Goal: Information Seeking & Learning: Learn about a topic

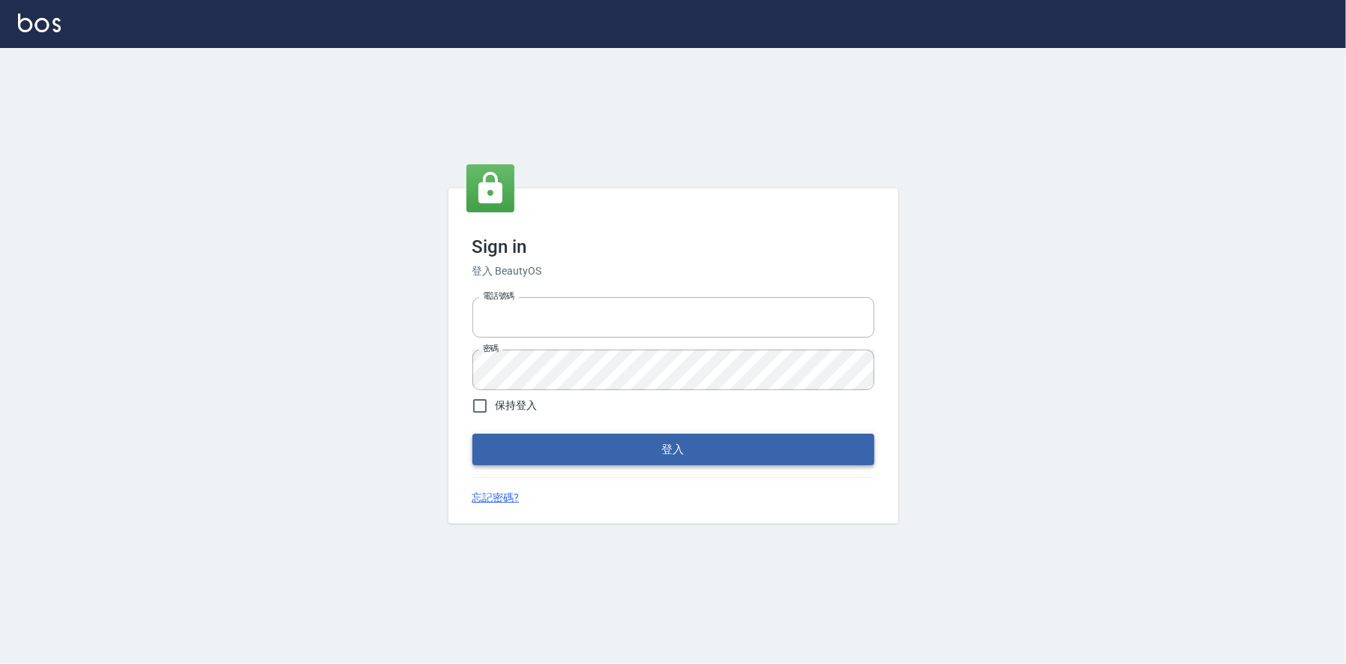
type input "0225223393815"
click at [686, 448] on button "登入" at bounding box center [673, 448] width 402 height 31
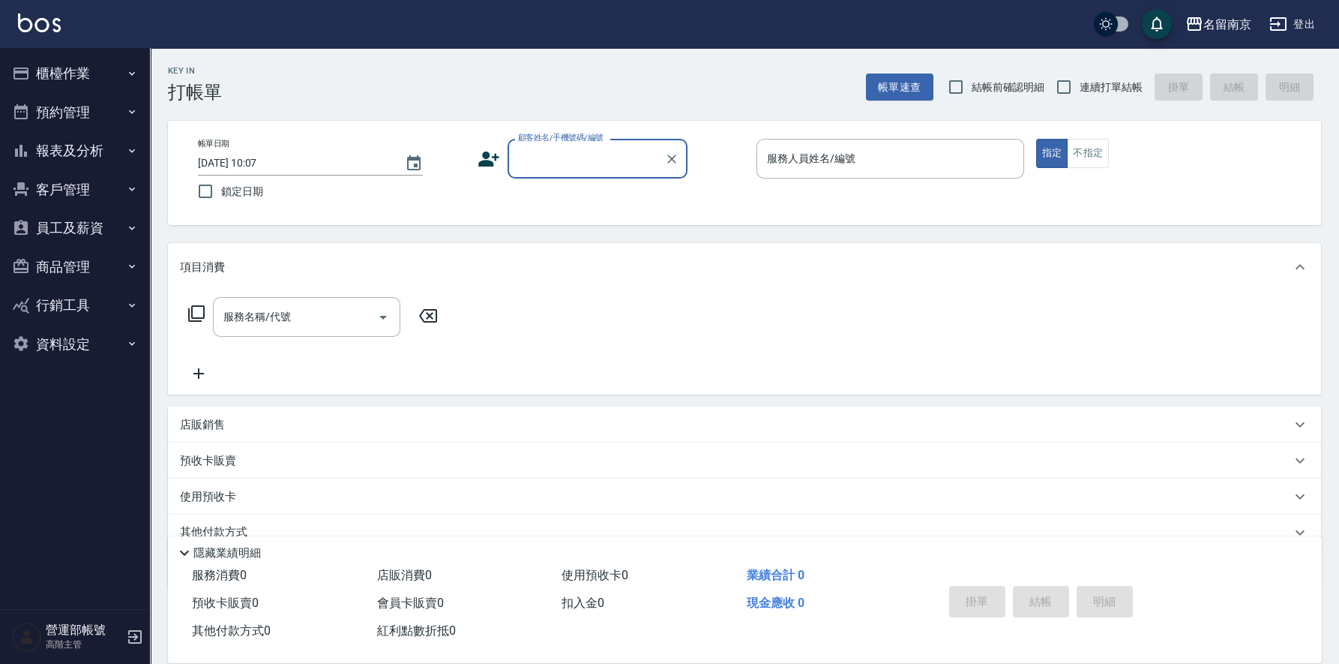
click at [73, 150] on button "報表及分析" at bounding box center [75, 150] width 138 height 39
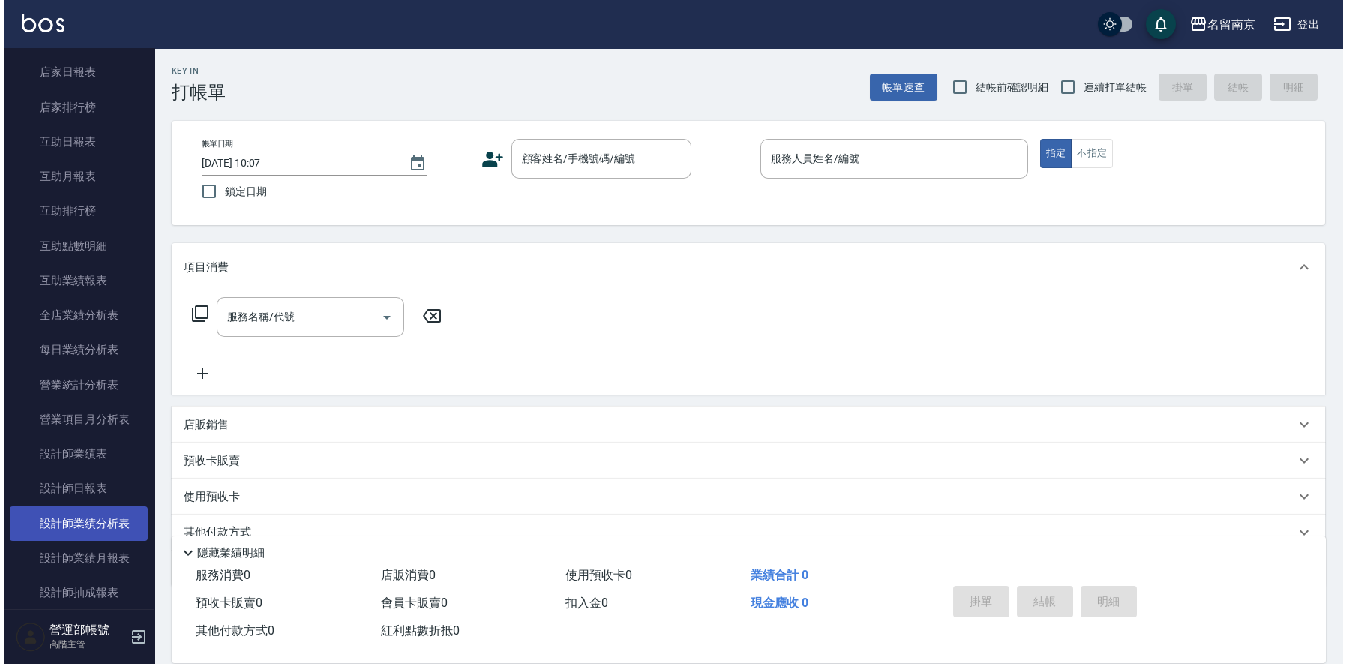
scroll to position [374, 0]
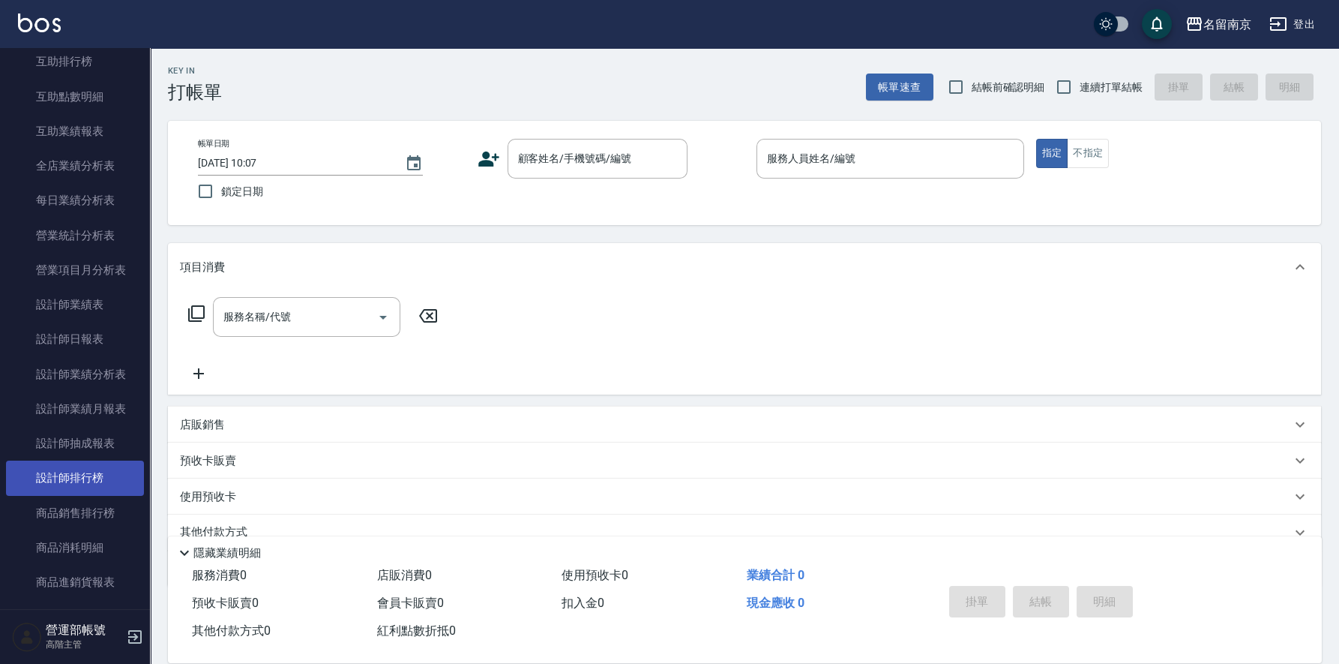
click at [95, 473] on link "設計師排行榜" at bounding box center [75, 477] width 138 height 34
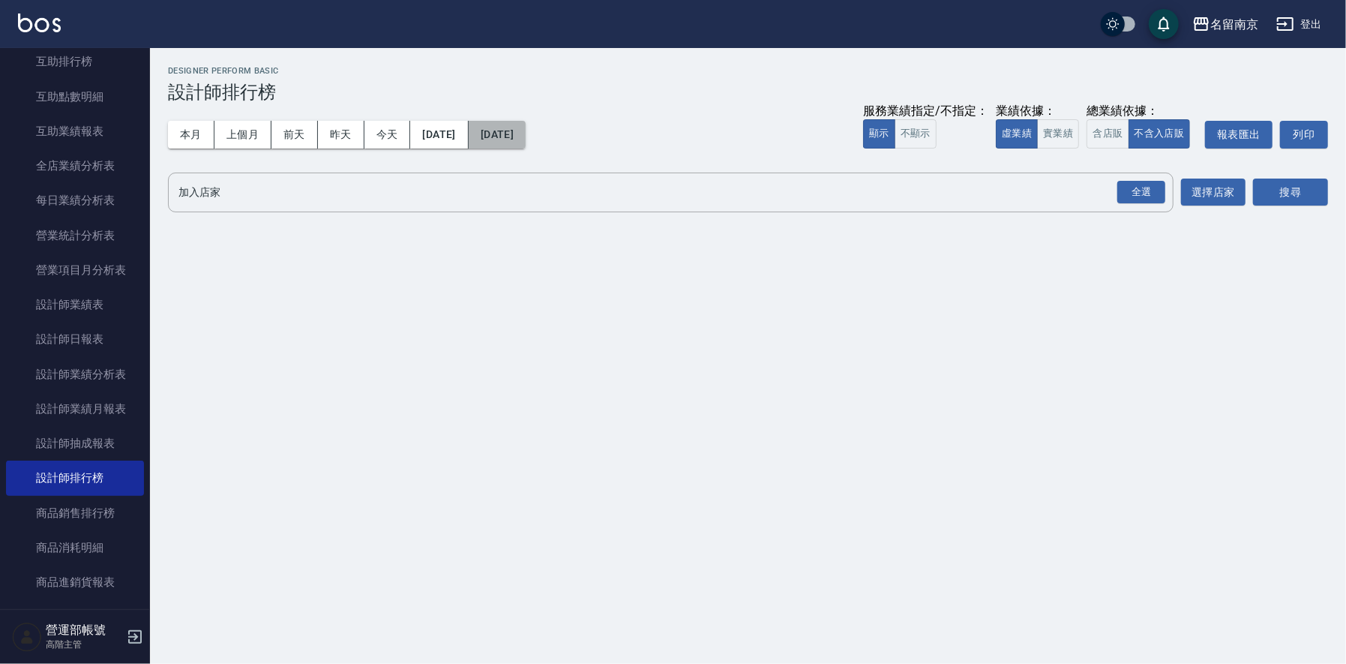
click at [526, 130] on button "[DATE]" at bounding box center [497, 135] width 57 height 28
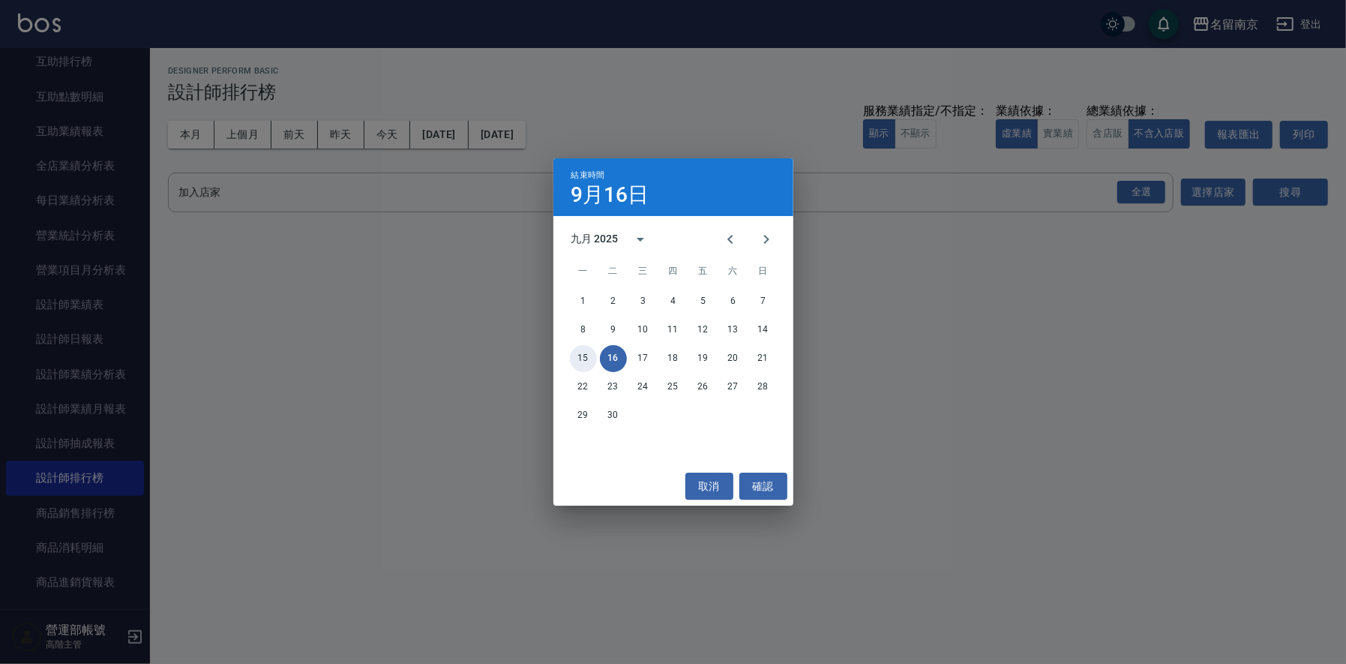
click at [580, 355] on button "15" at bounding box center [583, 358] width 27 height 27
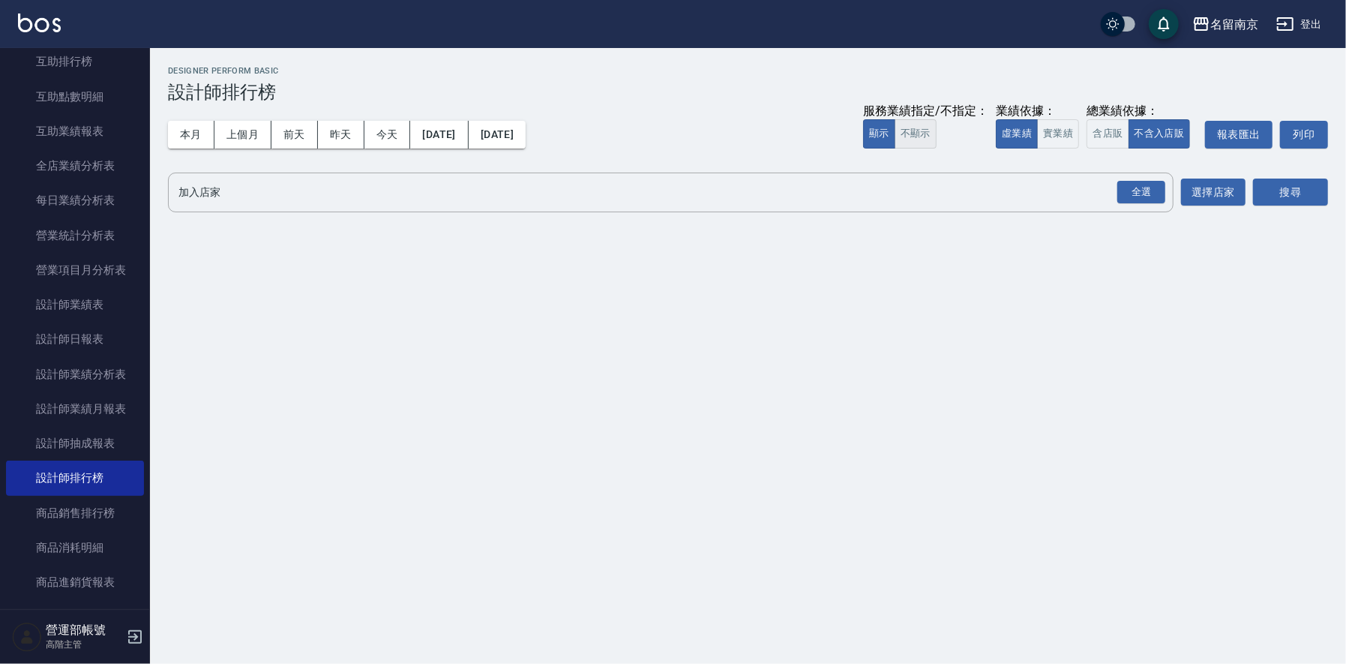
click at [910, 134] on button "不顯示" at bounding box center [916, 133] width 42 height 29
click at [1111, 135] on button "含店販" at bounding box center [1108, 133] width 42 height 29
click at [274, 192] on input "加入店家" at bounding box center [660, 192] width 970 height 26
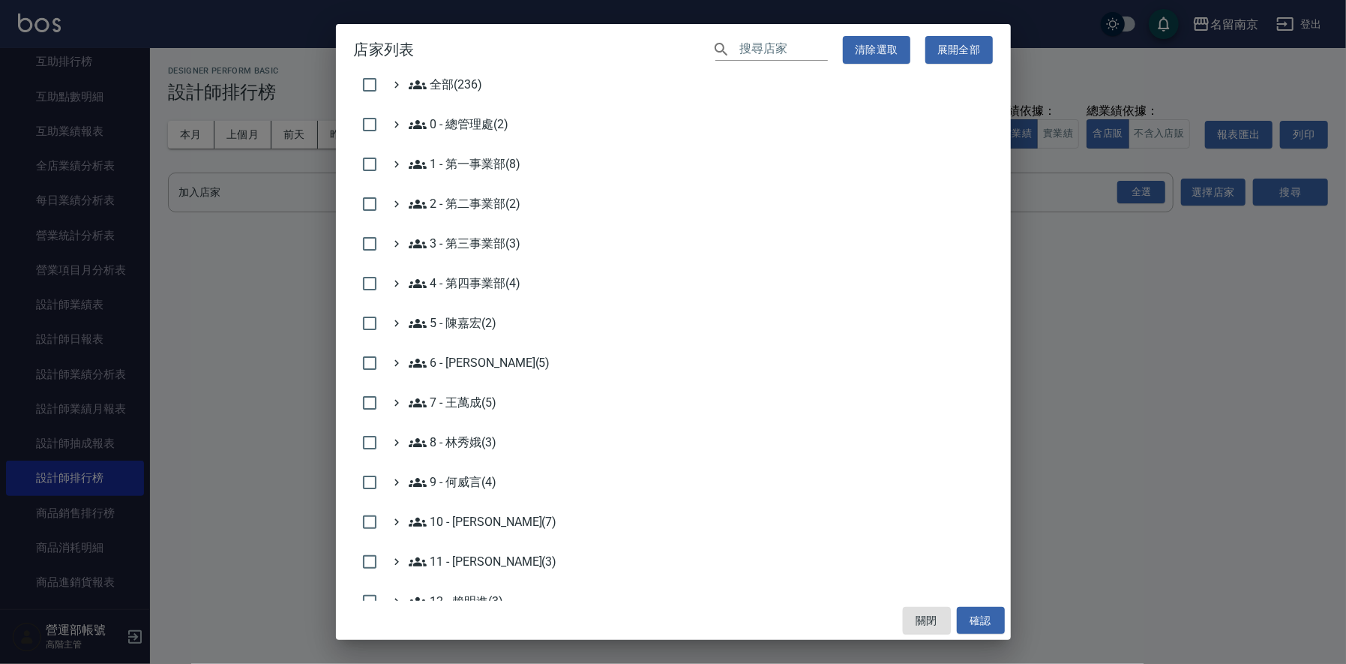
scroll to position [299, 0]
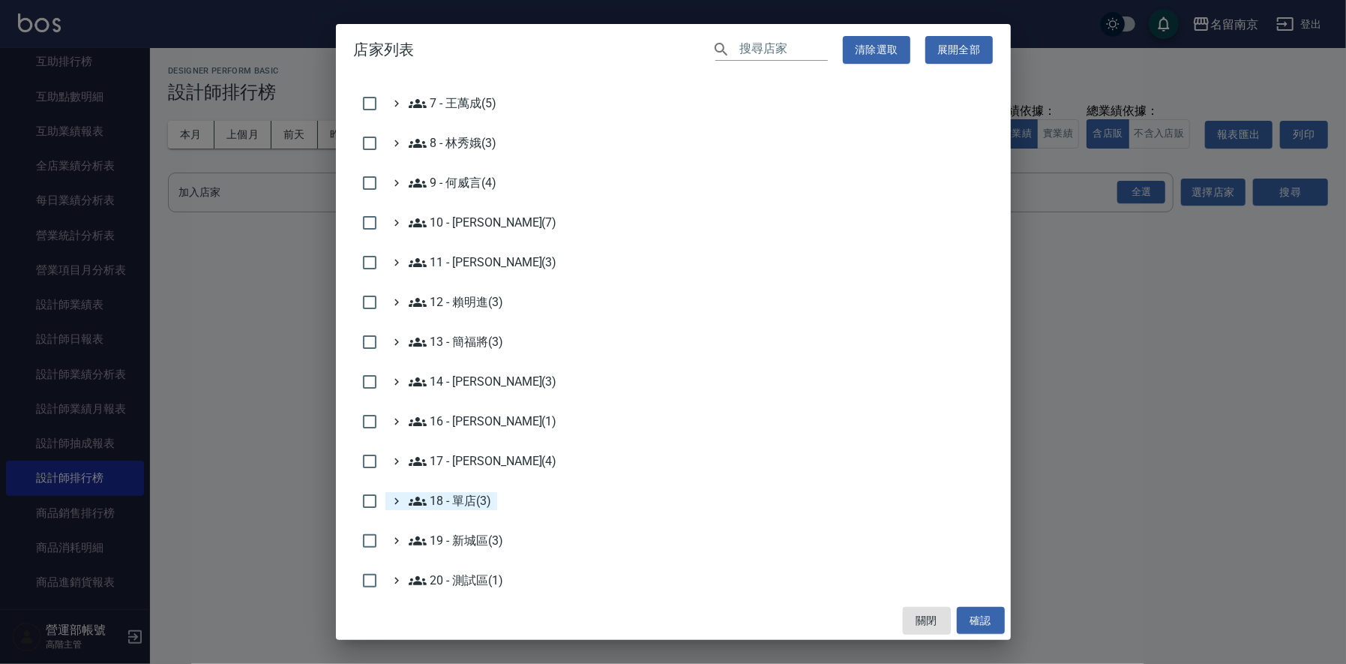
click at [467, 492] on 單店\(3\) "18 - 單店(3)" at bounding box center [450, 501] width 83 height 18
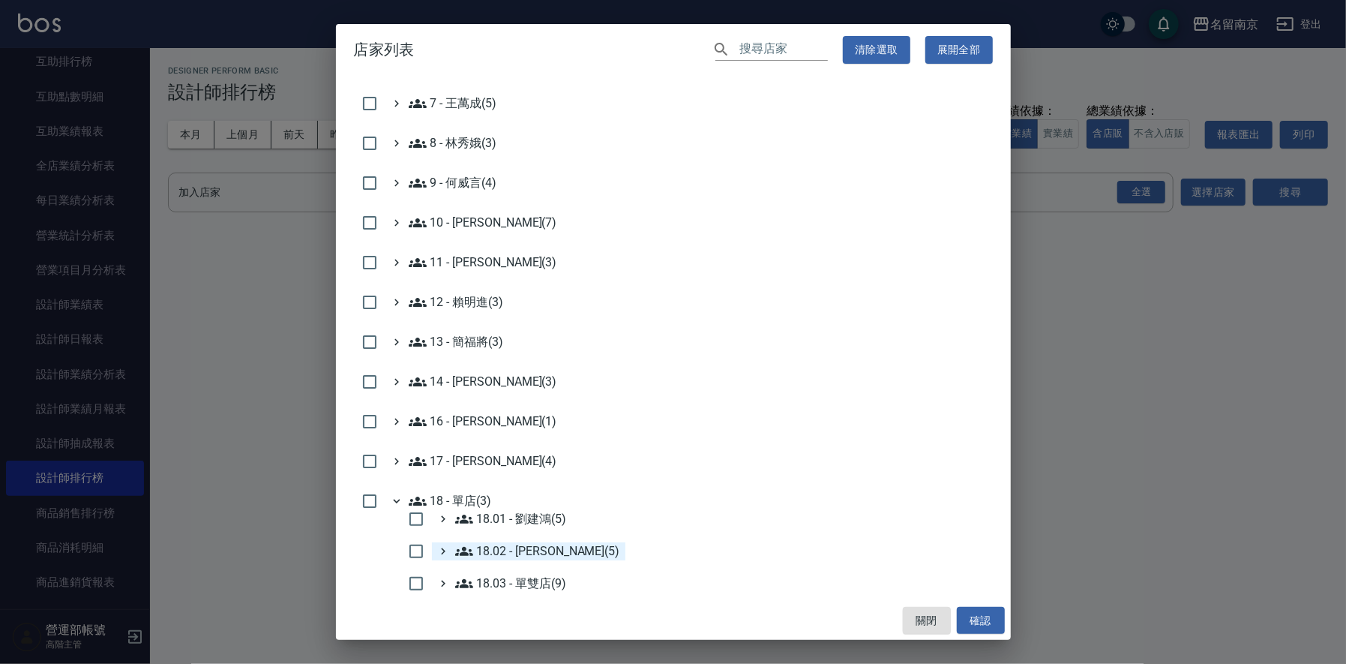
click at [541, 549] on 楊秉樺\(5\) "18.02 - [PERSON_NAME](5)" at bounding box center [537, 551] width 165 height 18
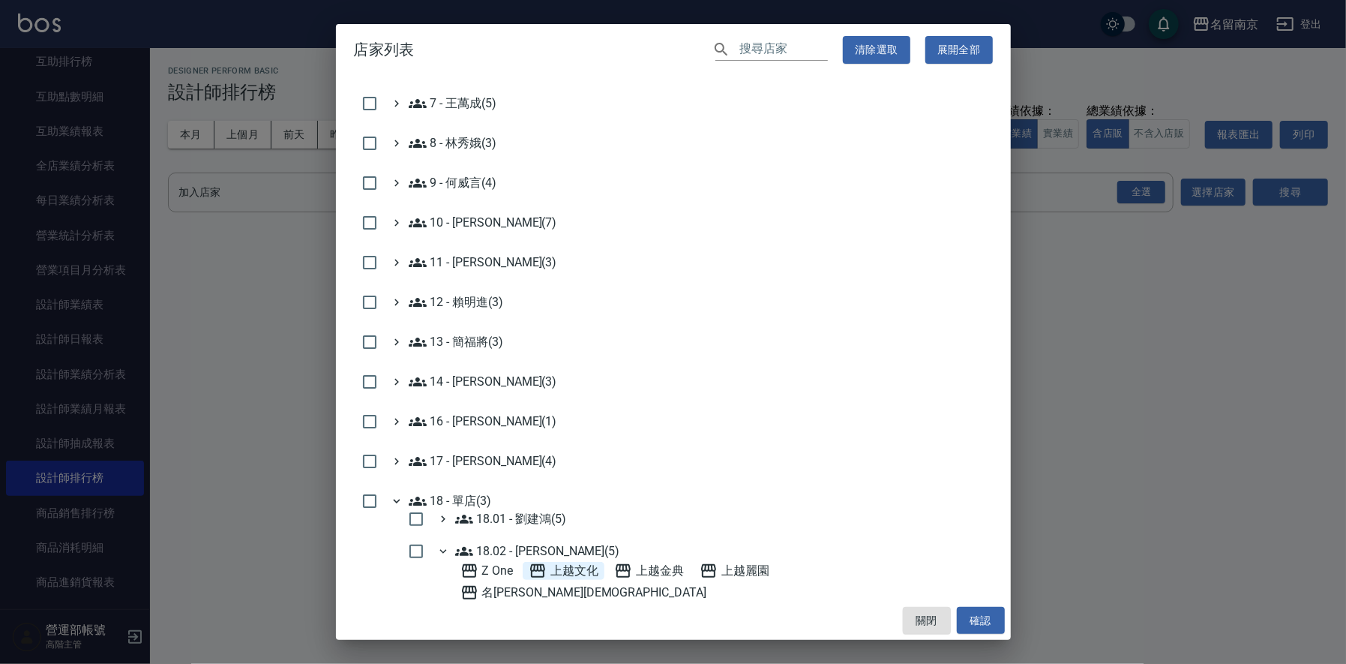
click at [570, 568] on span "上越文化" at bounding box center [564, 571] width 70 height 18
click at [664, 568] on span "上越金典" at bounding box center [649, 571] width 70 height 18
click at [727, 568] on span "上越麗園" at bounding box center [735, 571] width 70 height 18
click at [987, 619] on button "確認" at bounding box center [981, 621] width 48 height 28
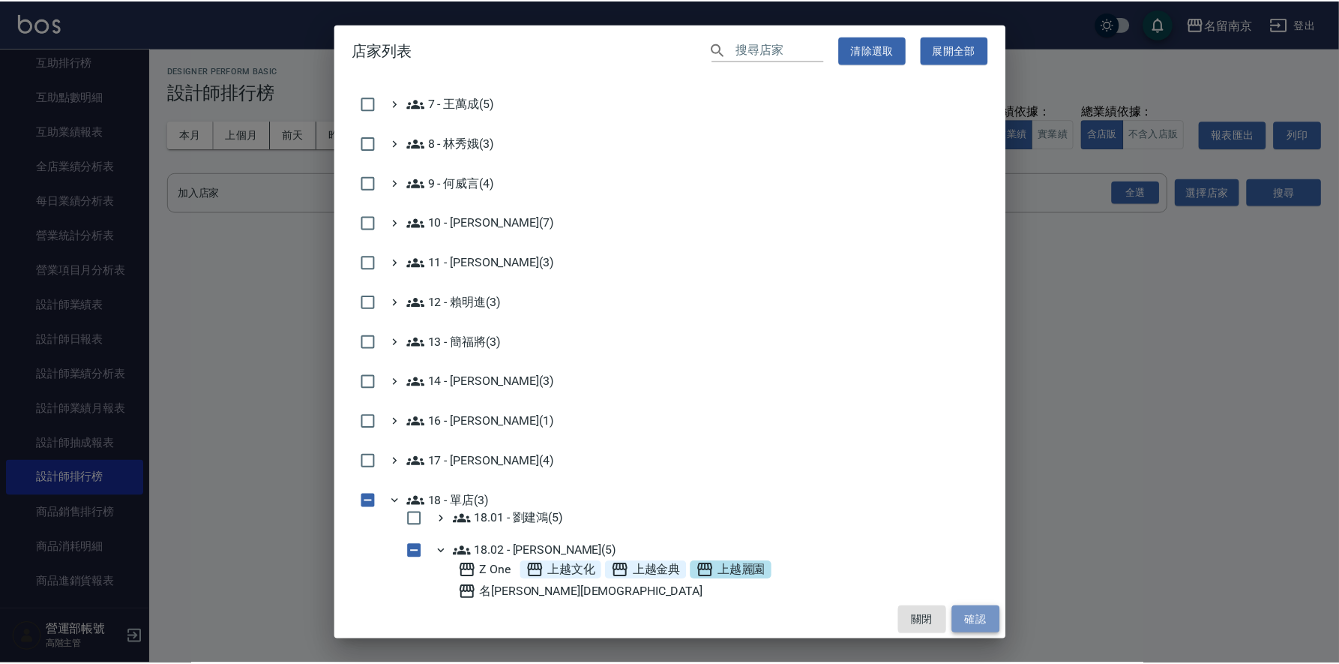
scroll to position [310, 0]
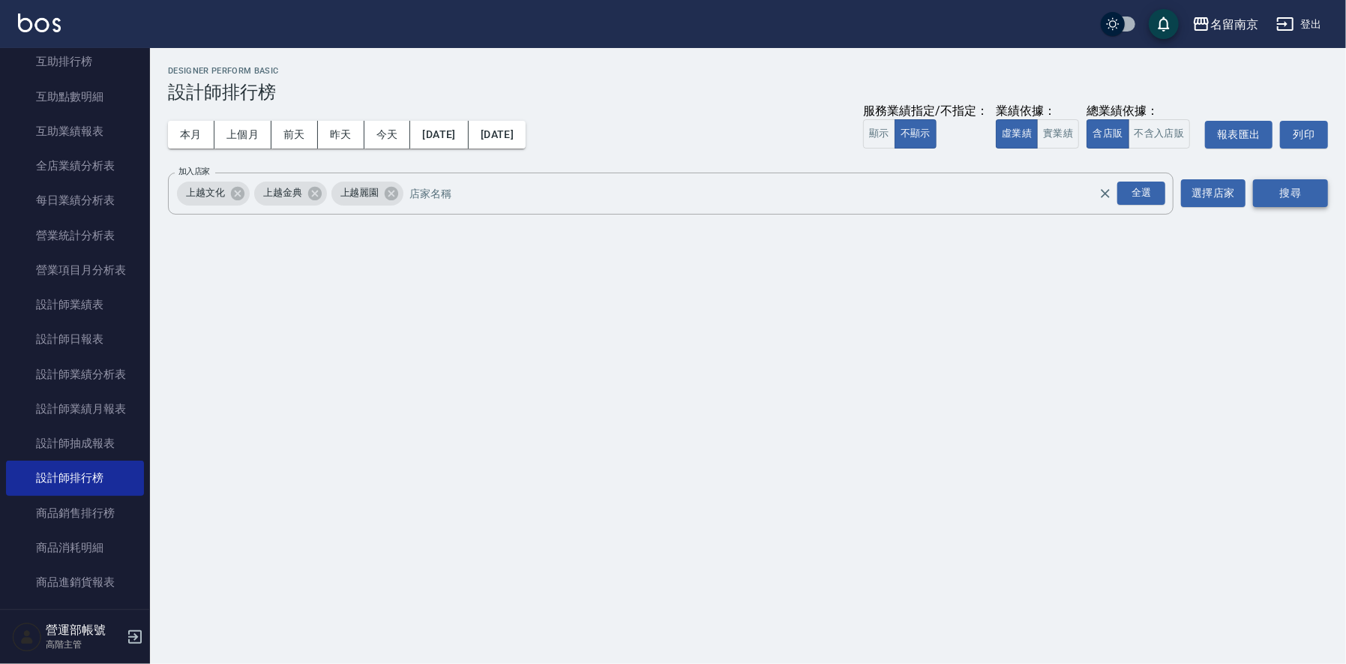
click at [1303, 184] on button "搜尋" at bounding box center [1290, 193] width 75 height 28
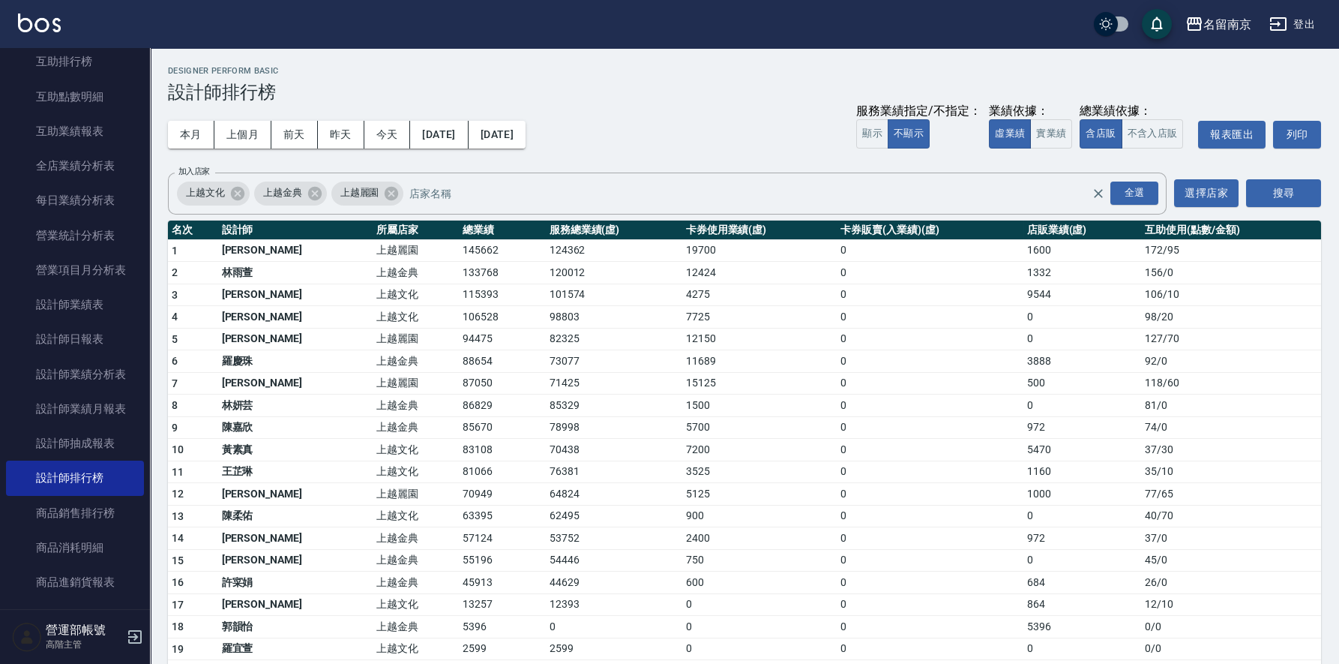
click at [459, 250] on td "145662" at bounding box center [502, 250] width 86 height 22
copy td "145662"
click at [459, 274] on td "133768" at bounding box center [502, 273] width 86 height 22
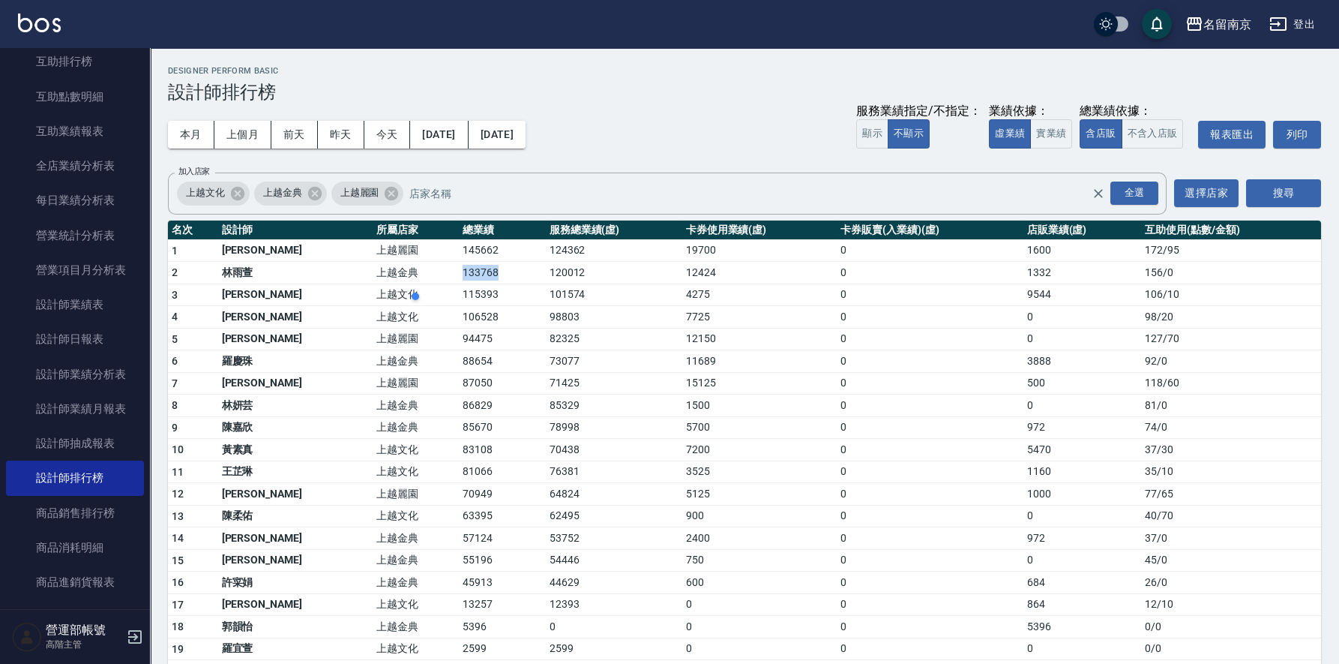
copy td "133768"
click at [459, 293] on td "115393" at bounding box center [502, 294] width 86 height 22
click at [459, 292] on td "115393" at bounding box center [502, 294] width 86 height 22
copy td "115393"
click at [459, 311] on td "106528" at bounding box center [502, 317] width 86 height 22
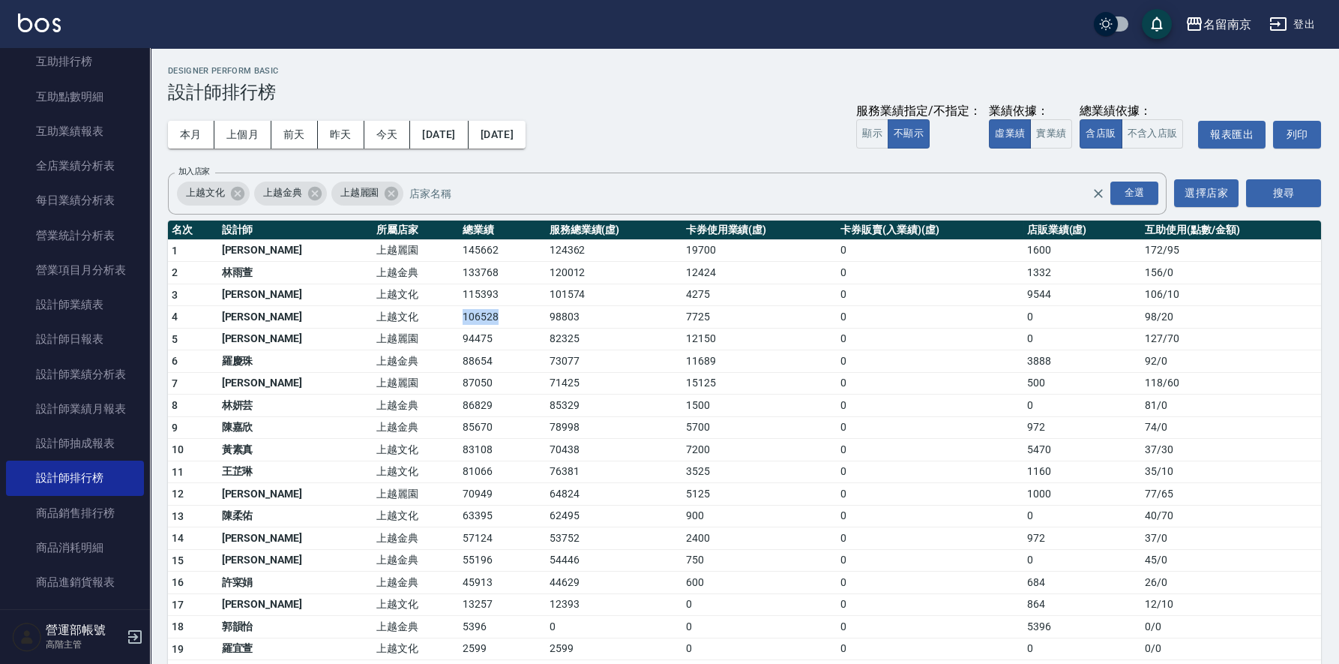
click at [459, 311] on td "106528" at bounding box center [502, 317] width 86 height 22
copy td "106528"
click at [459, 334] on td "94475" at bounding box center [502, 339] width 86 height 22
copy td "94475"
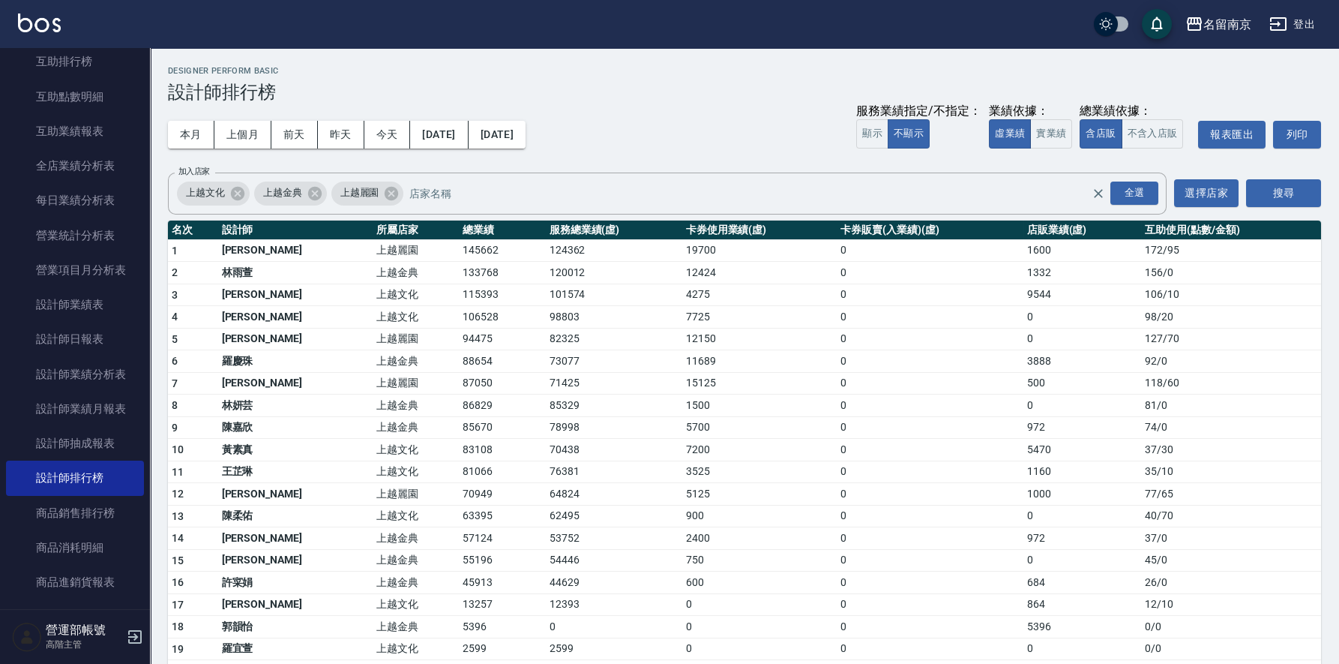
click at [459, 358] on td "88654" at bounding box center [502, 361] width 86 height 22
click at [459, 357] on td "88654" at bounding box center [502, 361] width 86 height 22
copy td "88654"
click at [459, 376] on td "87050" at bounding box center [502, 383] width 86 height 22
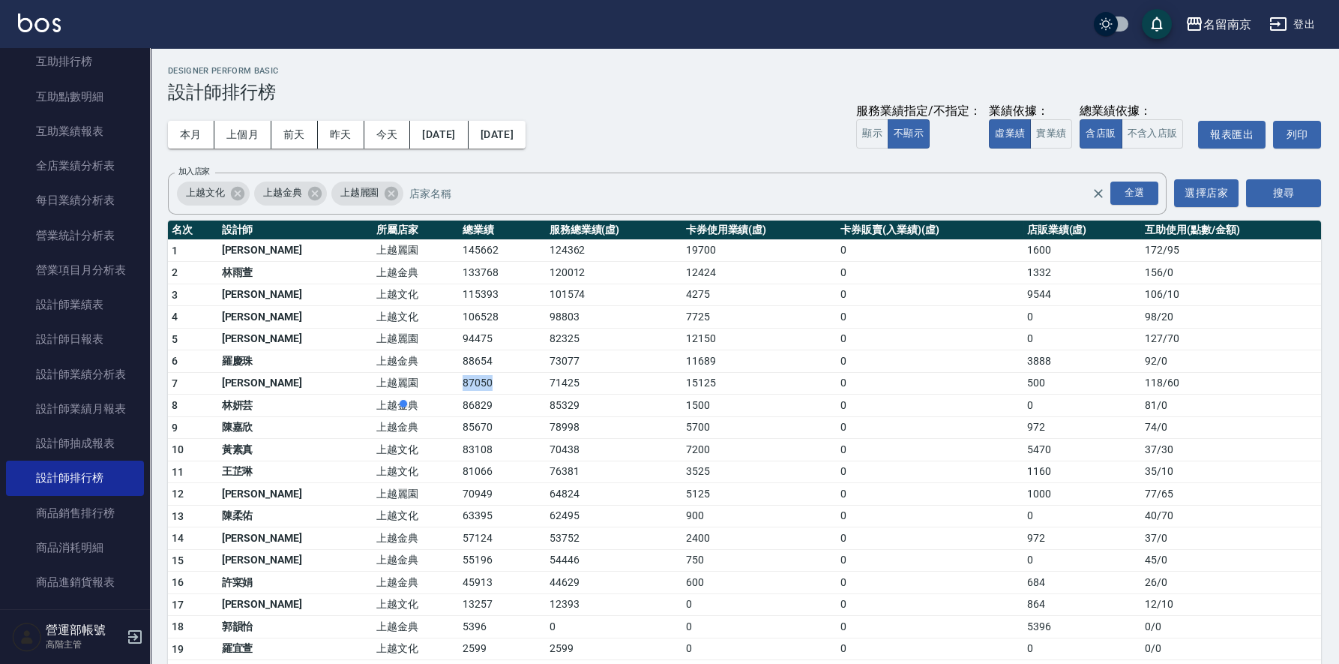
copy td "87050"
click at [459, 403] on td "86829" at bounding box center [502, 405] width 86 height 22
copy td "86829"
click at [459, 427] on td "85670" at bounding box center [502, 427] width 86 height 22
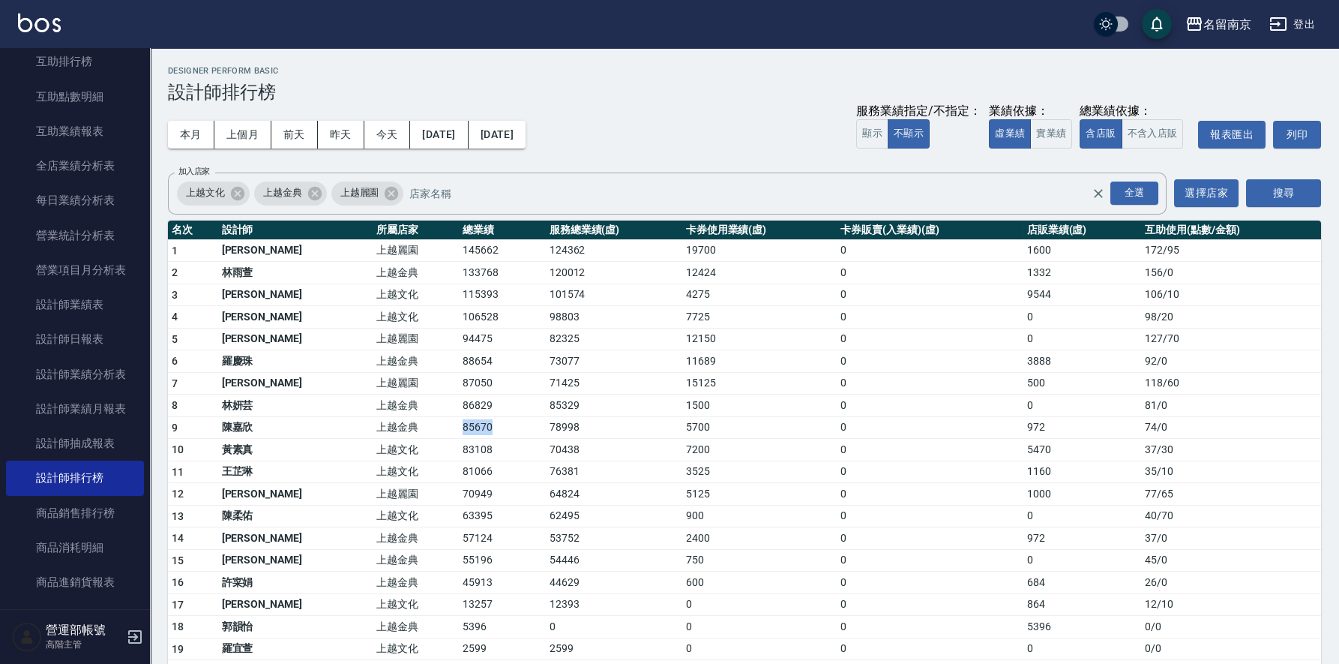
click at [459, 425] on td "85670" at bounding box center [502, 427] width 86 height 22
copy td "85670"
click at [459, 447] on td "83108" at bounding box center [502, 450] width 86 height 22
copy td "83108"
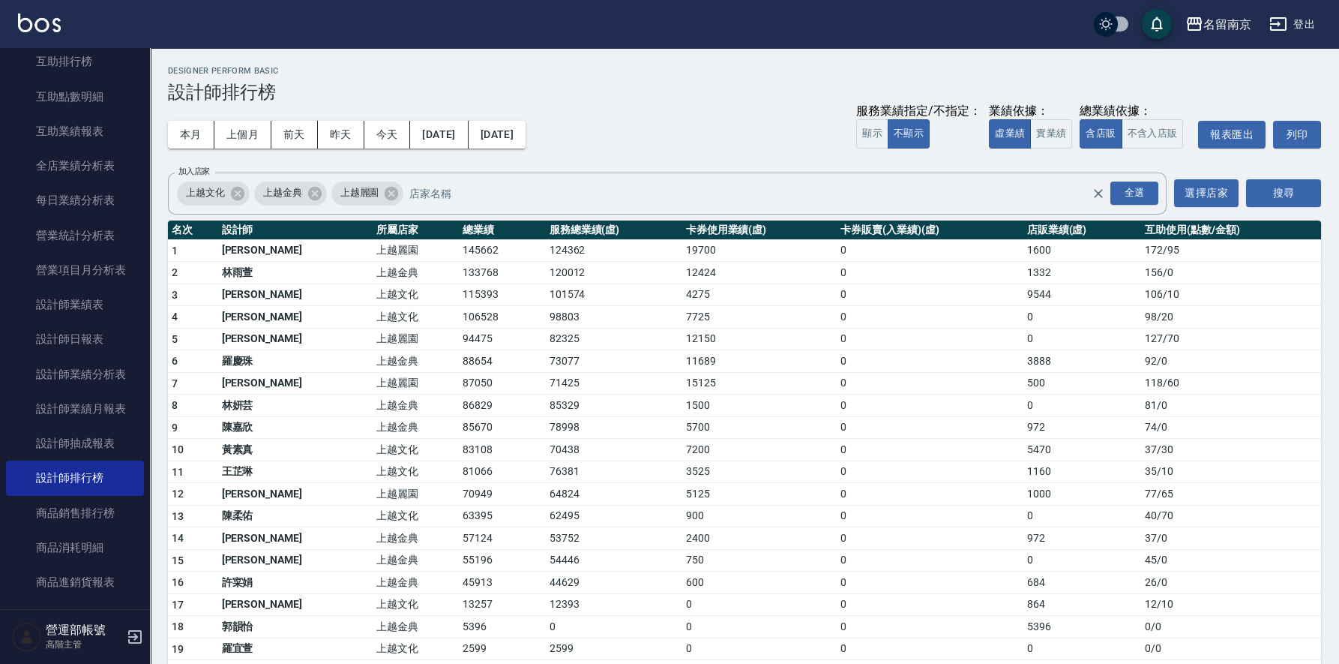
click at [459, 468] on td "81066" at bounding box center [502, 471] width 86 height 22
click at [459, 490] on td "70949" at bounding box center [502, 494] width 86 height 22
click at [459, 511] on td "63395" at bounding box center [502, 516] width 86 height 22
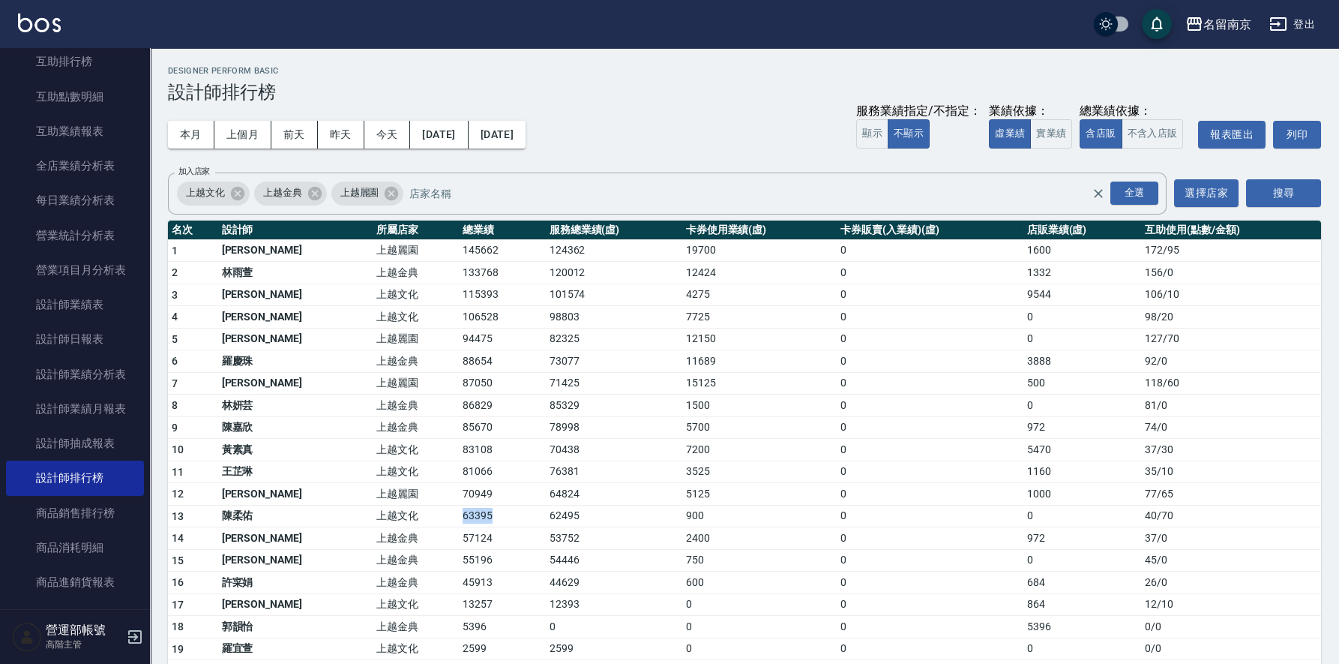
click at [459, 512] on td "63395" at bounding box center [502, 516] width 86 height 22
click at [459, 533] on td "57124" at bounding box center [502, 538] width 86 height 22
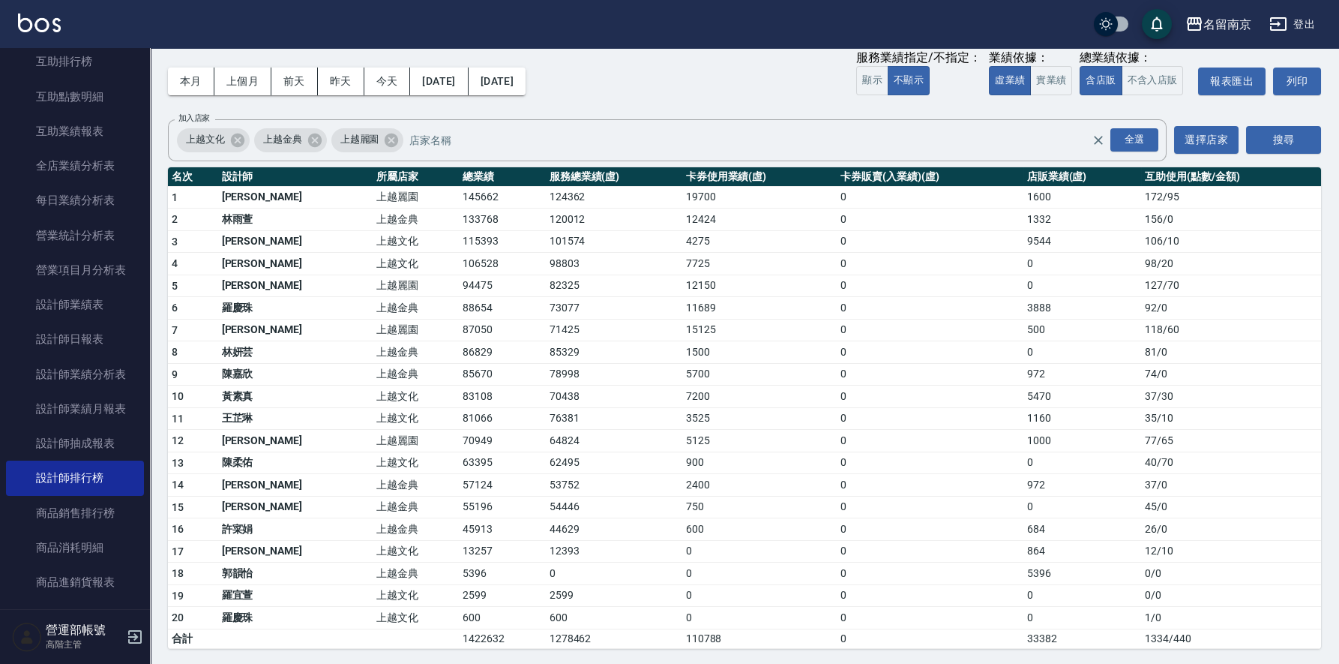
click at [459, 504] on td "55196" at bounding box center [502, 507] width 86 height 22
click at [466, 497] on td "55196" at bounding box center [502, 507] width 86 height 22
drag, startPoint x: 315, startPoint y: 138, endPoint x: 289, endPoint y: 137, distance: 25.5
click at [316, 137] on icon at bounding box center [315, 140] width 16 height 16
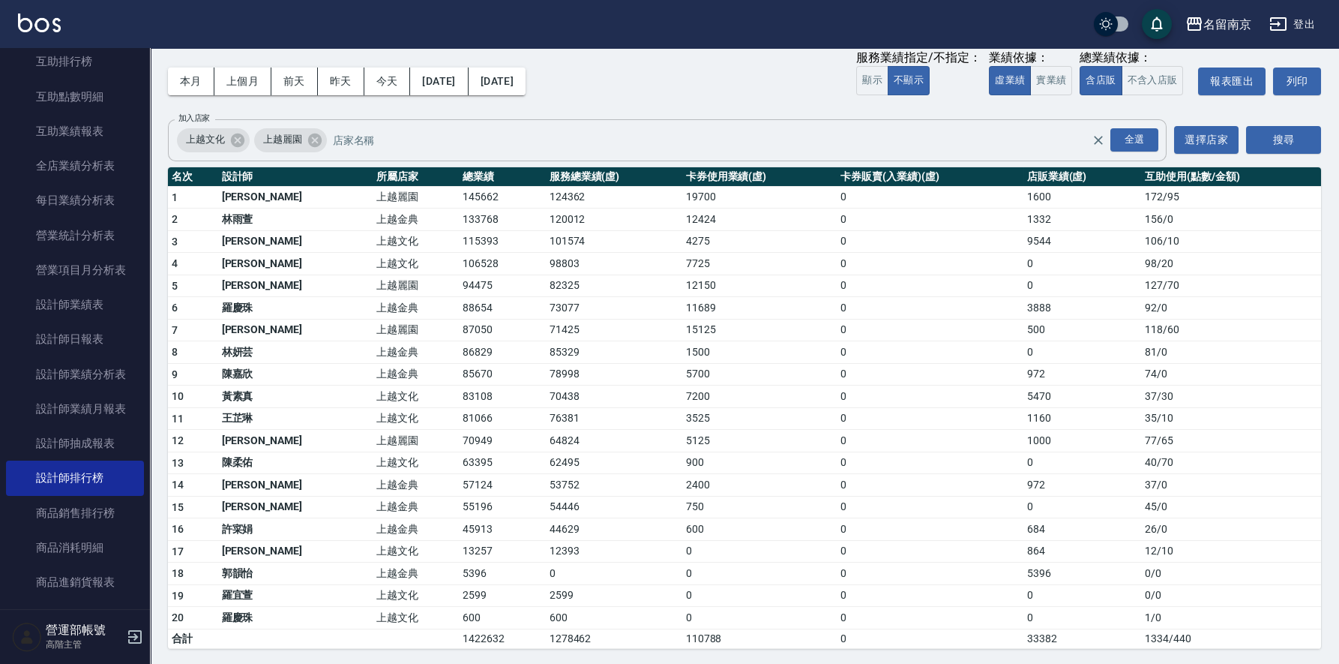
click at [227, 139] on span "上越文化" at bounding box center [205, 139] width 57 height 15
click at [235, 135] on icon at bounding box center [237, 139] width 13 height 13
click at [1296, 139] on button "搜尋" at bounding box center [1283, 140] width 75 height 28
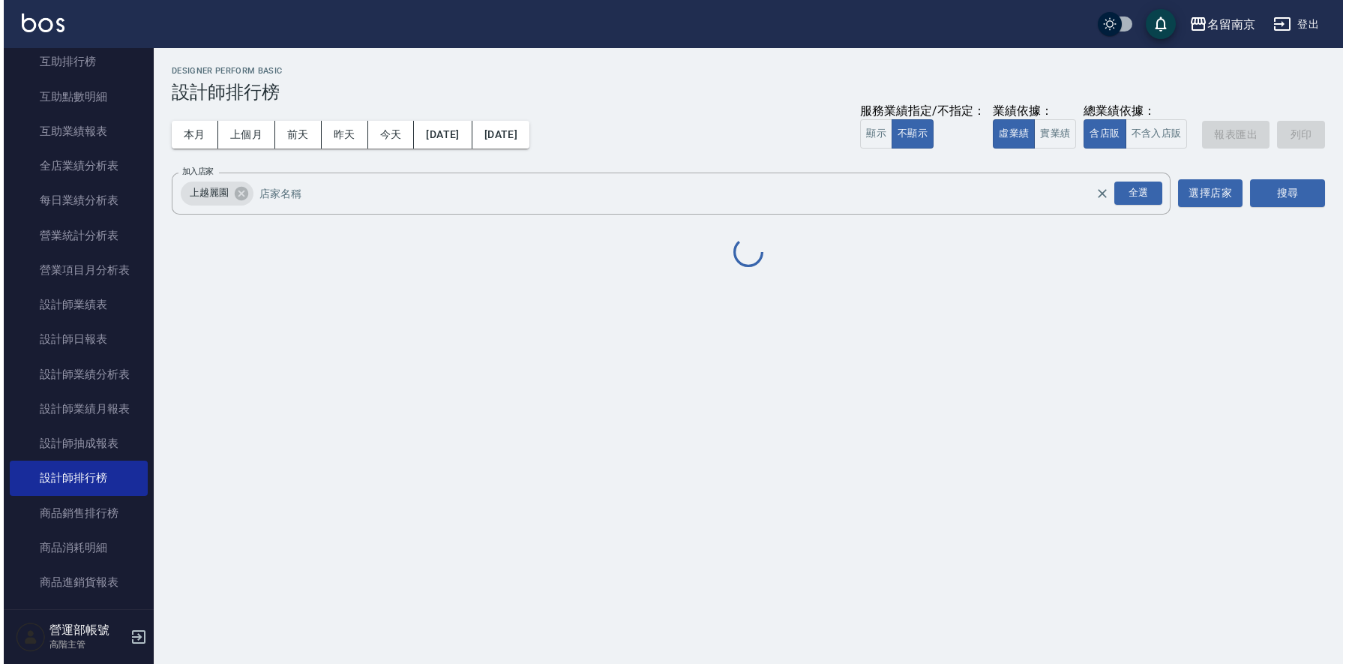
scroll to position [0, 0]
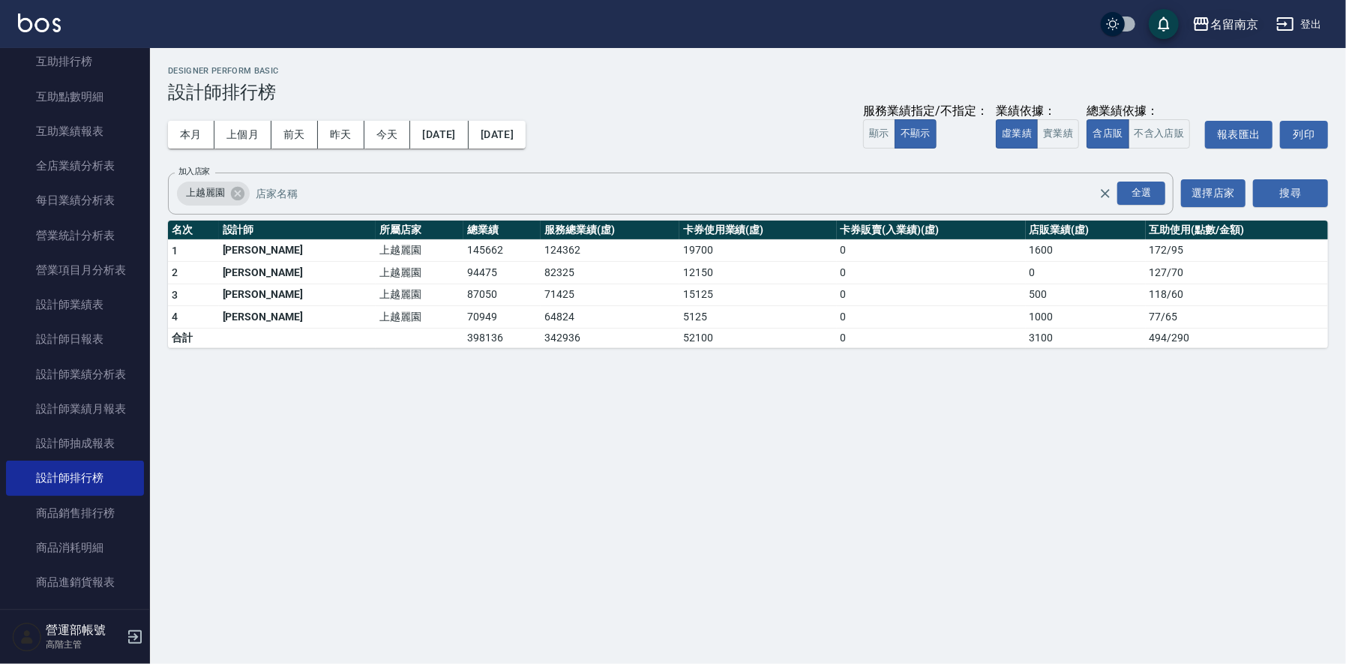
click at [1248, 19] on div "名留南京" at bounding box center [1234, 24] width 48 height 19
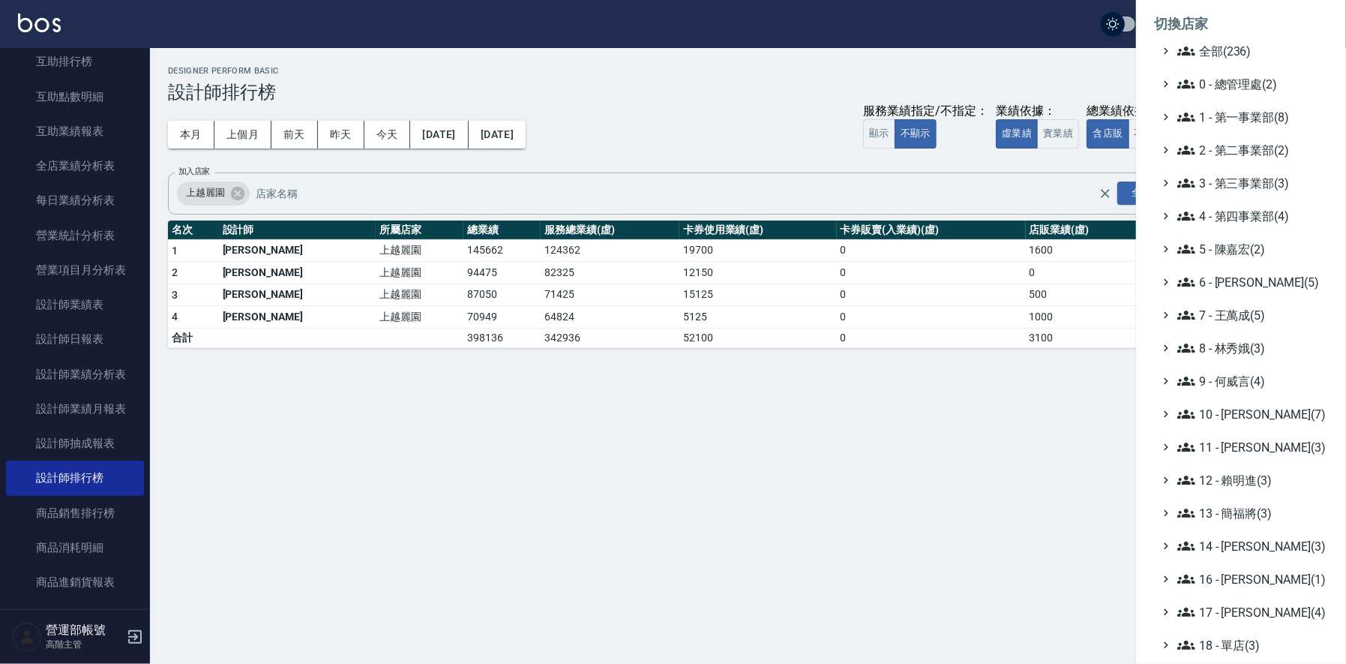
scroll to position [160, 0]
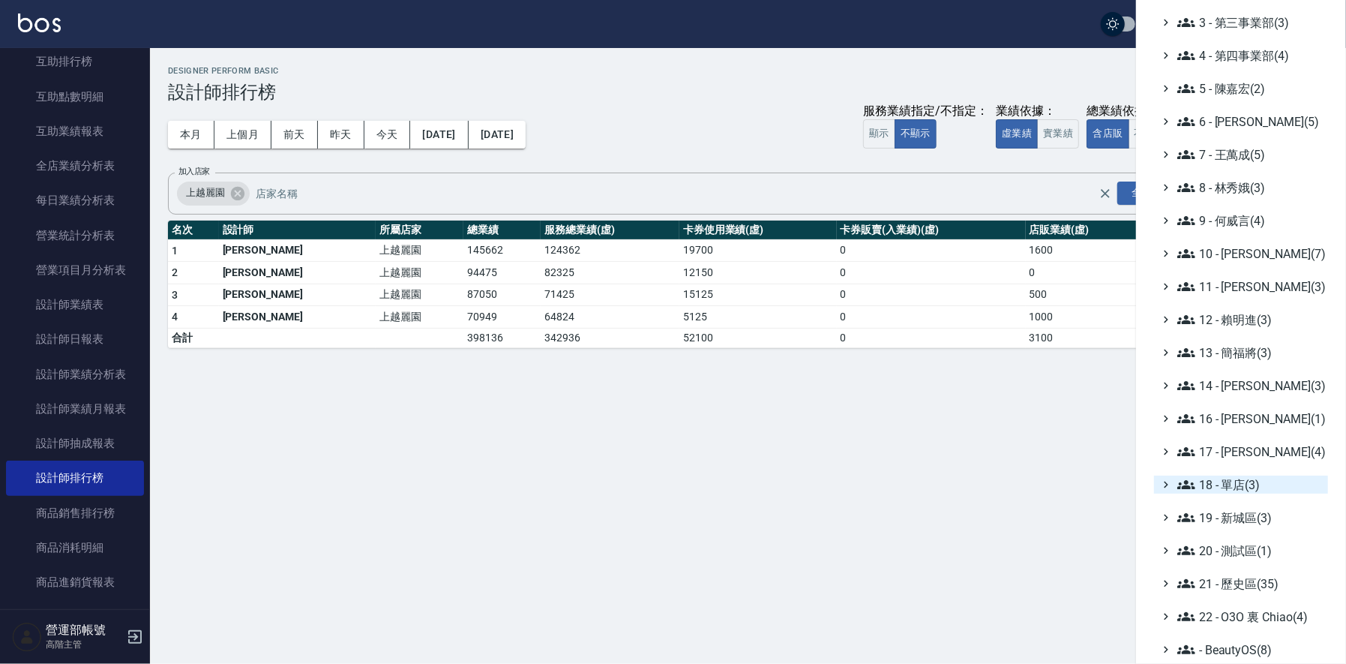
click at [1239, 481] on span "18 - 單店(3)" at bounding box center [1249, 484] width 145 height 18
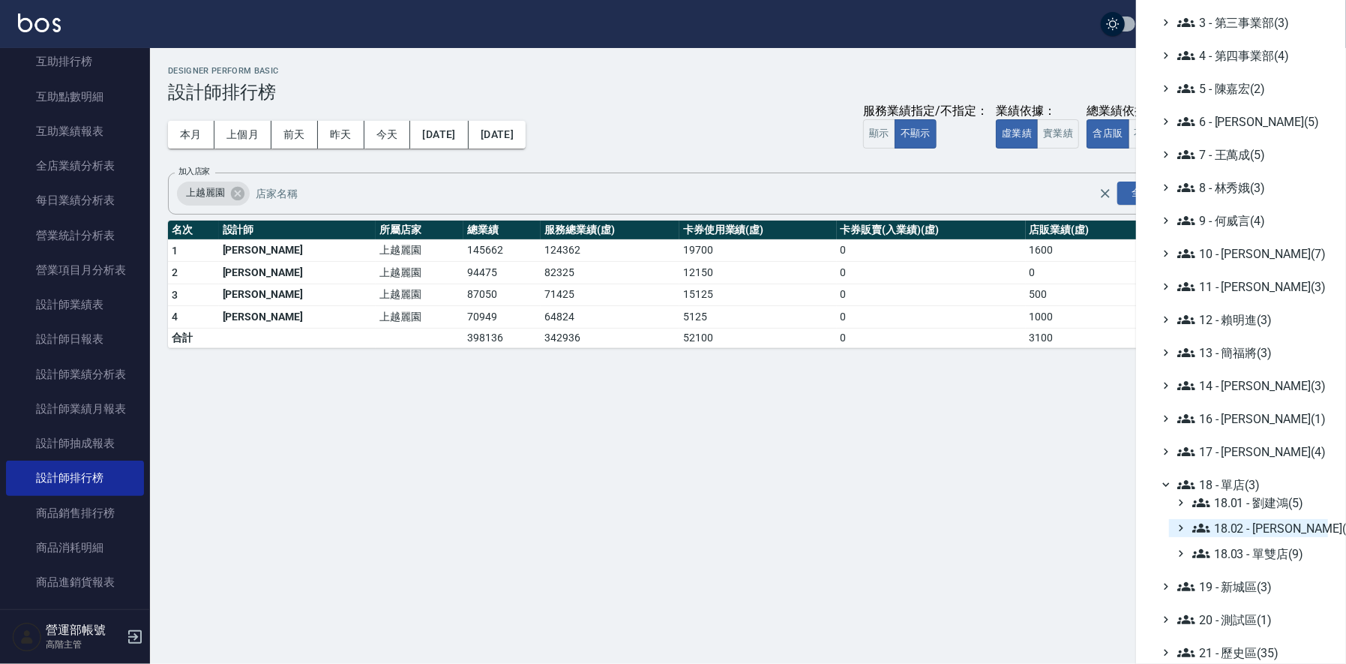
click at [1274, 521] on span "18.02 - [PERSON_NAME](5)" at bounding box center [1257, 528] width 130 height 18
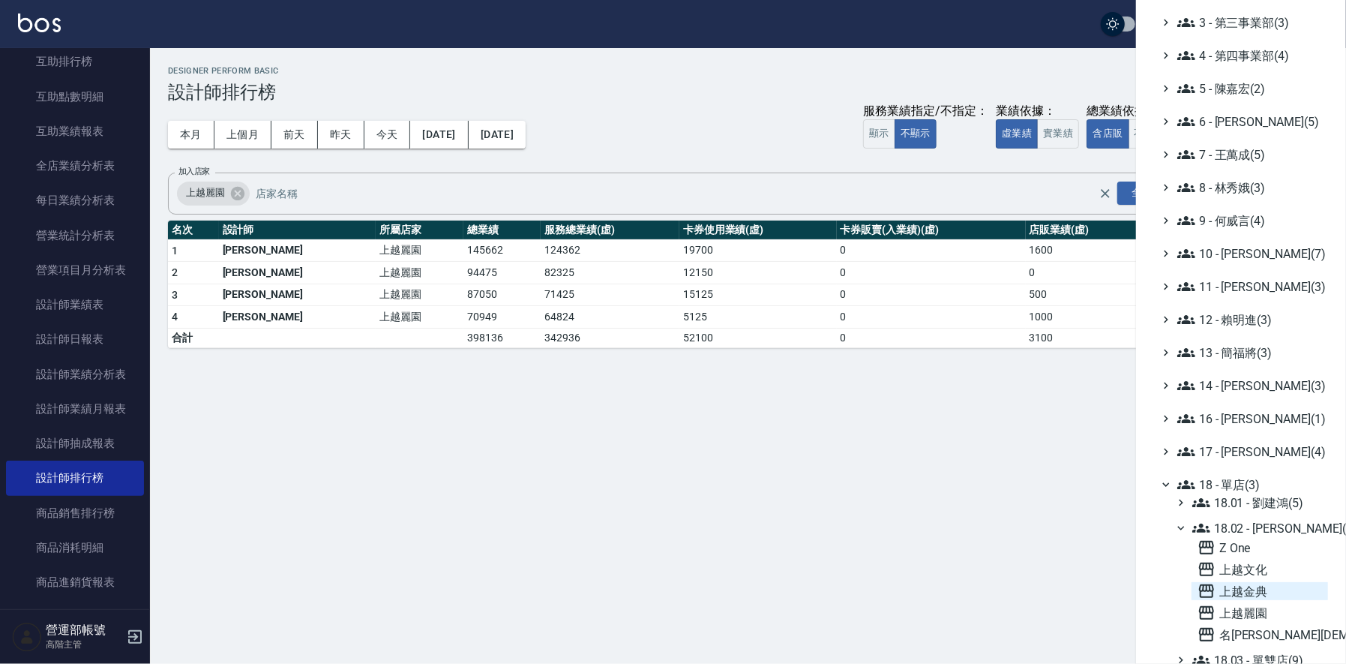
click at [1252, 583] on span "上越金典" at bounding box center [1260, 591] width 124 height 18
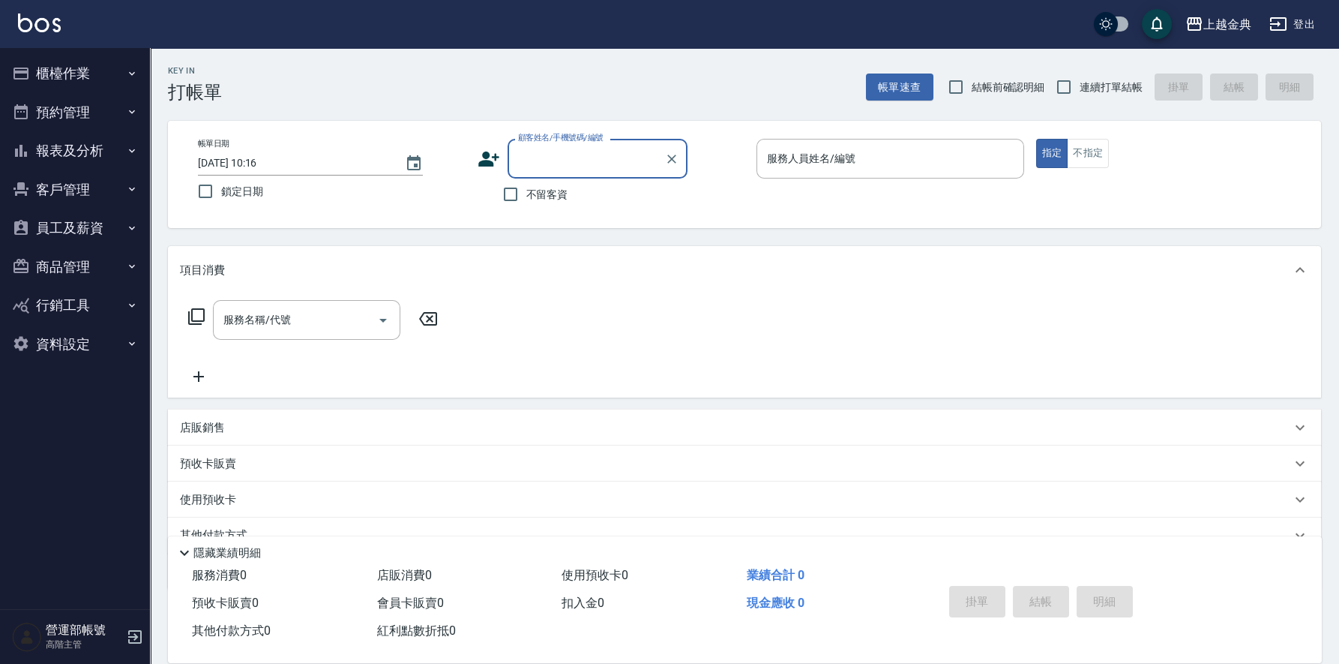
click at [75, 143] on button "報表及分析" at bounding box center [75, 150] width 138 height 39
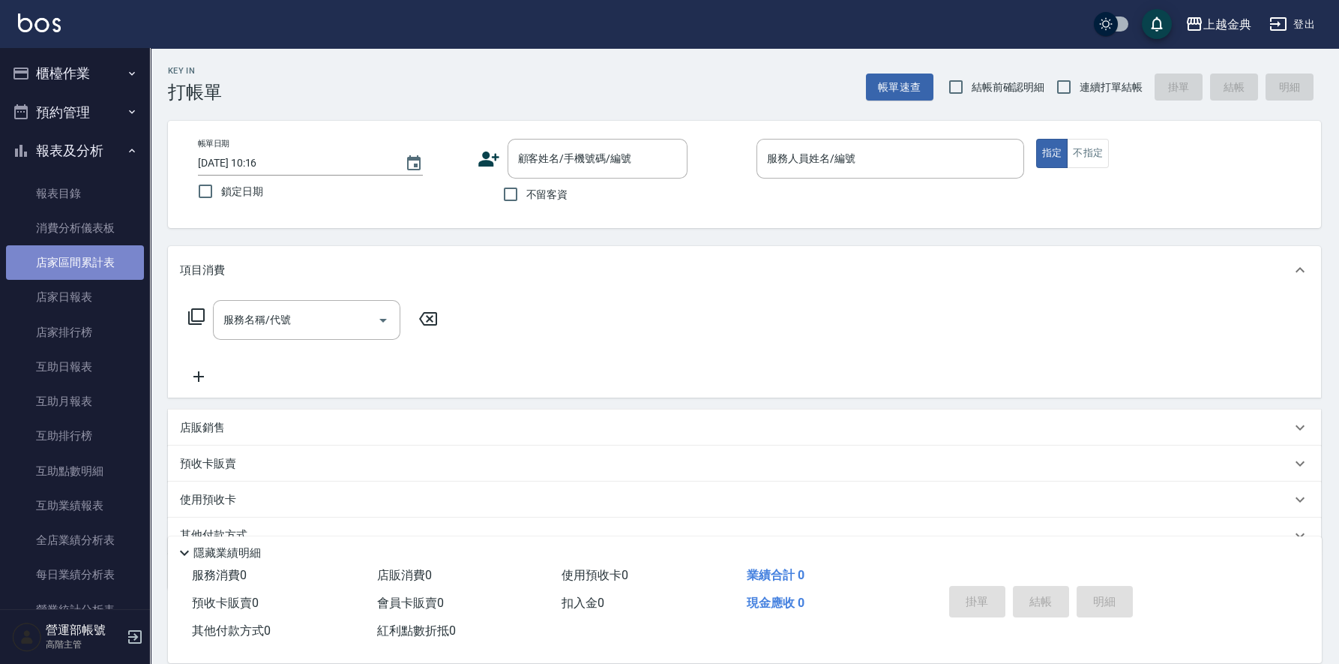
click at [91, 259] on link "店家區間累計表" at bounding box center [75, 262] width 138 height 34
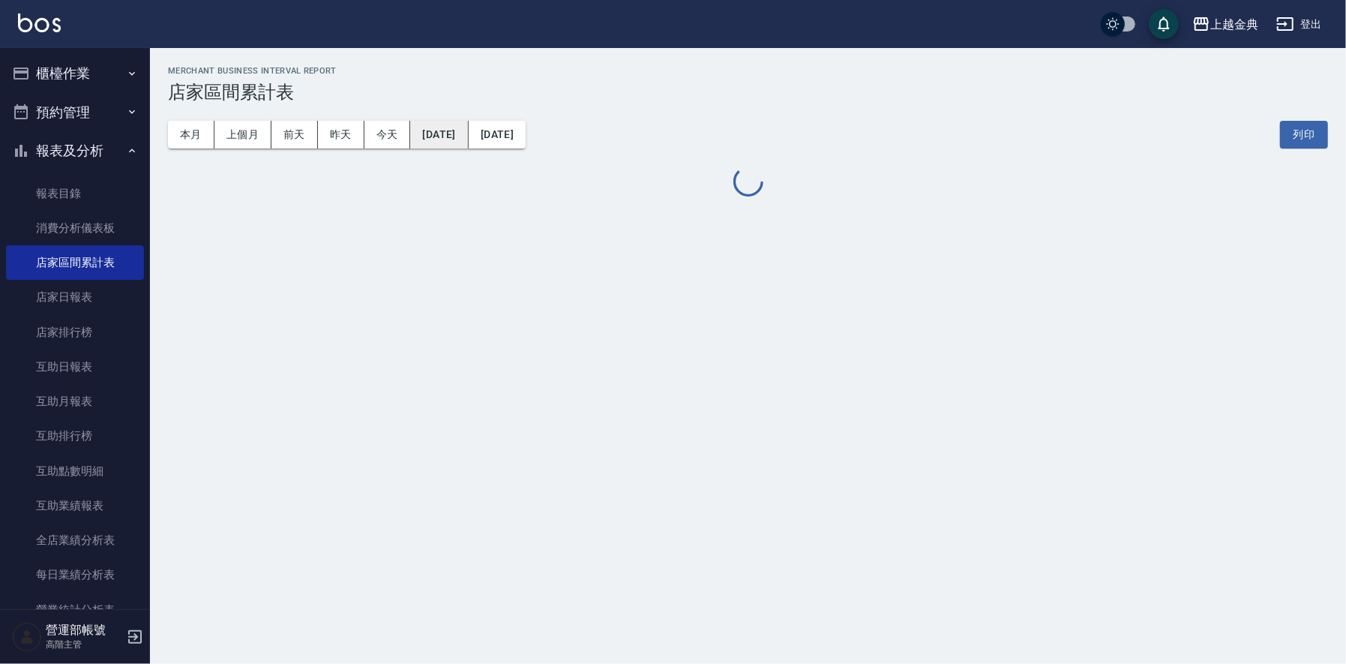
click at [459, 131] on button "[DATE]" at bounding box center [439, 135] width 58 height 28
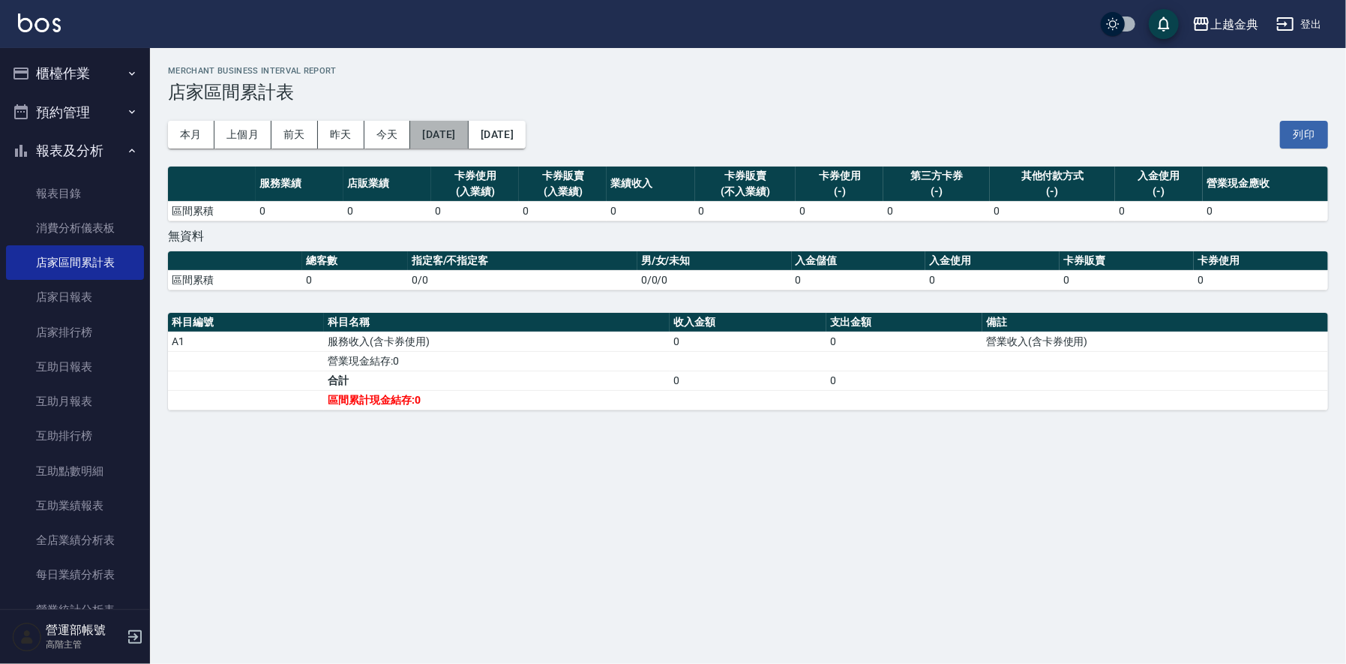
click at [463, 135] on button "[DATE]" at bounding box center [439, 135] width 58 height 28
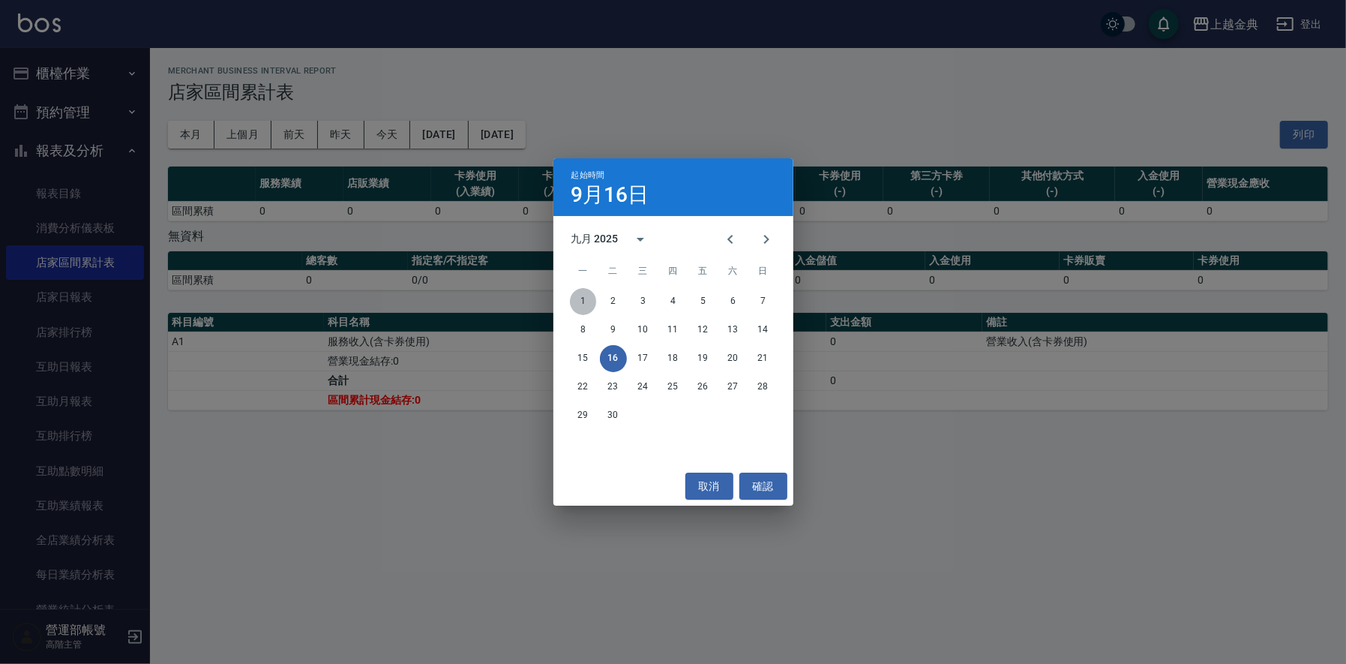
click at [587, 300] on button "1" at bounding box center [583, 301] width 27 height 27
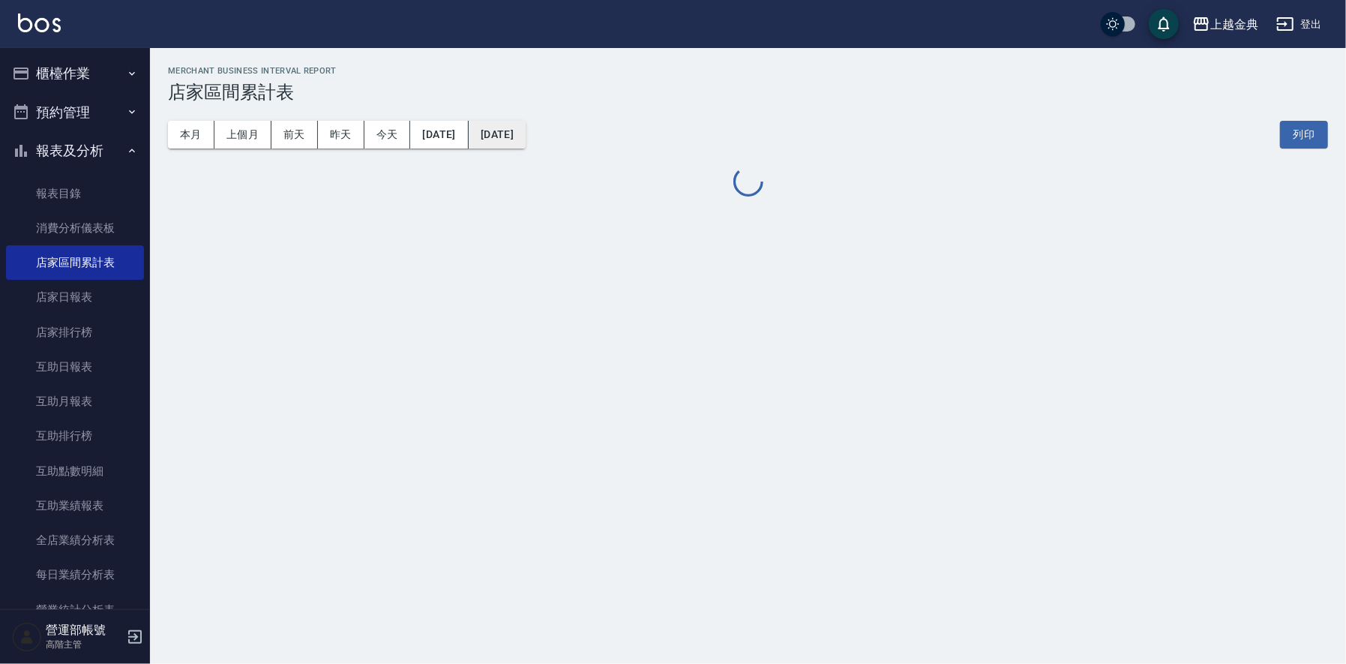
click at [526, 137] on button "[DATE]" at bounding box center [497, 135] width 57 height 28
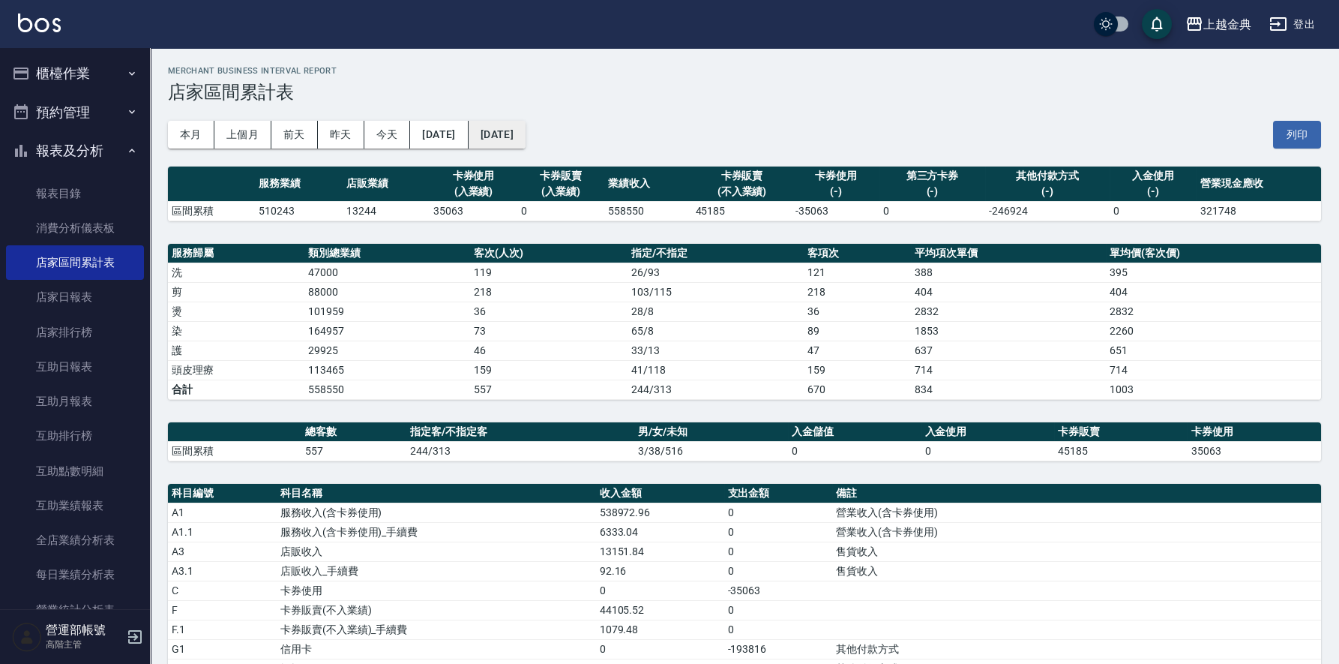
click at [526, 128] on button "[DATE]" at bounding box center [497, 135] width 57 height 28
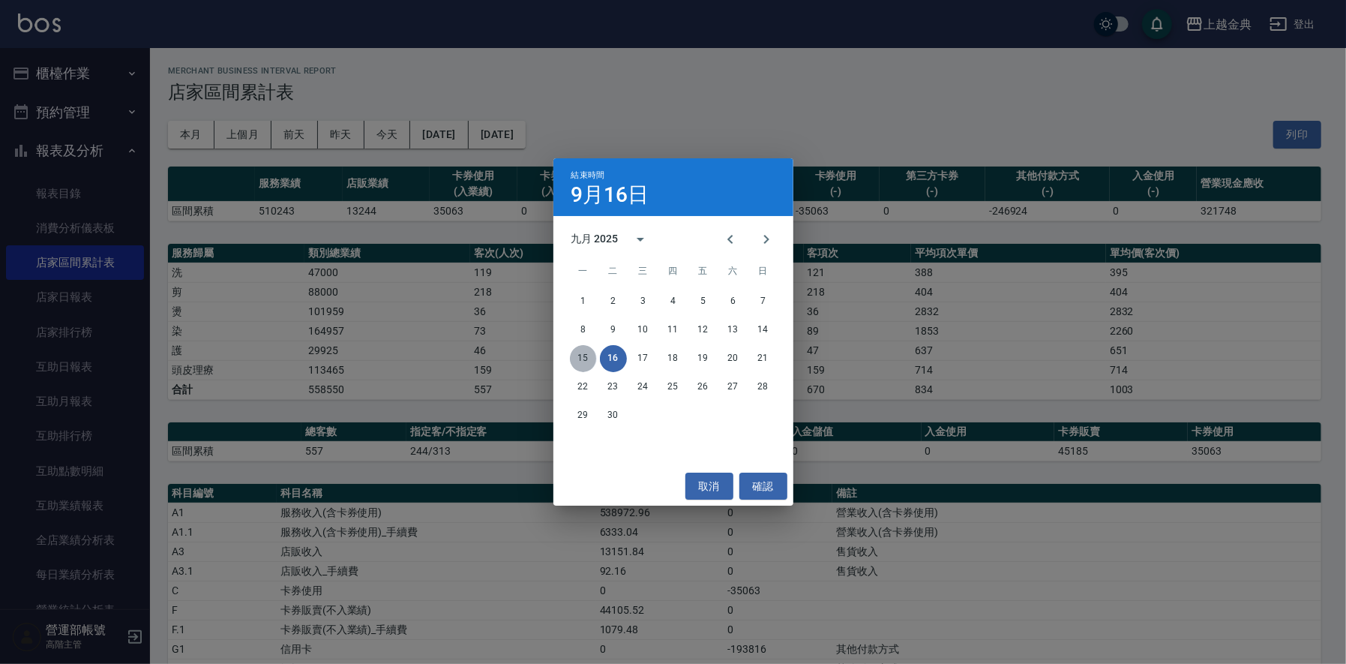
drag, startPoint x: 580, startPoint y: 355, endPoint x: 595, endPoint y: 367, distance: 19.8
click at [579, 355] on button "15" at bounding box center [583, 358] width 27 height 27
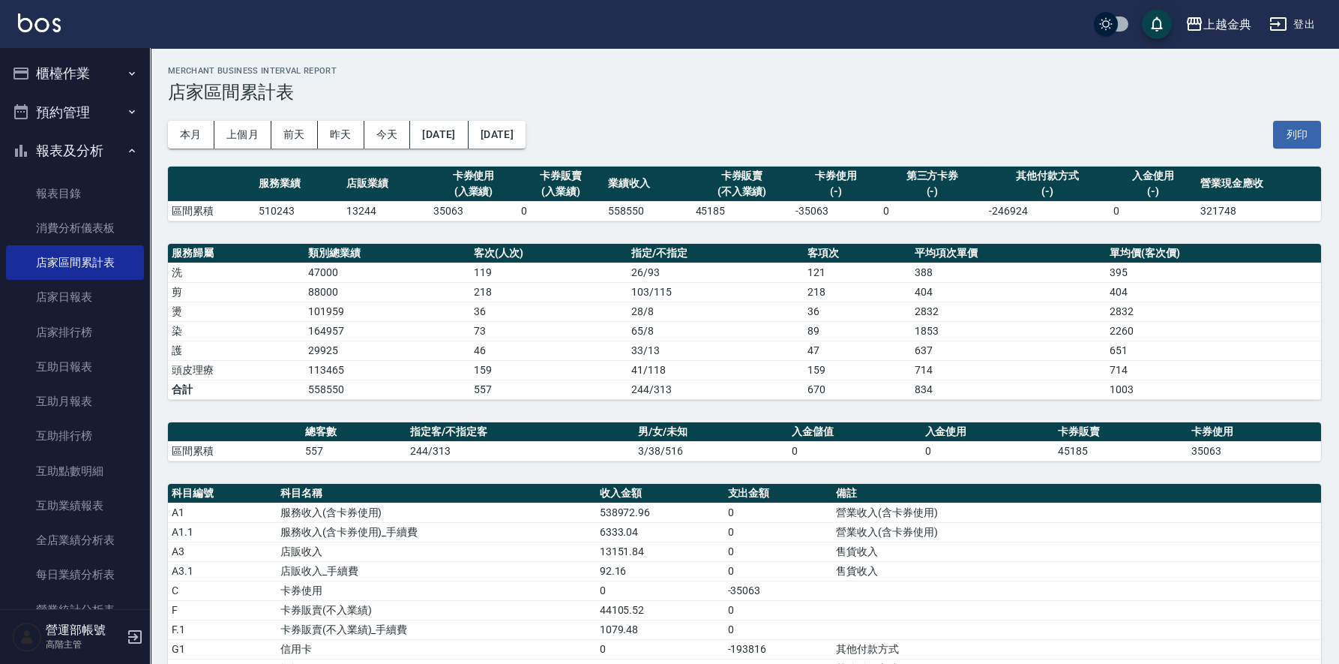
click at [624, 205] on td "558550" at bounding box center [647, 210] width 87 height 19
copy td "558550"
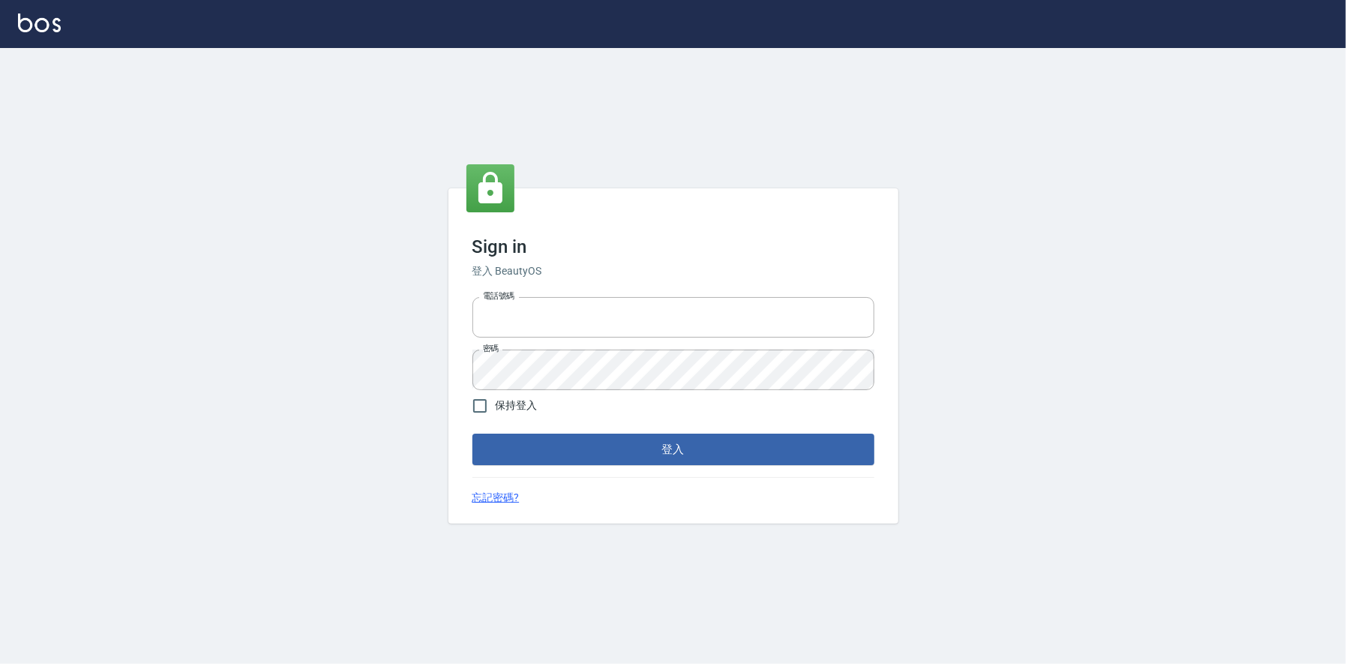
type input "0225223393815"
click at [717, 442] on button "登入" at bounding box center [673, 448] width 402 height 31
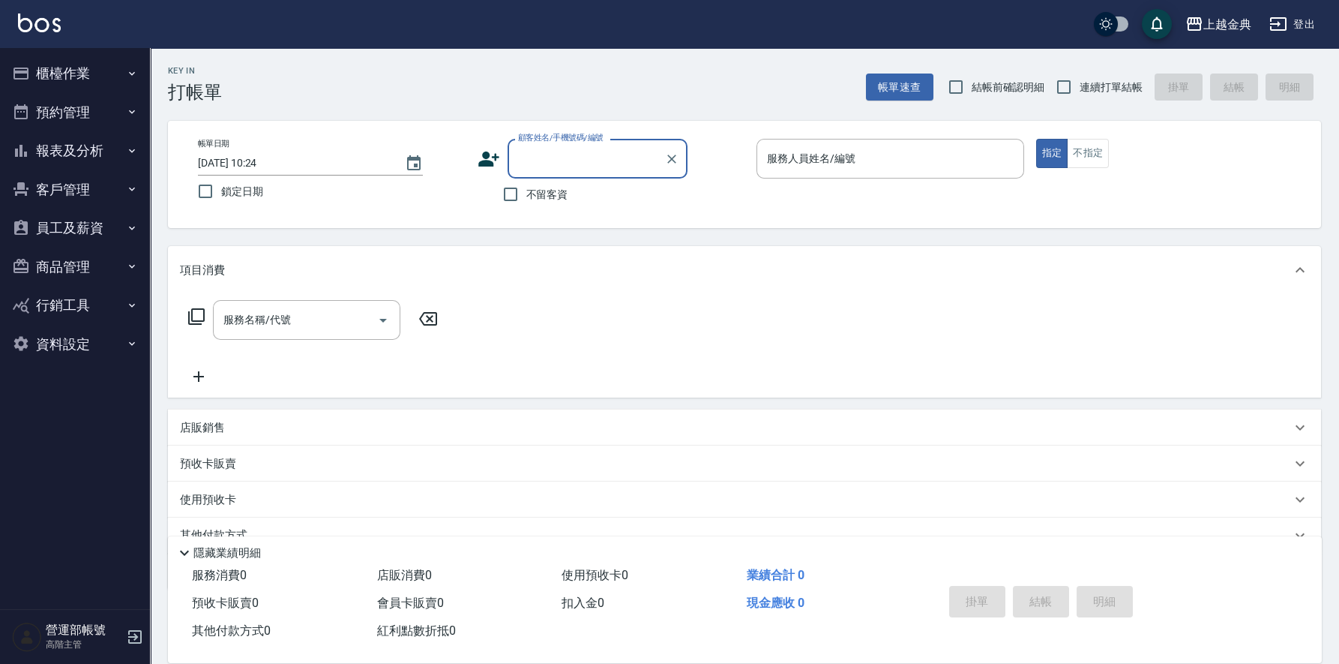
click at [74, 146] on button "報表及分析" at bounding box center [75, 150] width 138 height 39
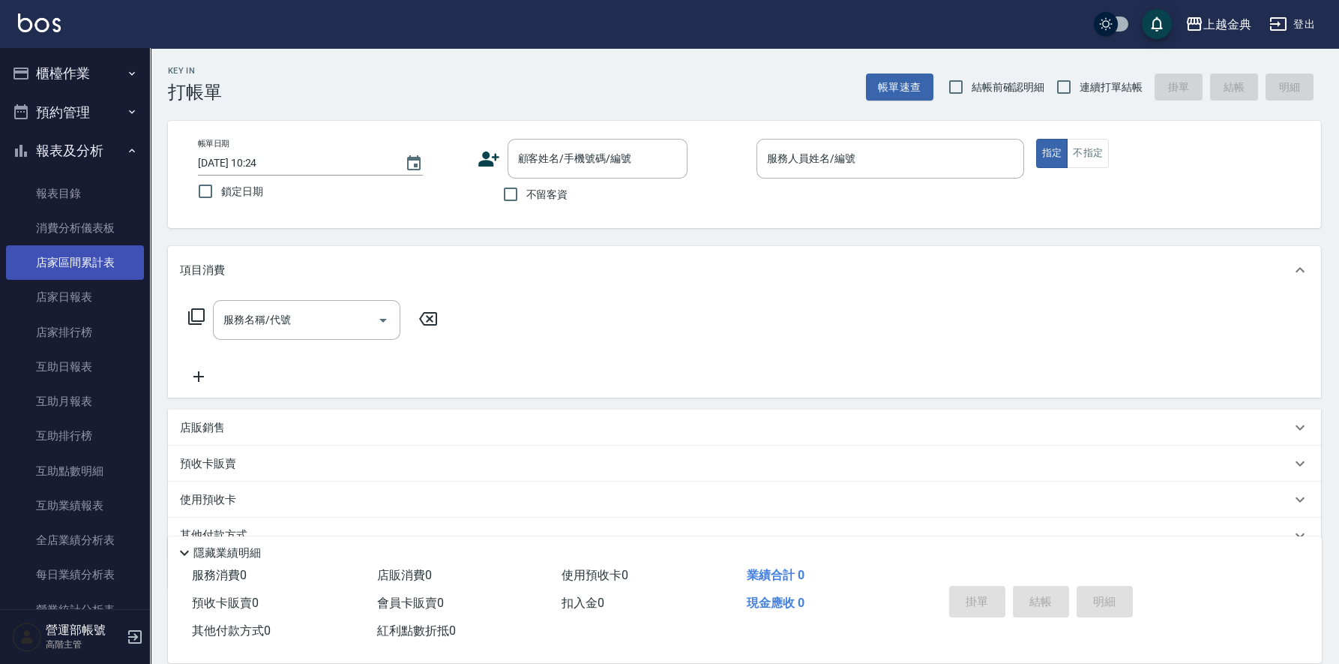
click at [82, 257] on link "店家區間累計表" at bounding box center [75, 262] width 138 height 34
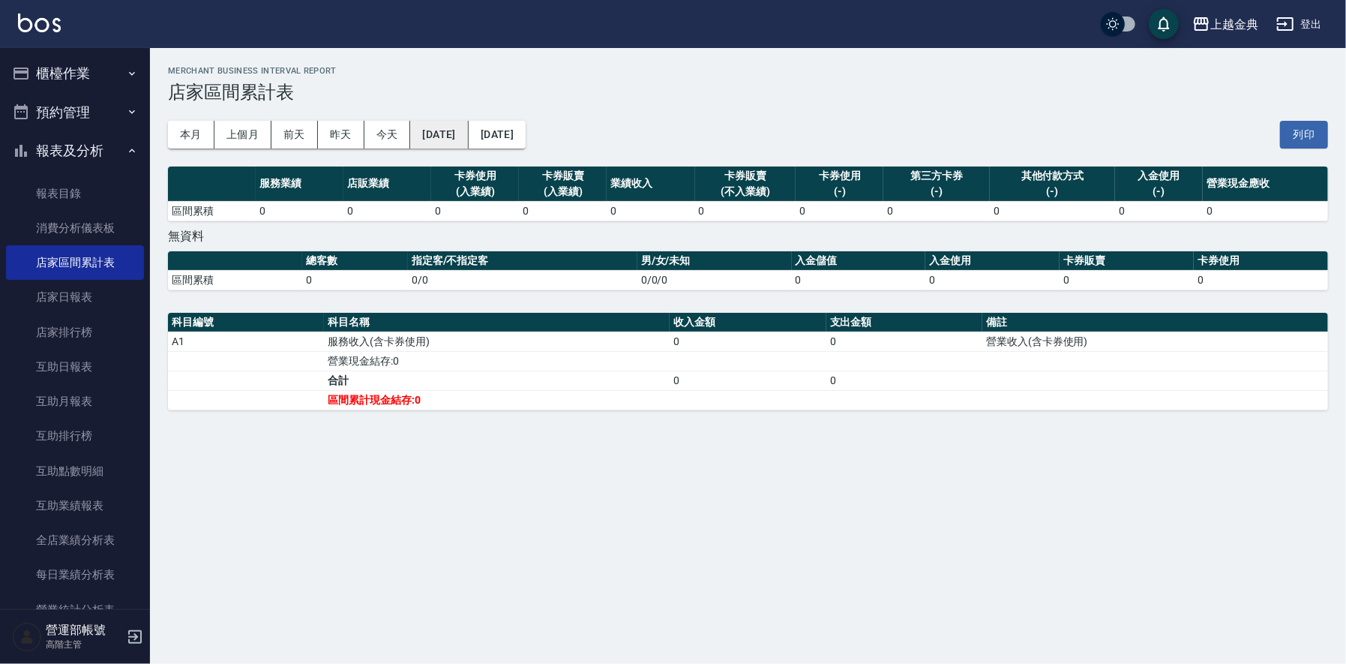
click at [468, 129] on button "[DATE]" at bounding box center [439, 135] width 58 height 28
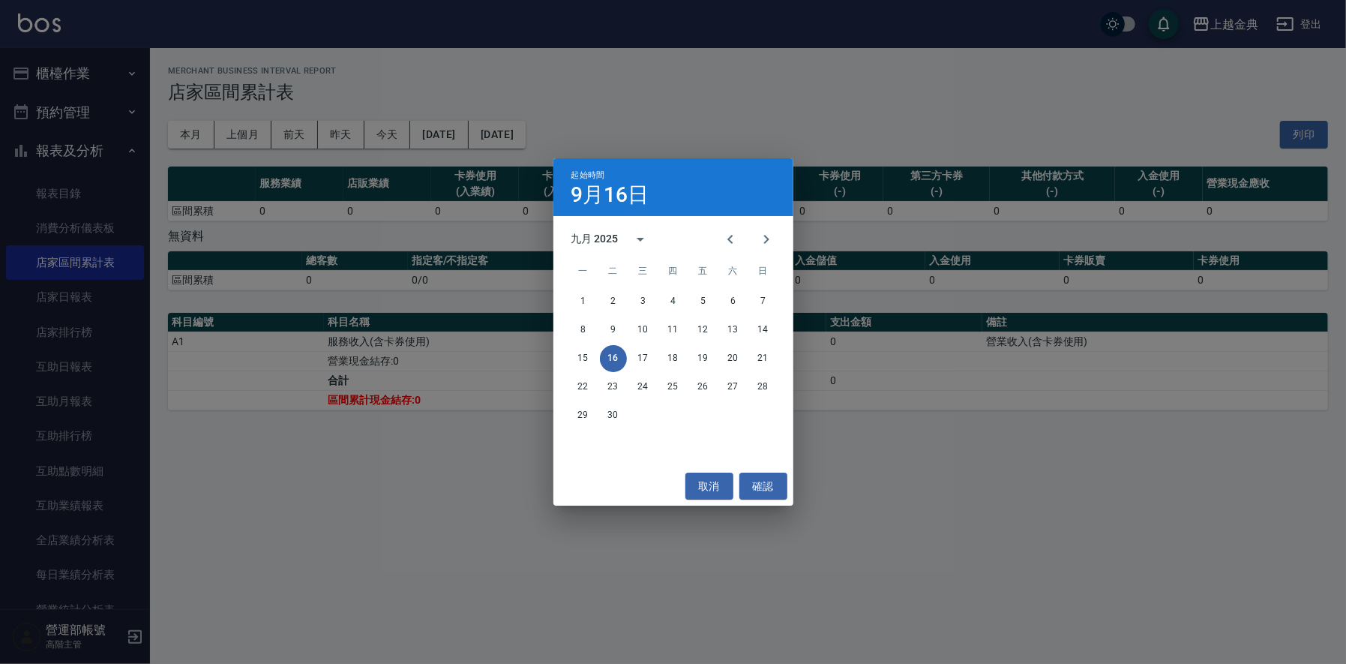
click at [889, 138] on div "起始時間 9月16日 九月 2025 一 二 三 四 五 六 日 1 2 3 4 5 6 7 8 9 10 11 12 13 14 15 16 17 18 1…" at bounding box center [673, 332] width 1346 height 664
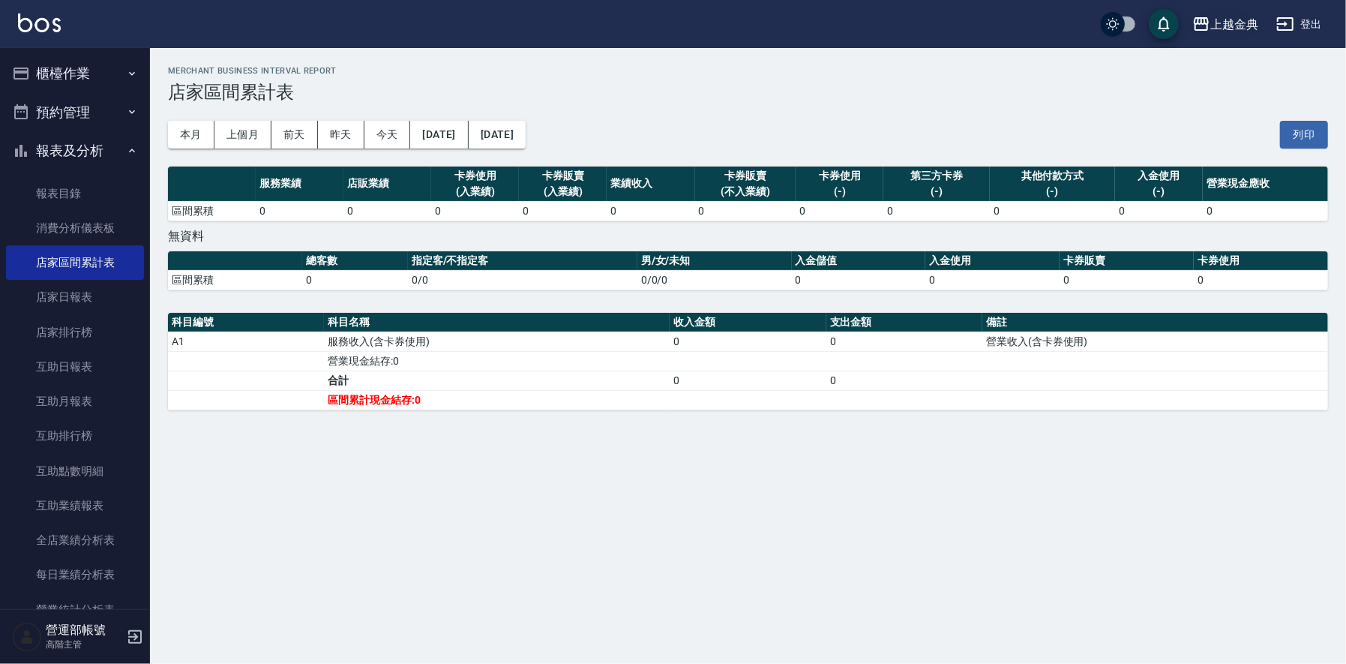
click at [1236, 16] on div "上越金典" at bounding box center [1234, 24] width 48 height 19
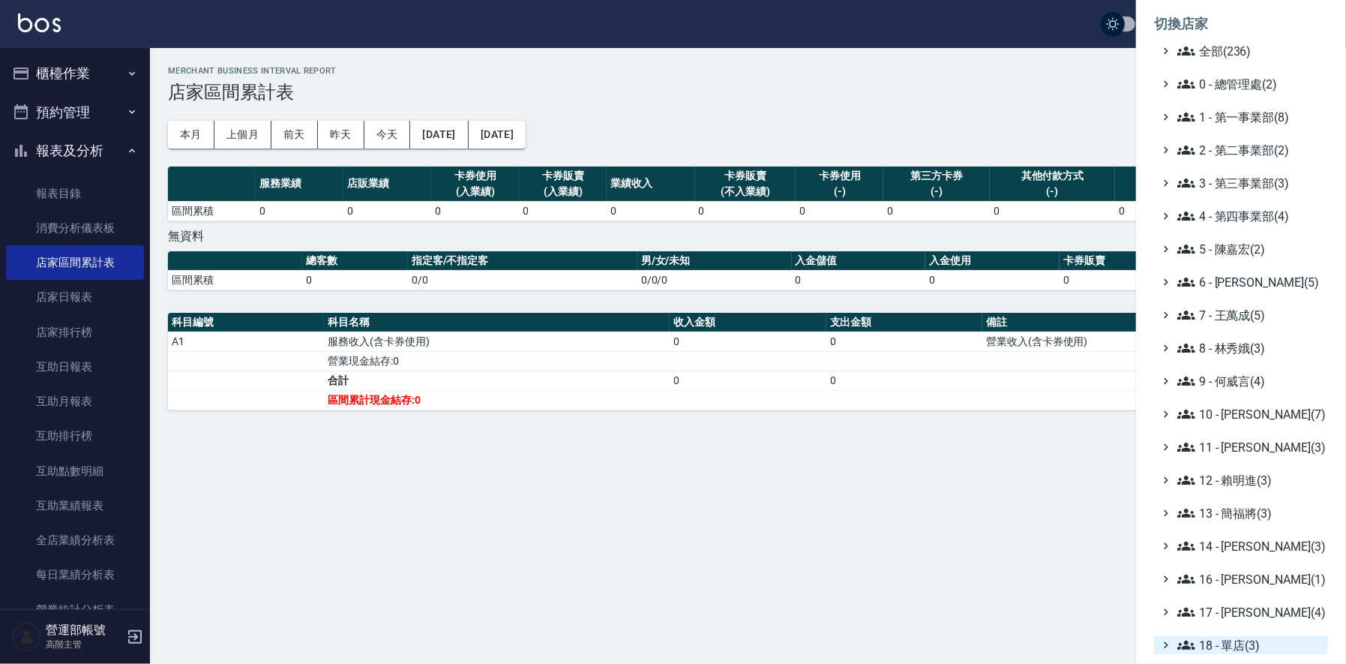
scroll to position [160, 0]
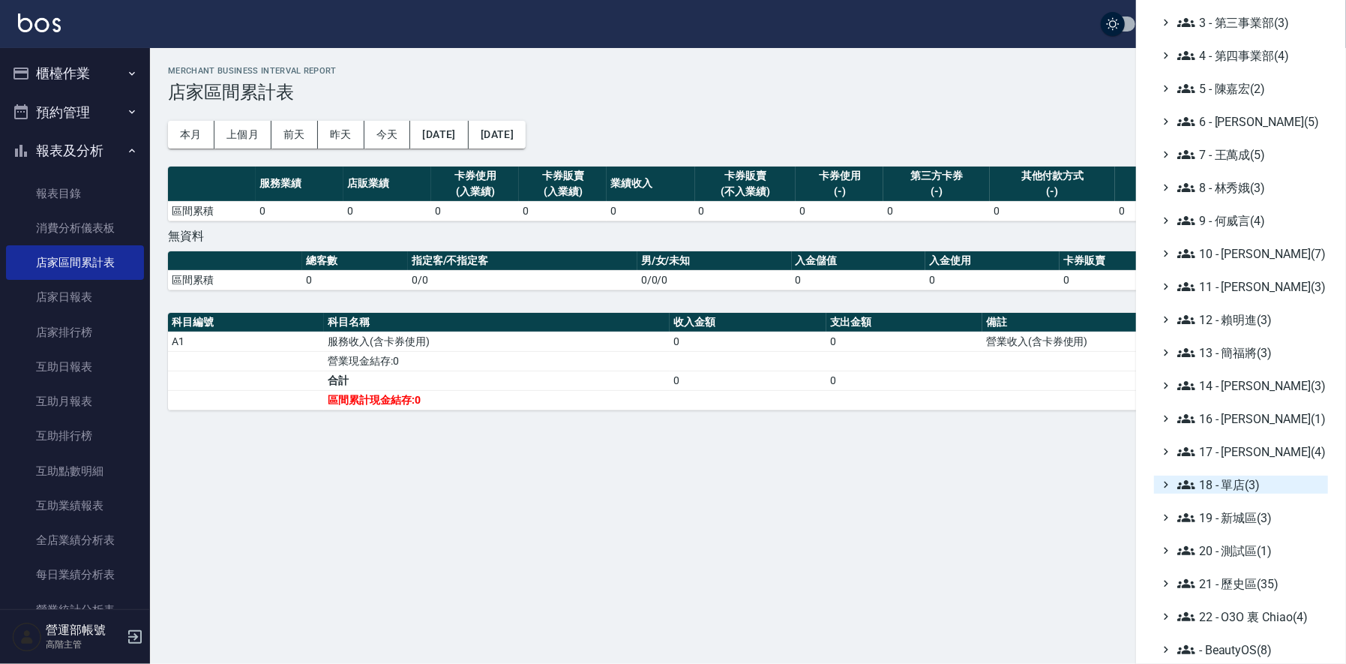
click at [1237, 478] on span "18 - 單店(3)" at bounding box center [1249, 484] width 145 height 18
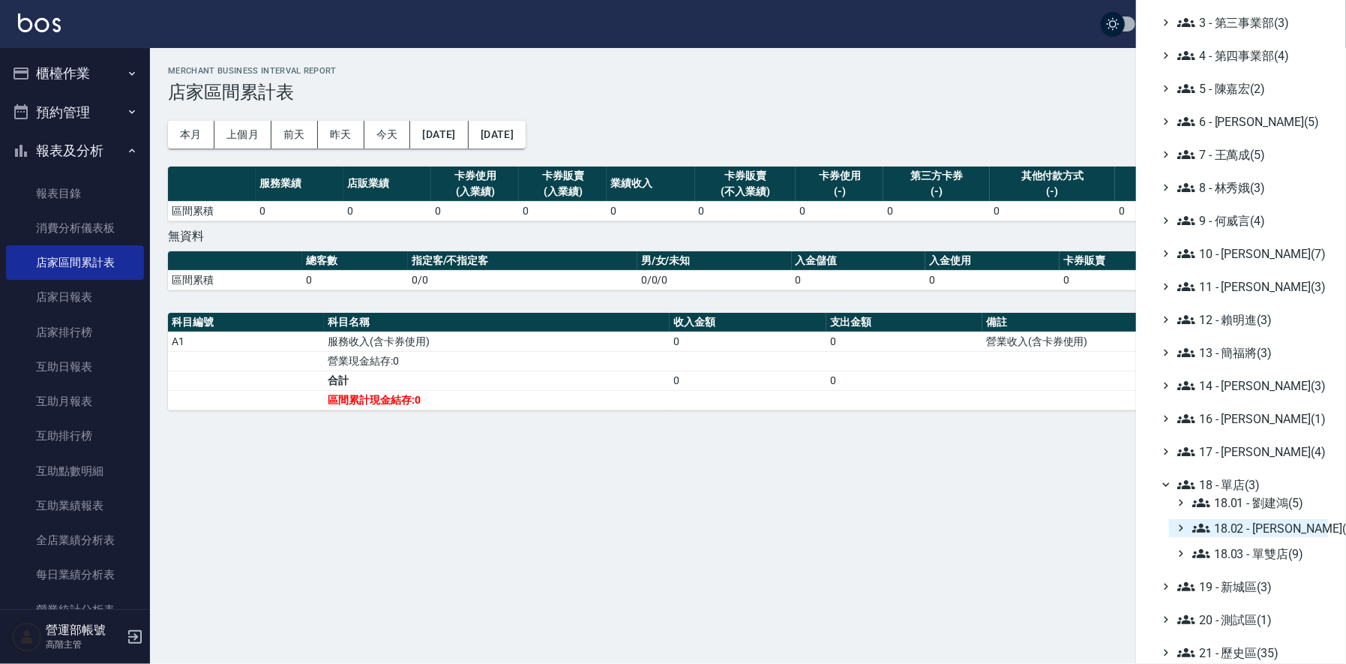
click at [1268, 527] on span "18.02 - [PERSON_NAME](5)" at bounding box center [1257, 528] width 130 height 18
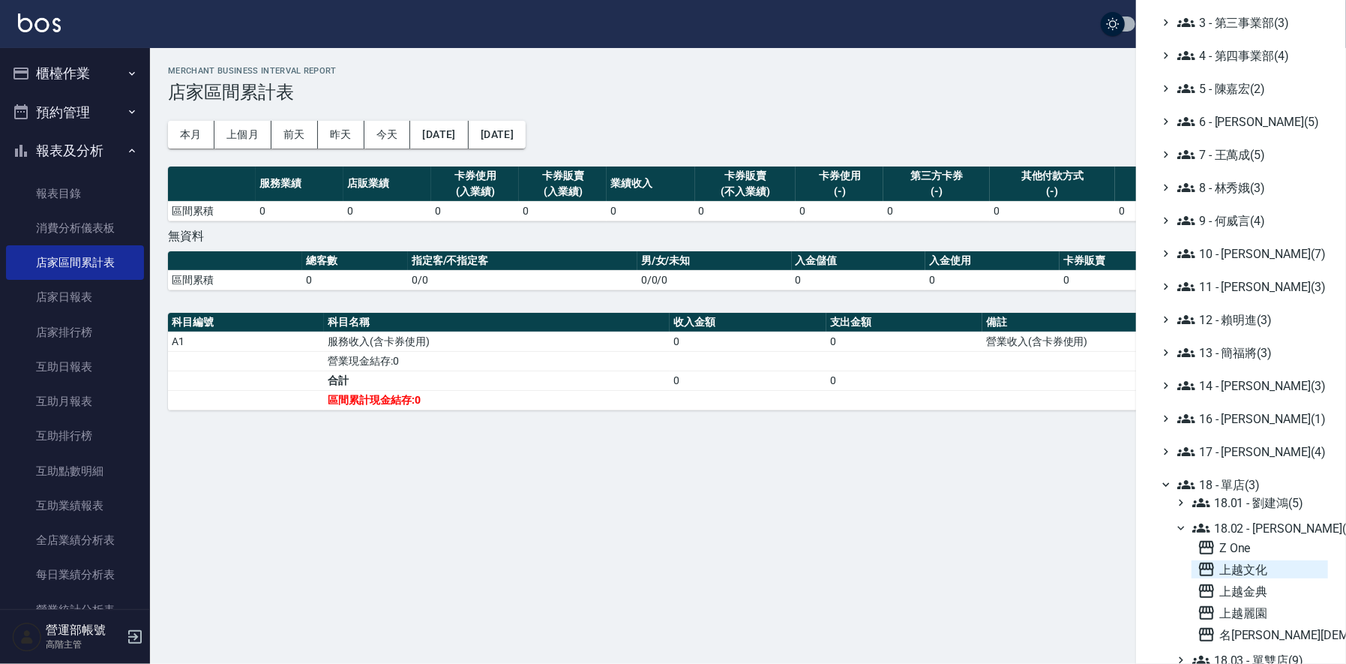
click at [1246, 568] on span "上越文化" at bounding box center [1260, 569] width 124 height 18
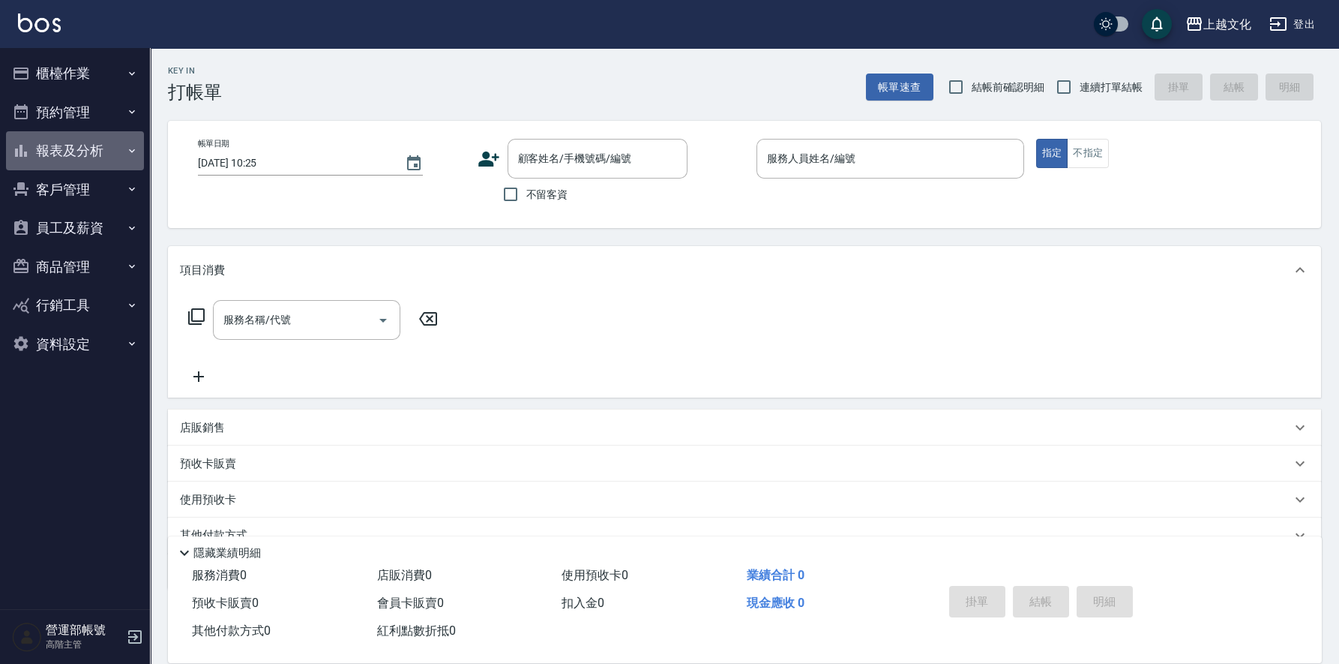
click at [68, 142] on button "報表及分析" at bounding box center [75, 150] width 138 height 39
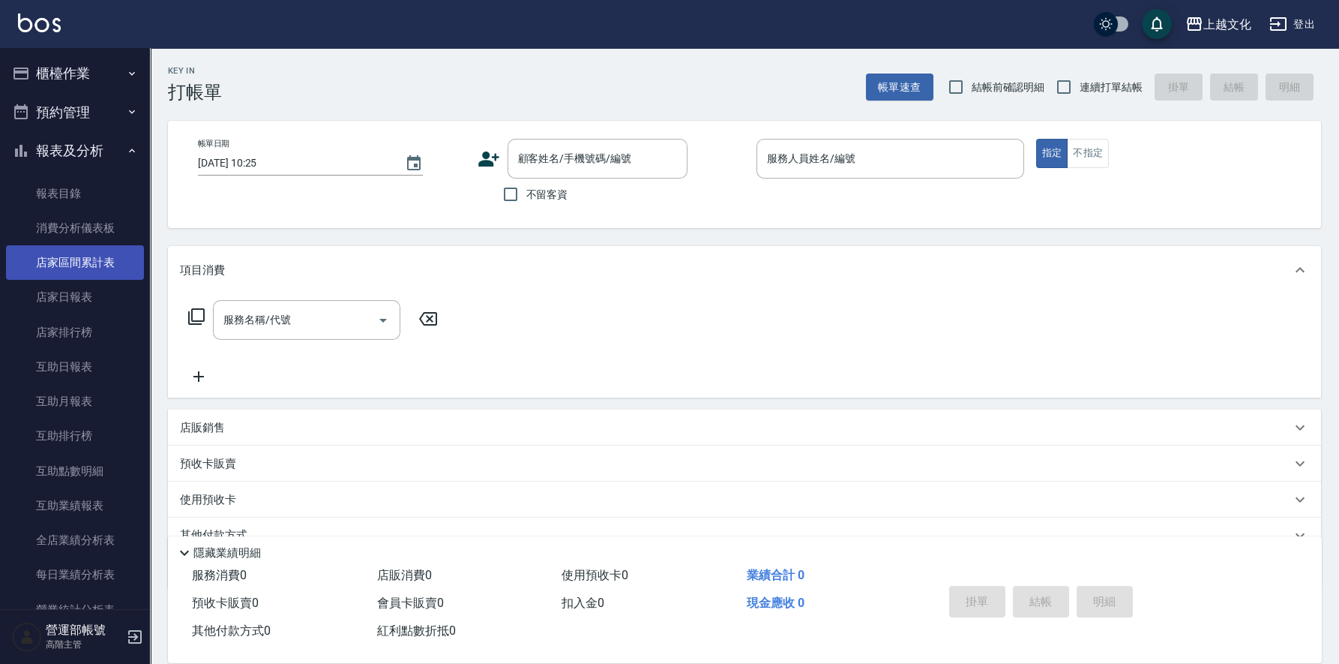
click at [85, 264] on link "店家區間累計表" at bounding box center [75, 262] width 138 height 34
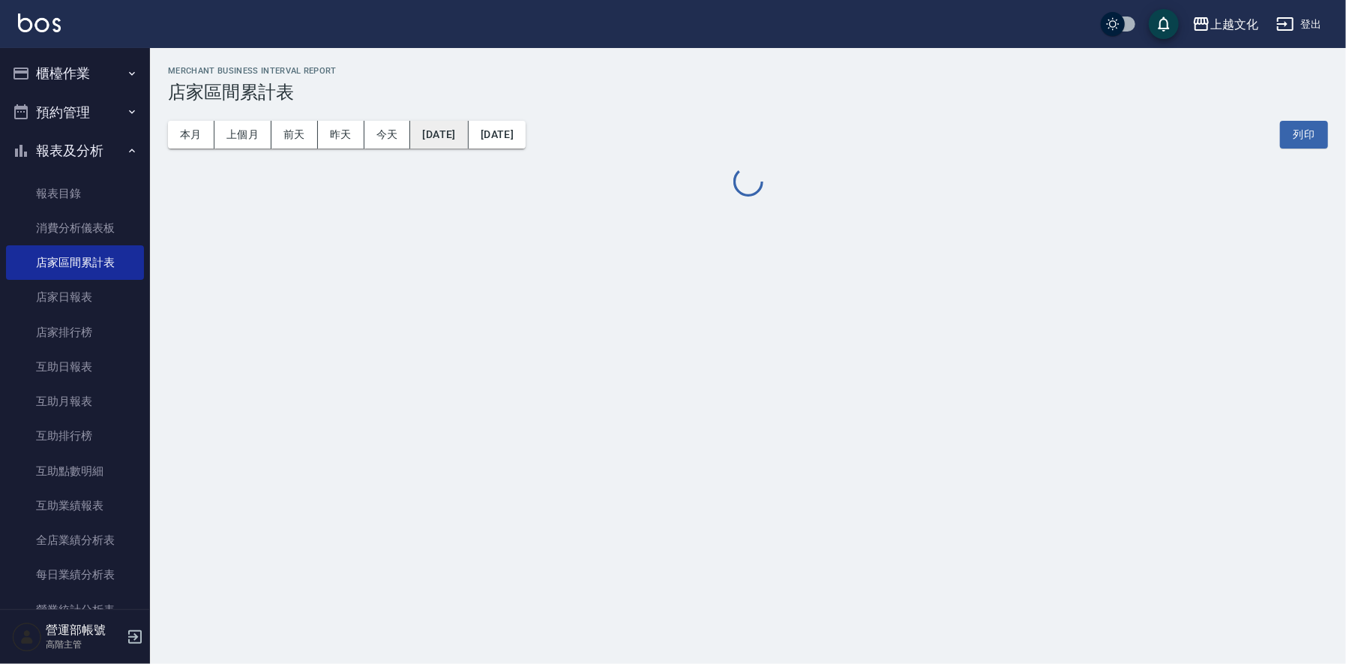
click at [455, 138] on button "[DATE]" at bounding box center [439, 135] width 58 height 28
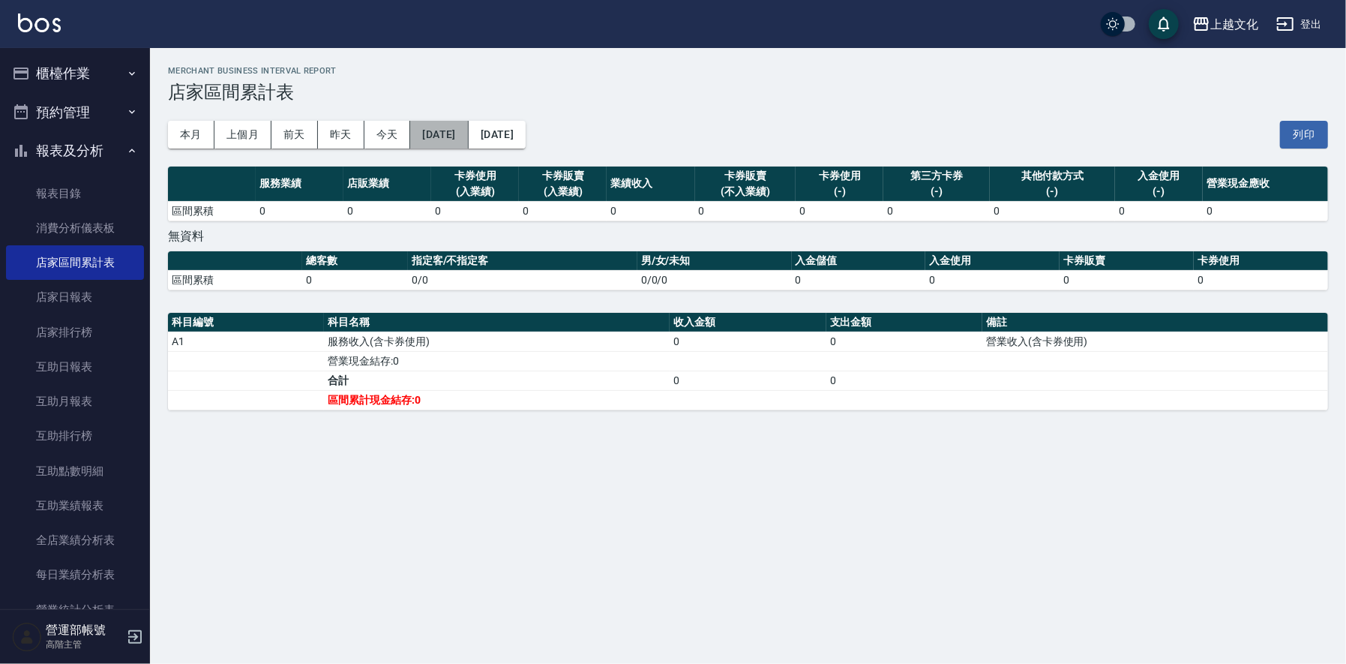
click at [459, 136] on button "[DATE]" at bounding box center [439, 135] width 58 height 28
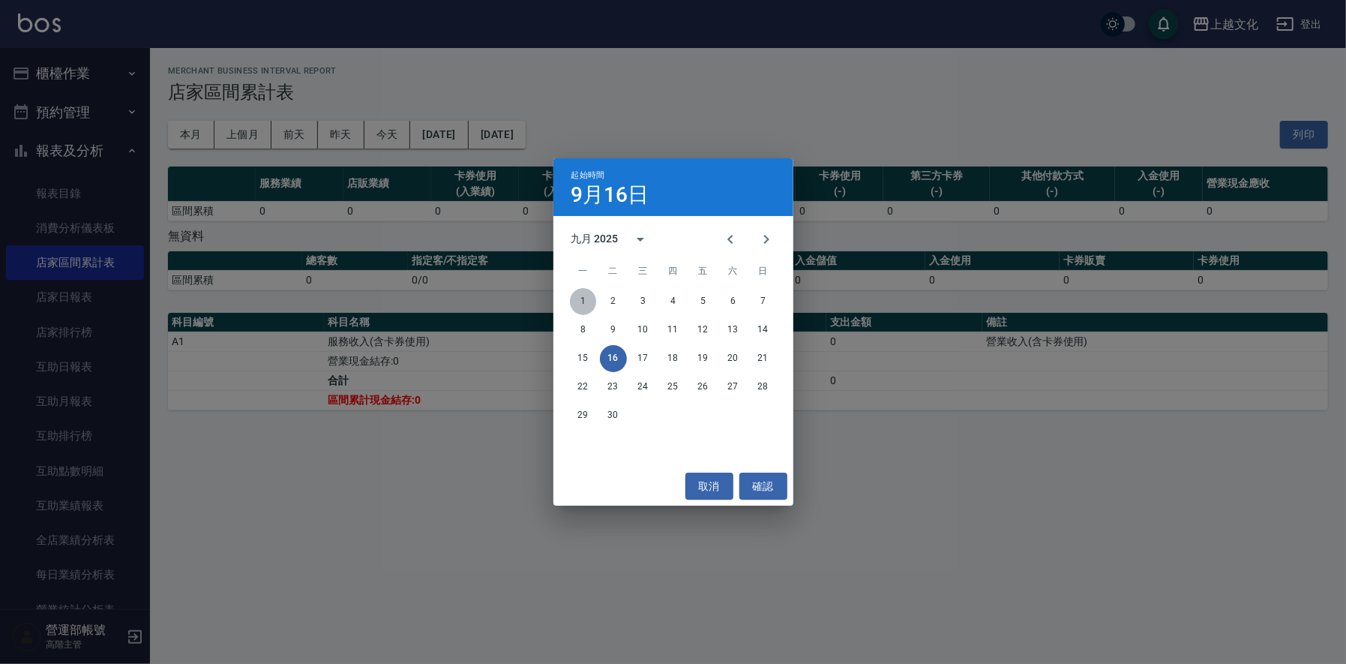
click at [586, 298] on button "1" at bounding box center [583, 301] width 27 height 27
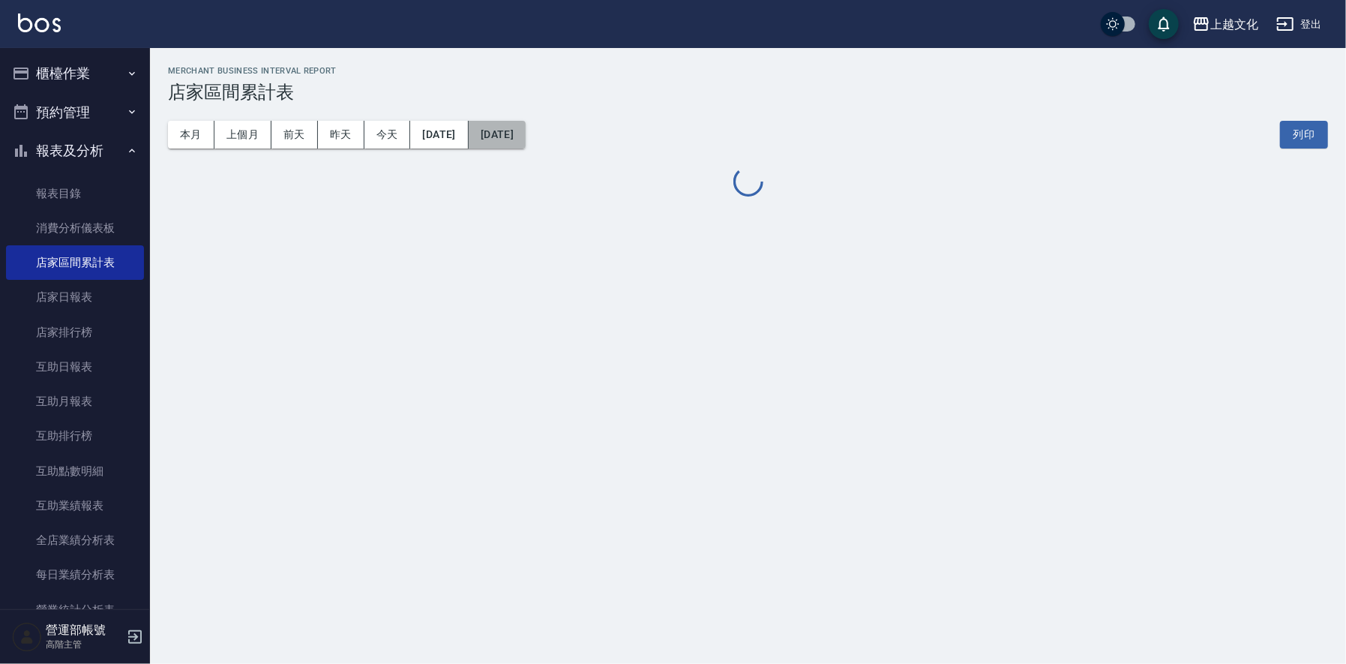
click at [526, 127] on button "[DATE]" at bounding box center [497, 135] width 57 height 28
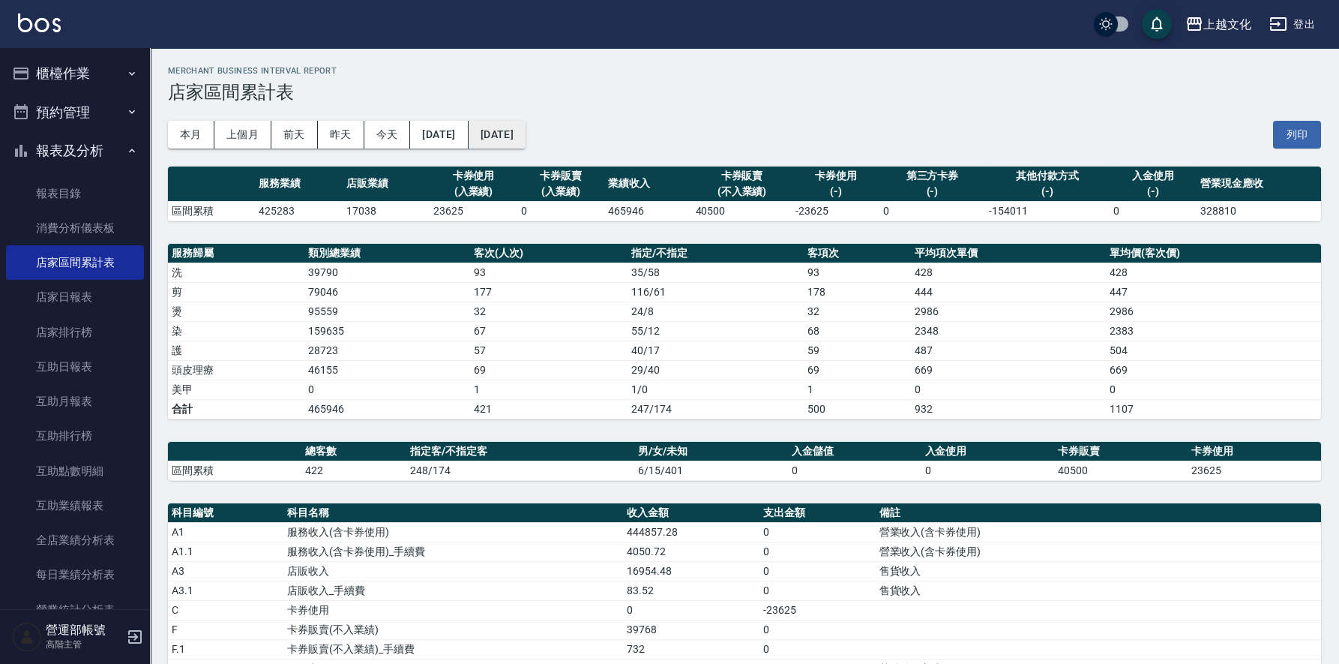
click at [526, 134] on button "[DATE]" at bounding box center [497, 135] width 57 height 28
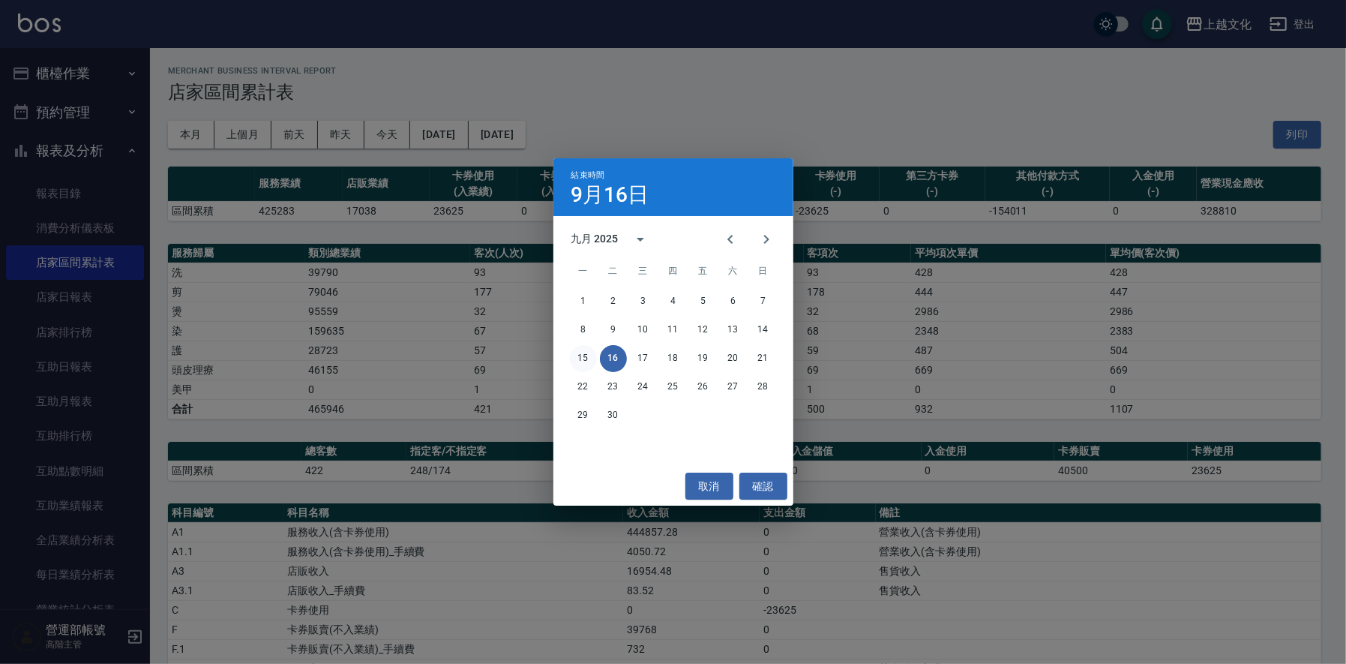
click at [586, 356] on button "15" at bounding box center [583, 358] width 27 height 27
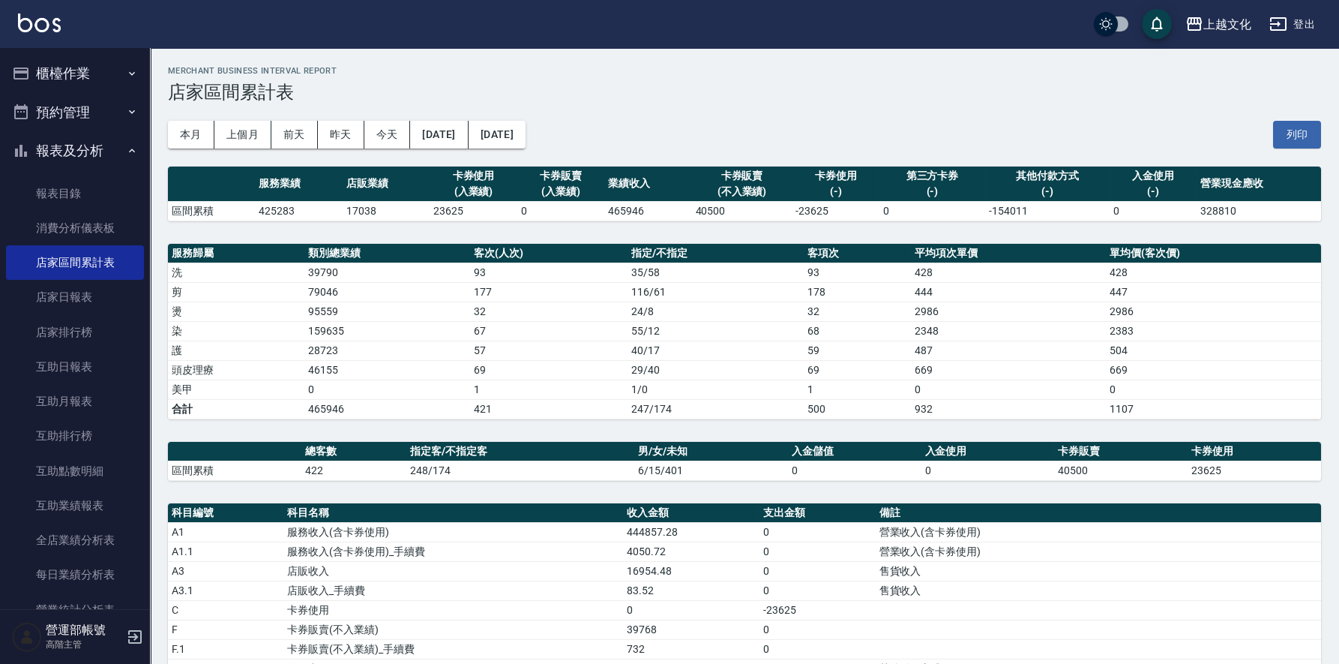
click at [621, 204] on td "465946" at bounding box center [647, 210] width 87 height 19
copy td "465946"
click at [1222, 17] on div "上越文化" at bounding box center [1228, 24] width 48 height 19
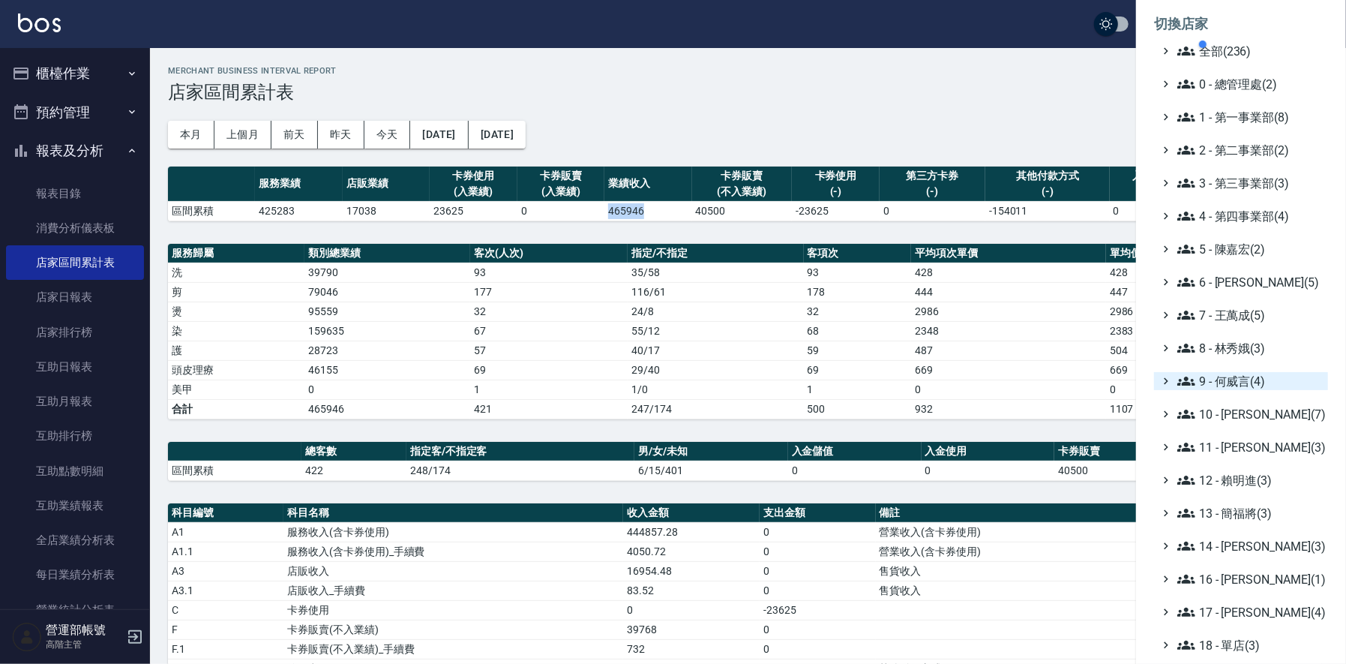
scroll to position [160, 0]
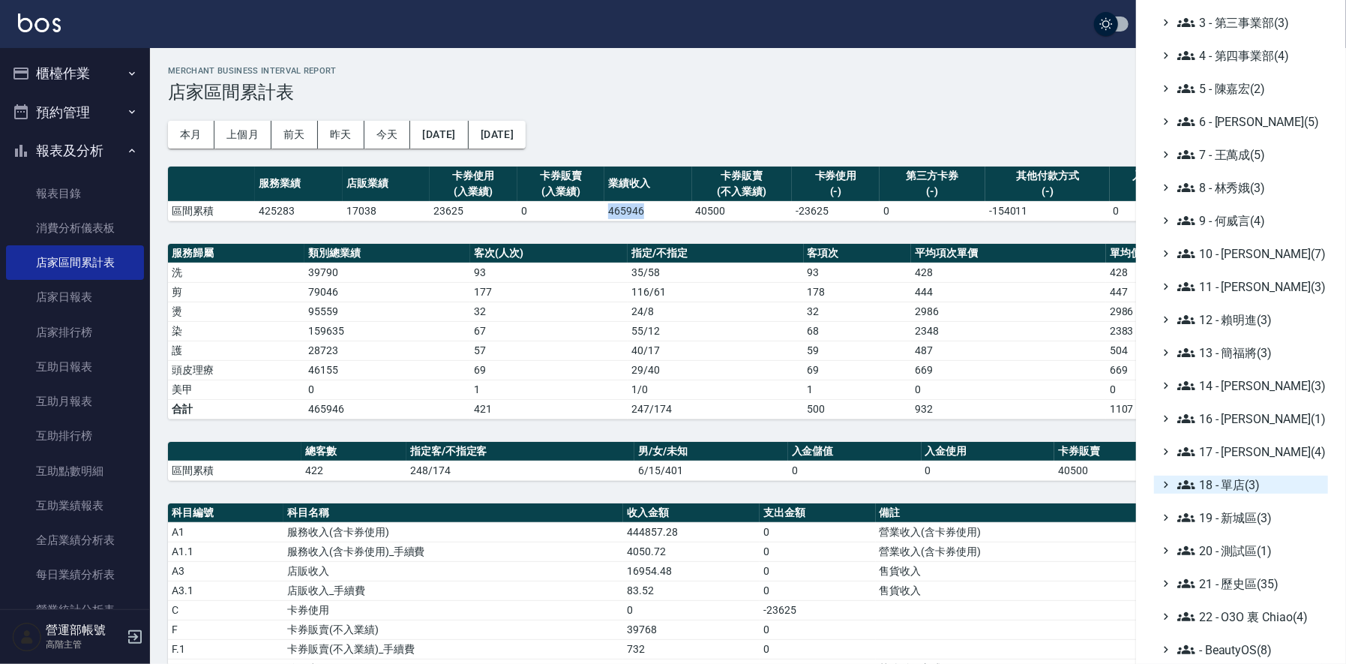
click at [1245, 485] on span "18 - 單店(3)" at bounding box center [1249, 484] width 145 height 18
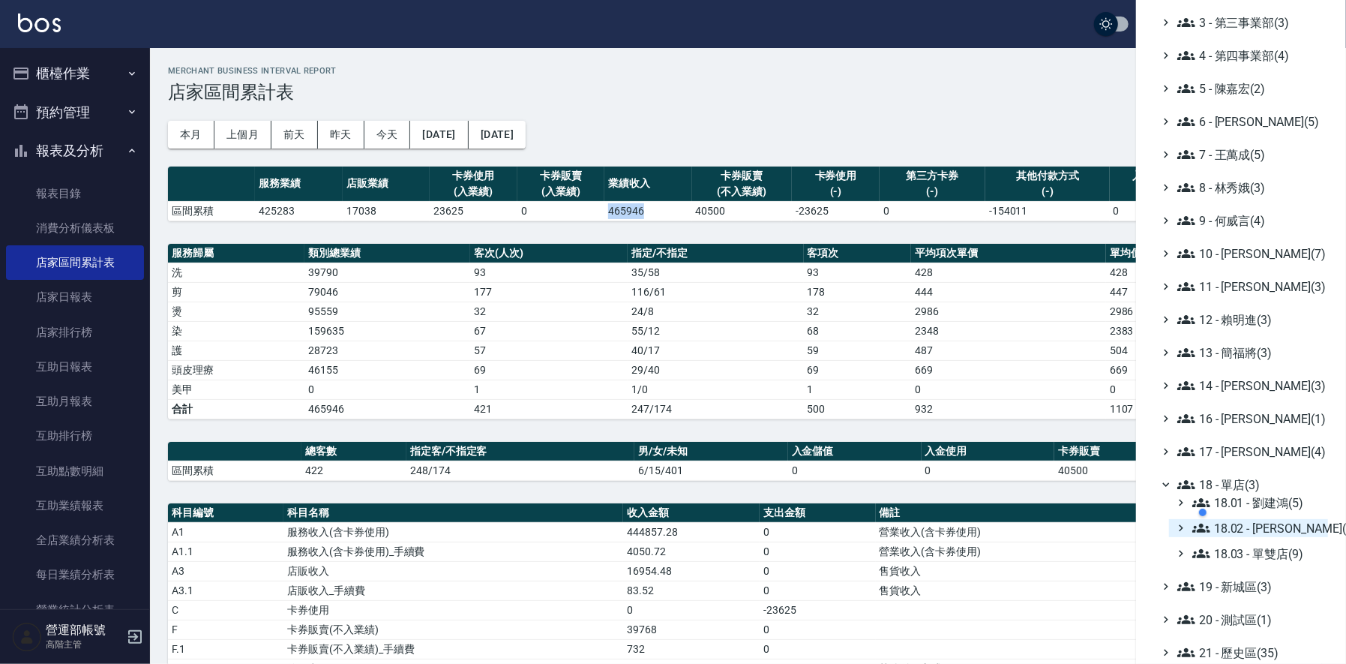
click at [1255, 528] on span "18.02 - [PERSON_NAME](5)" at bounding box center [1257, 528] width 130 height 18
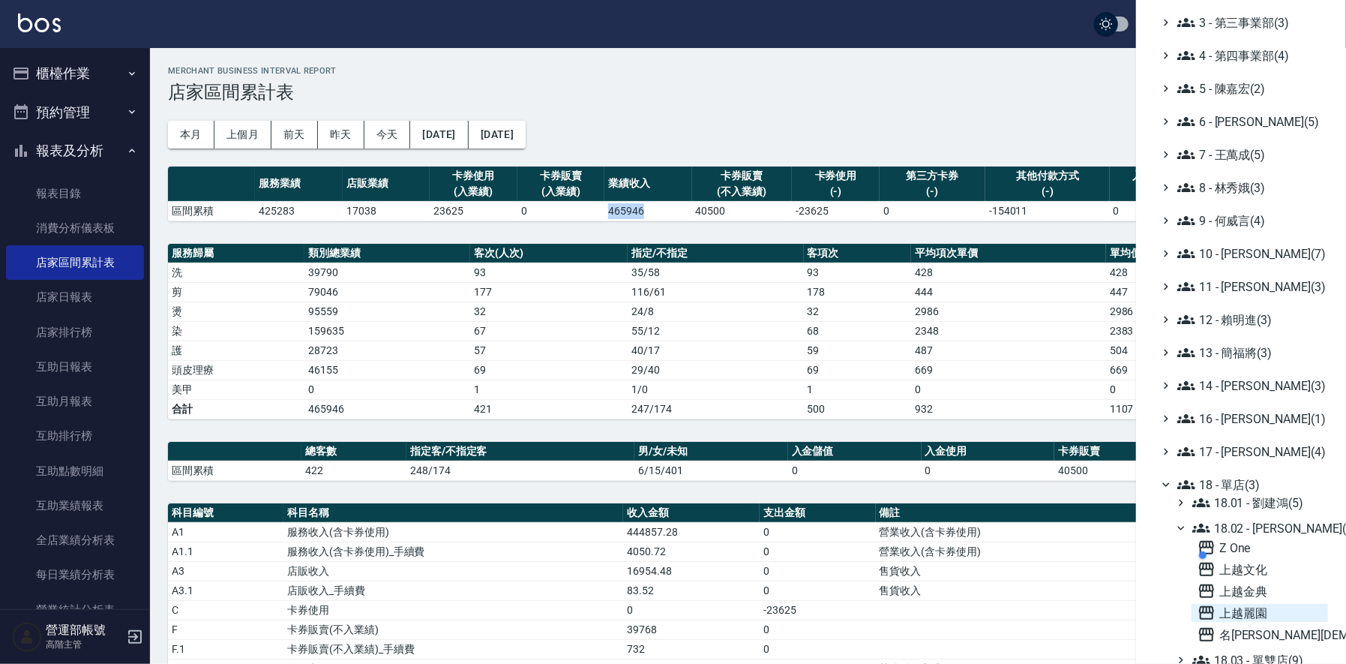
click at [1244, 614] on span "上越麗園" at bounding box center [1260, 613] width 124 height 18
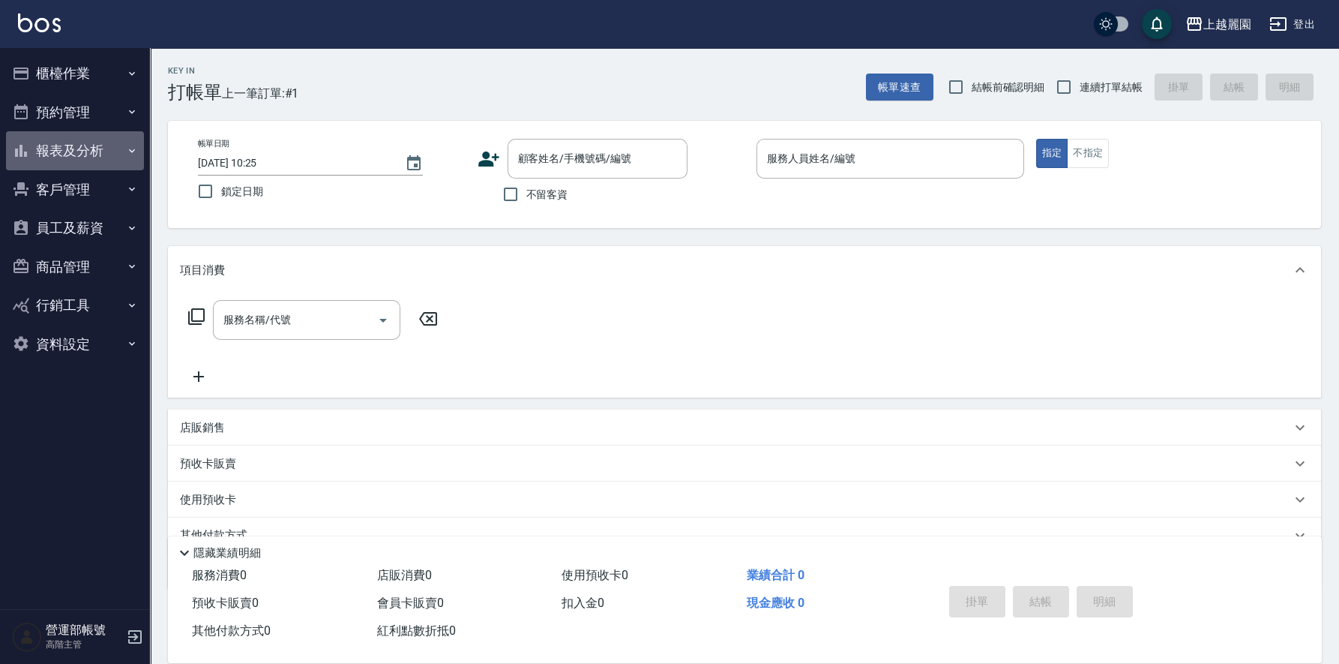
click at [84, 148] on button "報表及分析" at bounding box center [75, 150] width 138 height 39
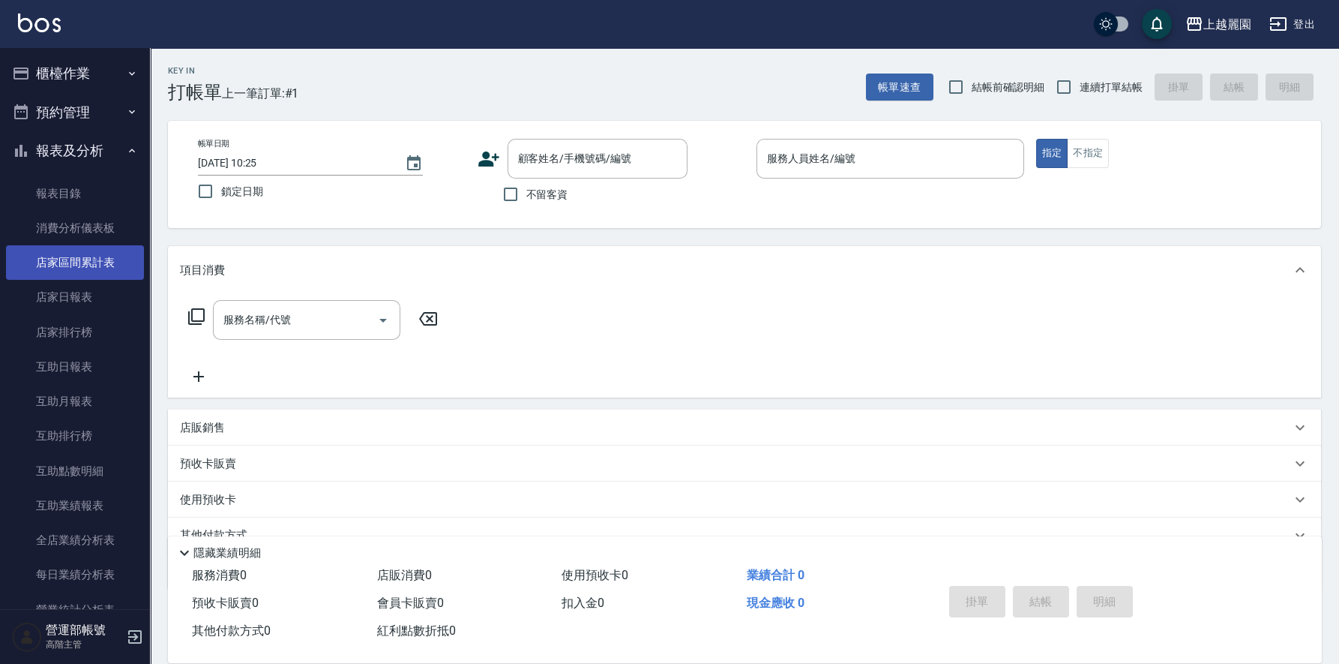
click at [93, 259] on link "店家區間累計表" at bounding box center [75, 262] width 138 height 34
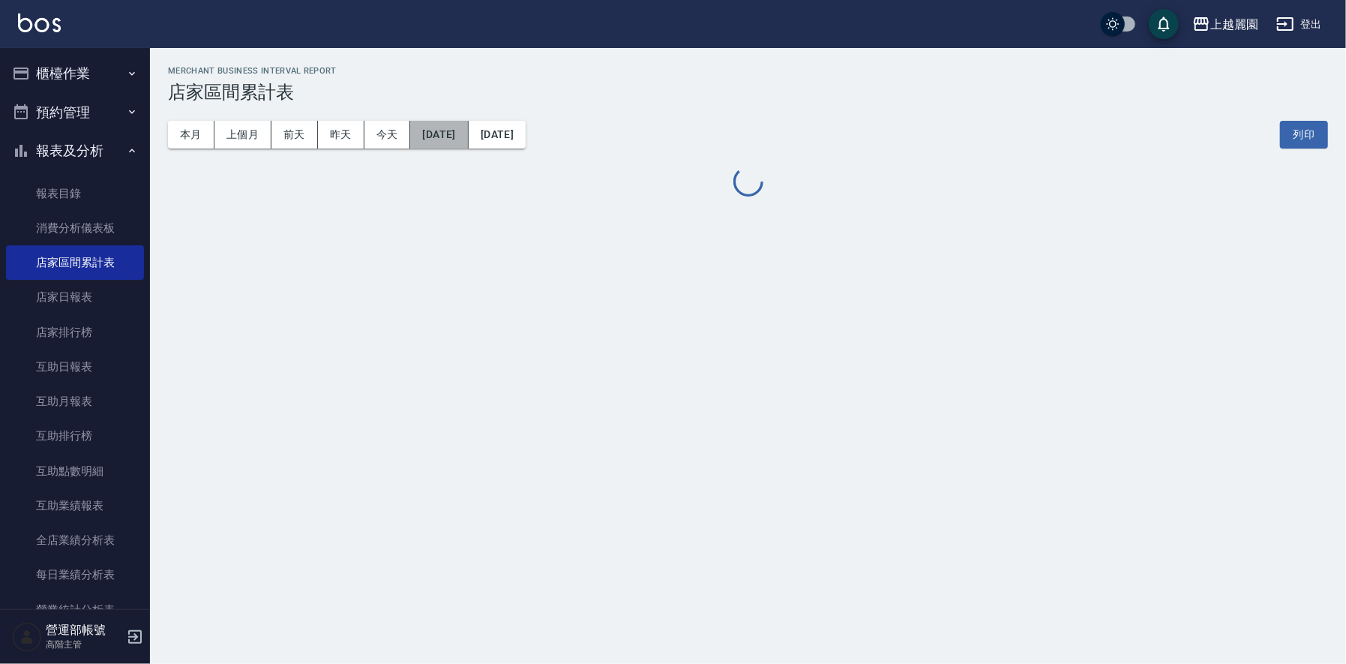
click at [468, 130] on button "[DATE]" at bounding box center [439, 135] width 58 height 28
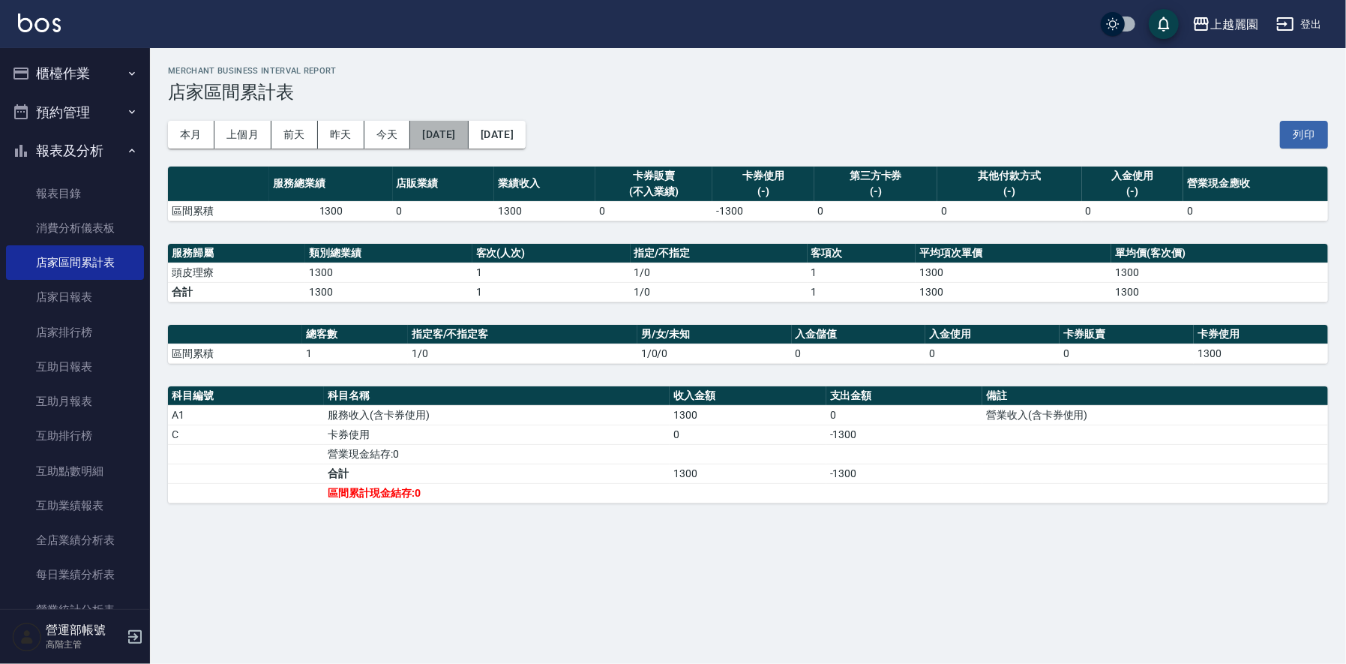
click at [461, 133] on button "[DATE]" at bounding box center [439, 135] width 58 height 28
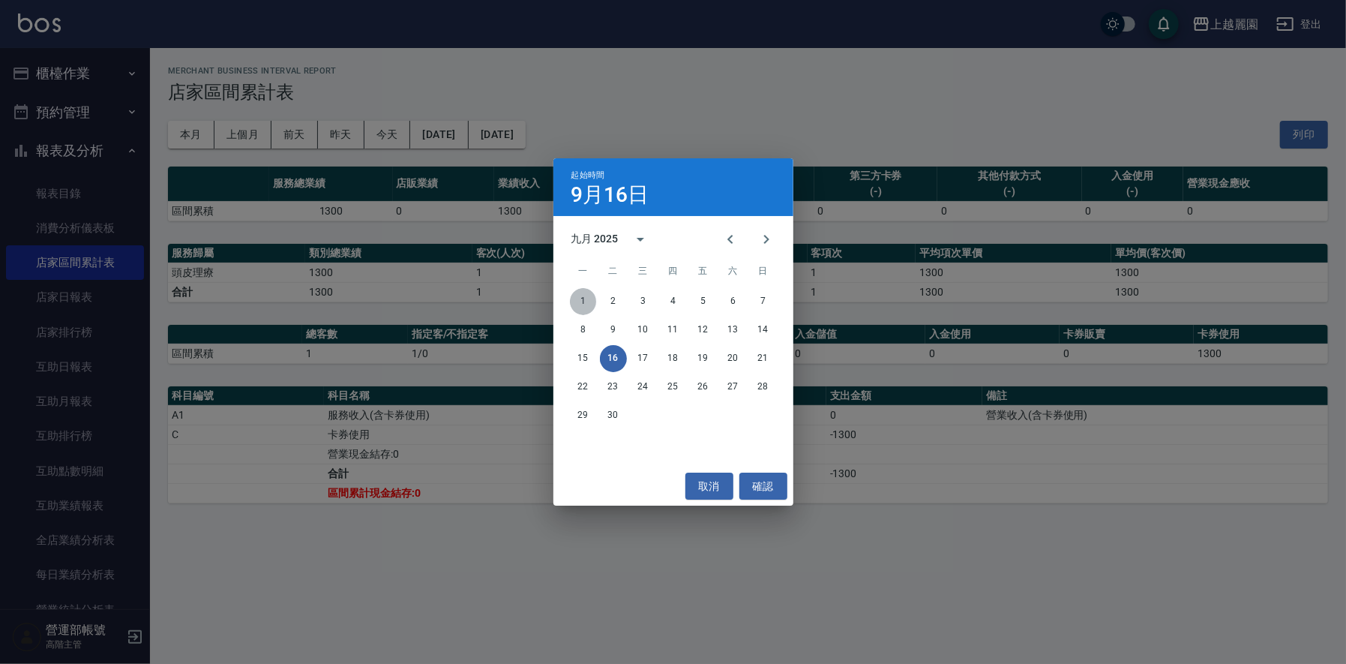
click at [586, 304] on button "1" at bounding box center [583, 301] width 27 height 27
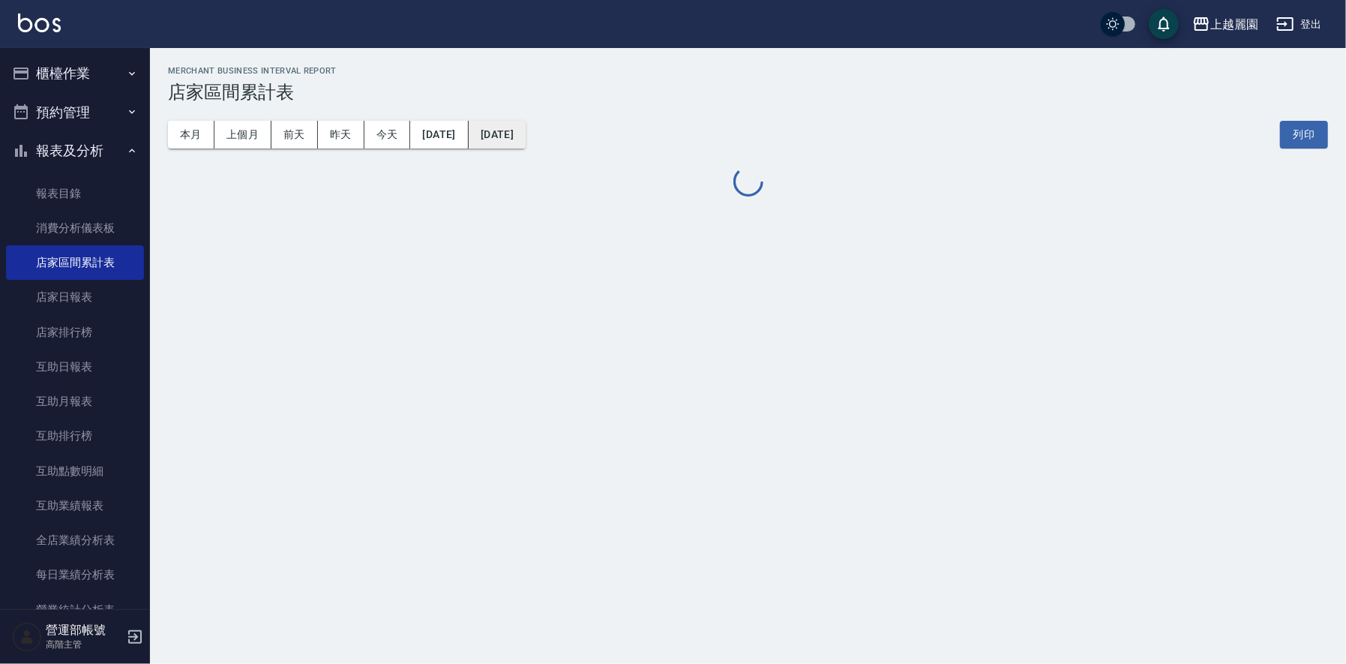
click at [526, 135] on button "[DATE]" at bounding box center [497, 135] width 57 height 28
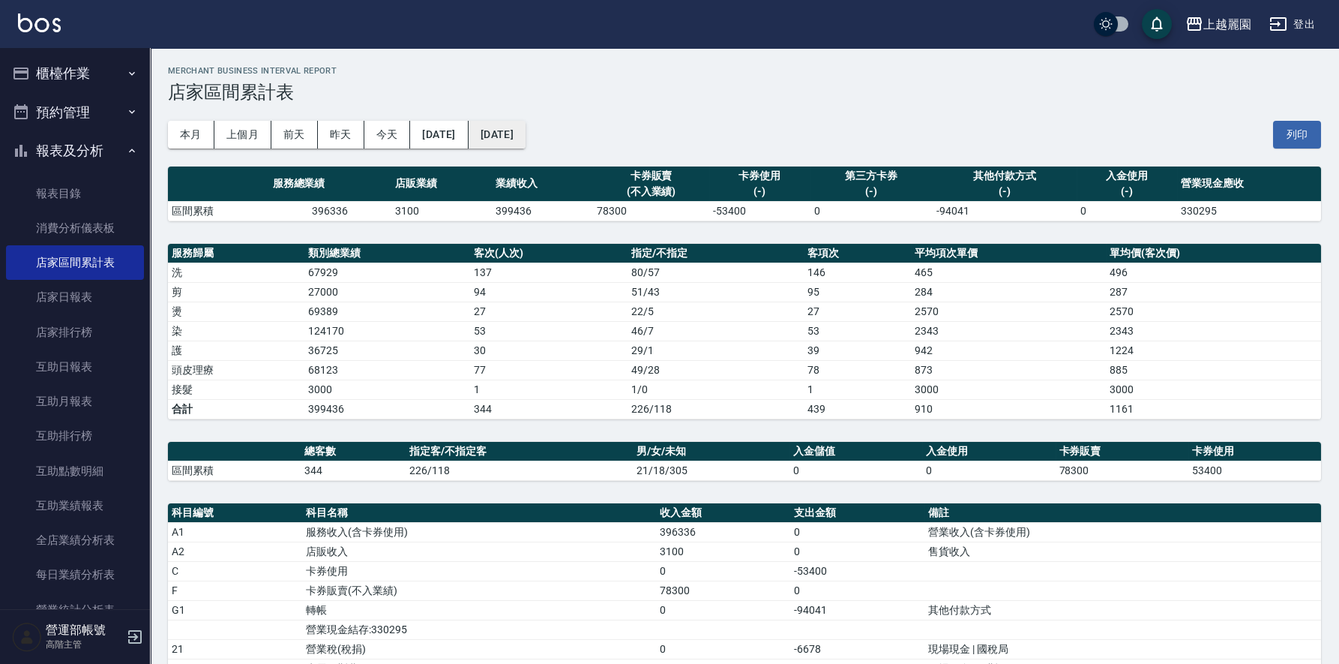
click at [526, 138] on button "[DATE]" at bounding box center [497, 135] width 57 height 28
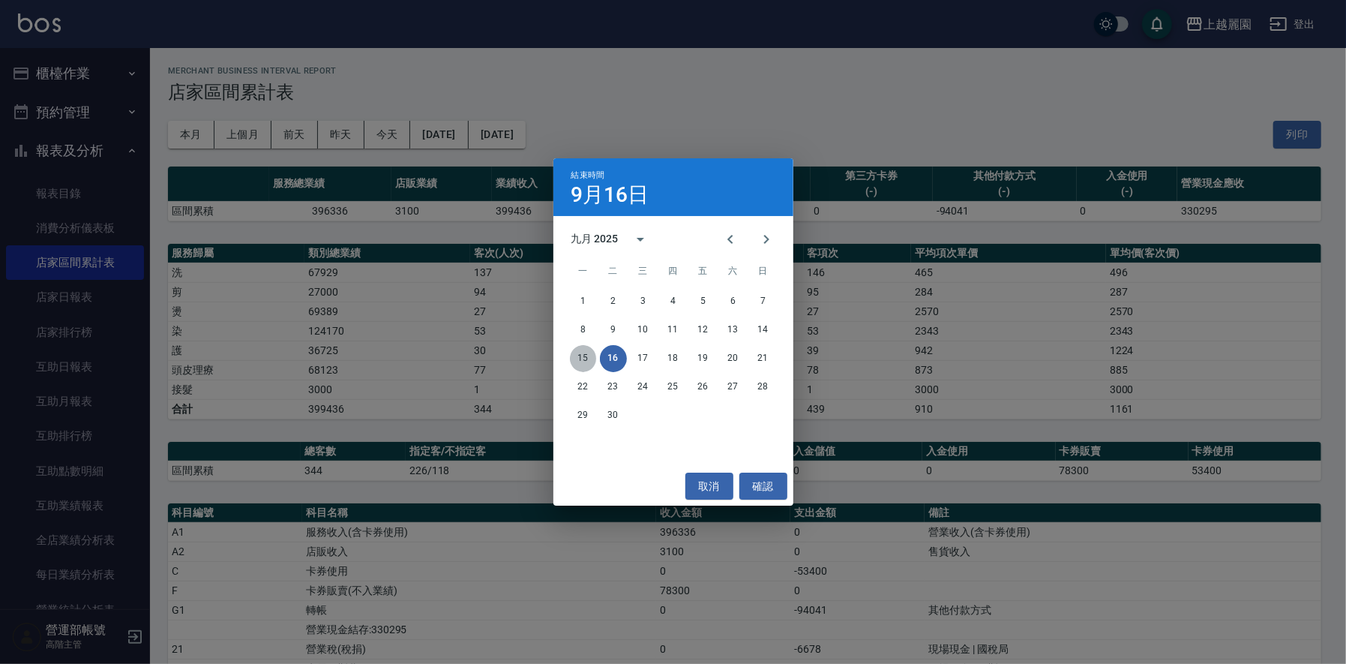
click at [582, 359] on button "15" at bounding box center [583, 358] width 27 height 27
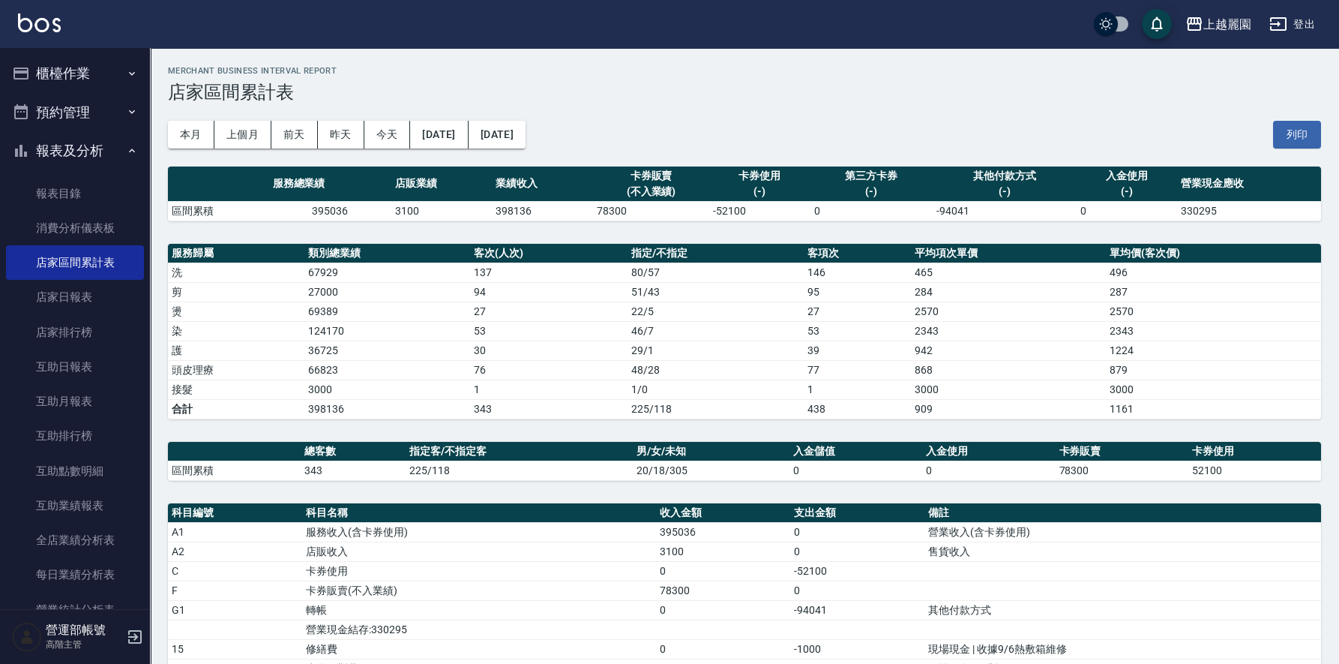
click at [513, 208] on td "398136" at bounding box center [542, 210] width 101 height 19
click at [512, 208] on td "398136" at bounding box center [542, 210] width 101 height 19
copy td "398136"
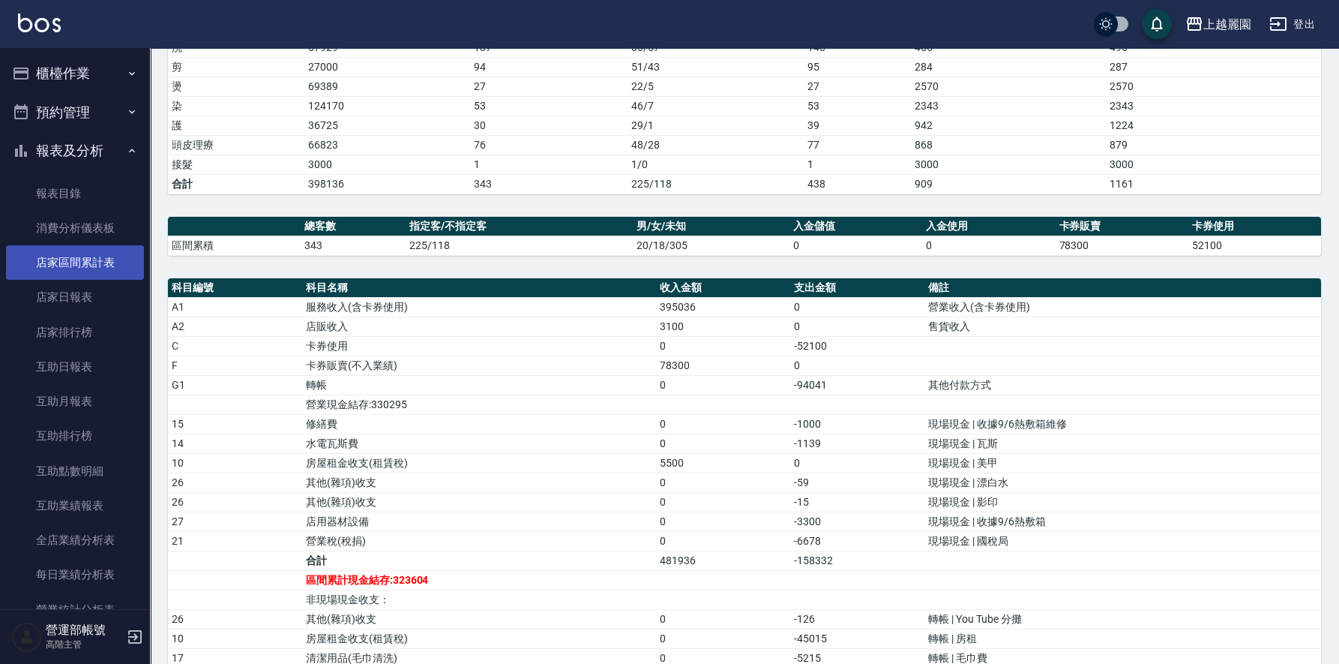
scroll to position [299, 0]
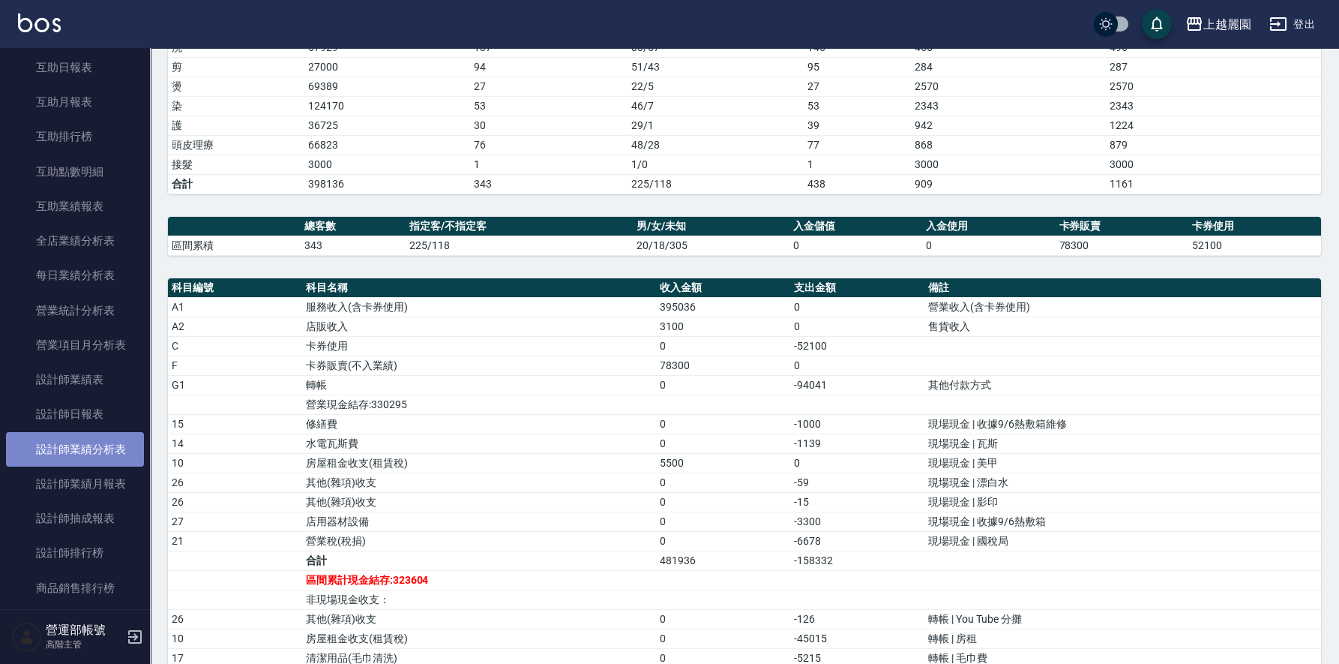
click at [85, 447] on link "設計師業績分析表" at bounding box center [75, 449] width 138 height 34
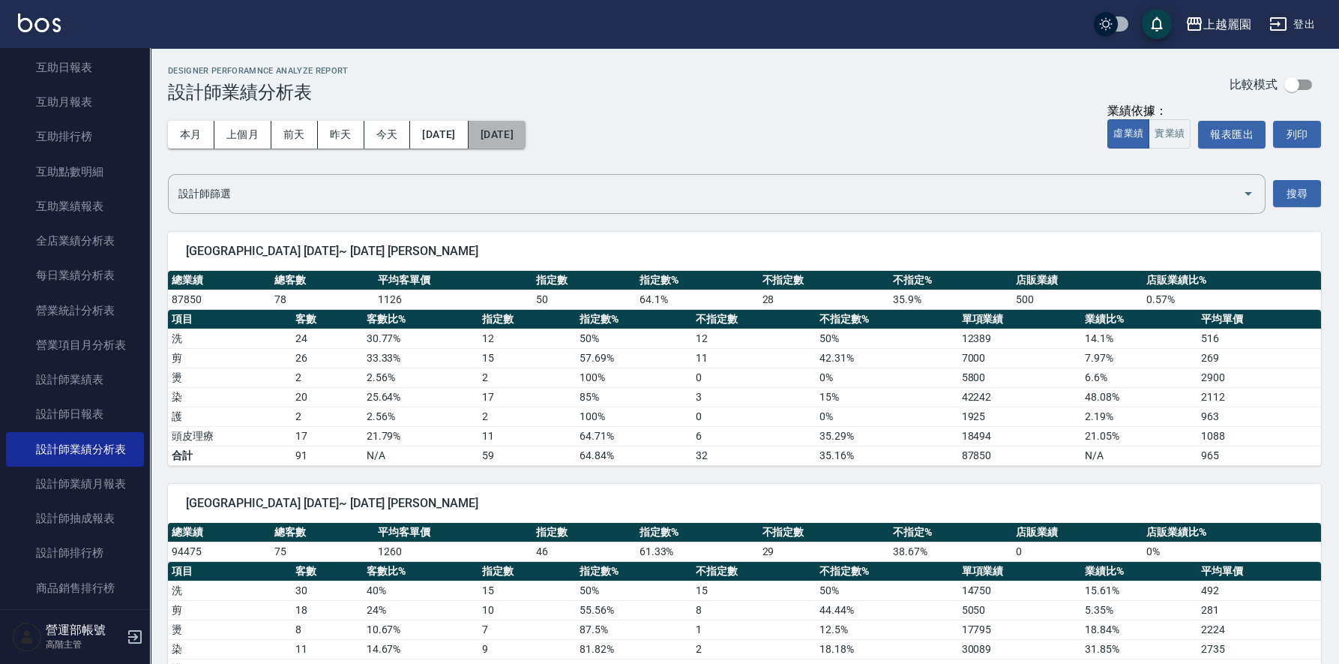
click at [526, 129] on button "[DATE]" at bounding box center [497, 135] width 57 height 28
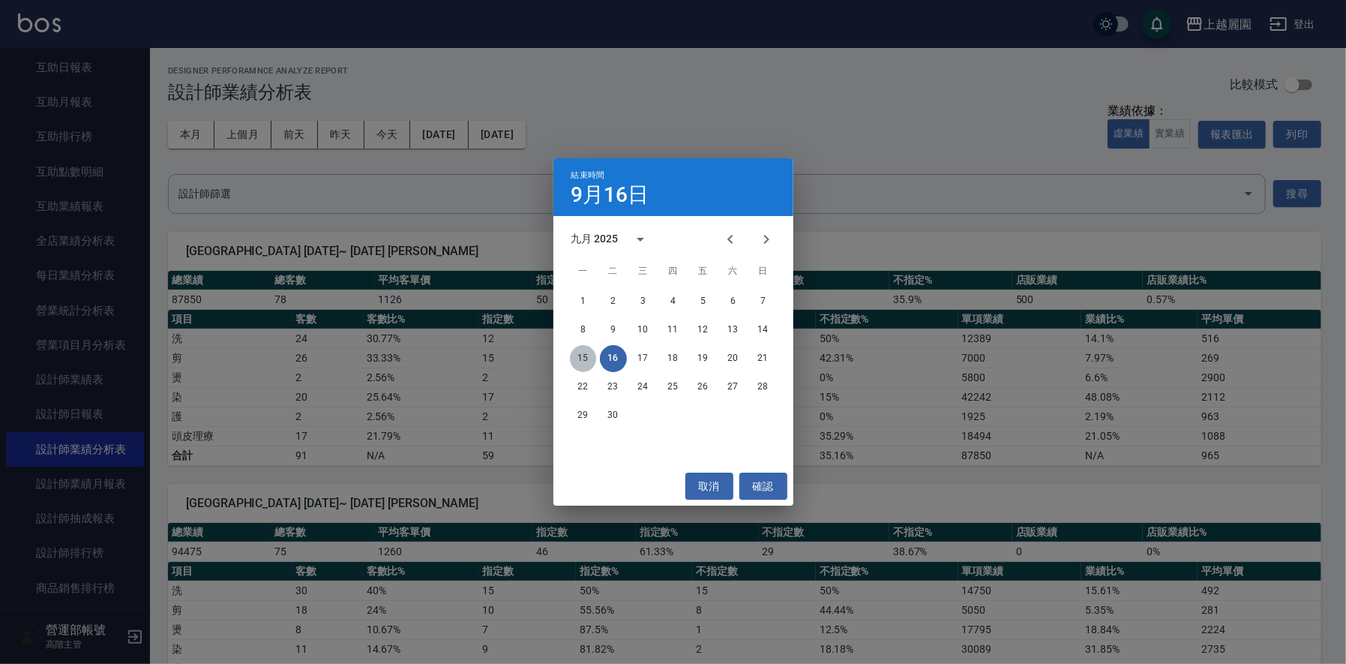
click at [583, 356] on button "15" at bounding box center [583, 358] width 27 height 27
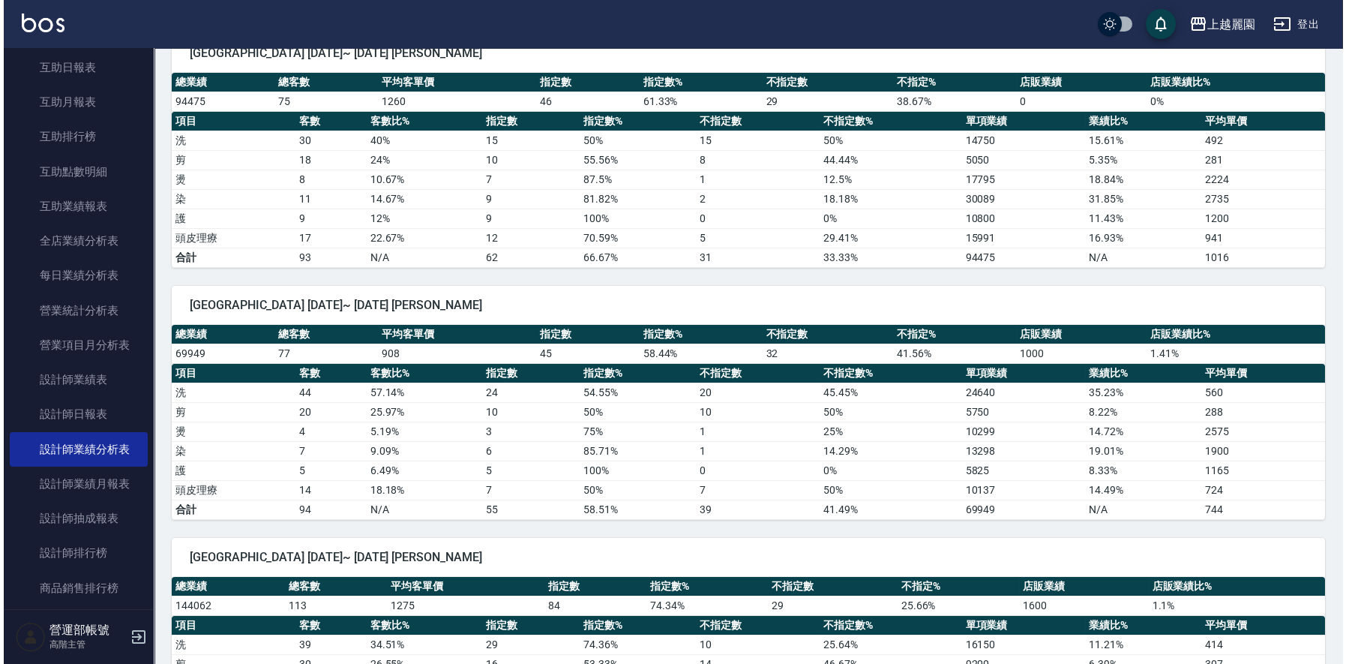
scroll to position [592, 0]
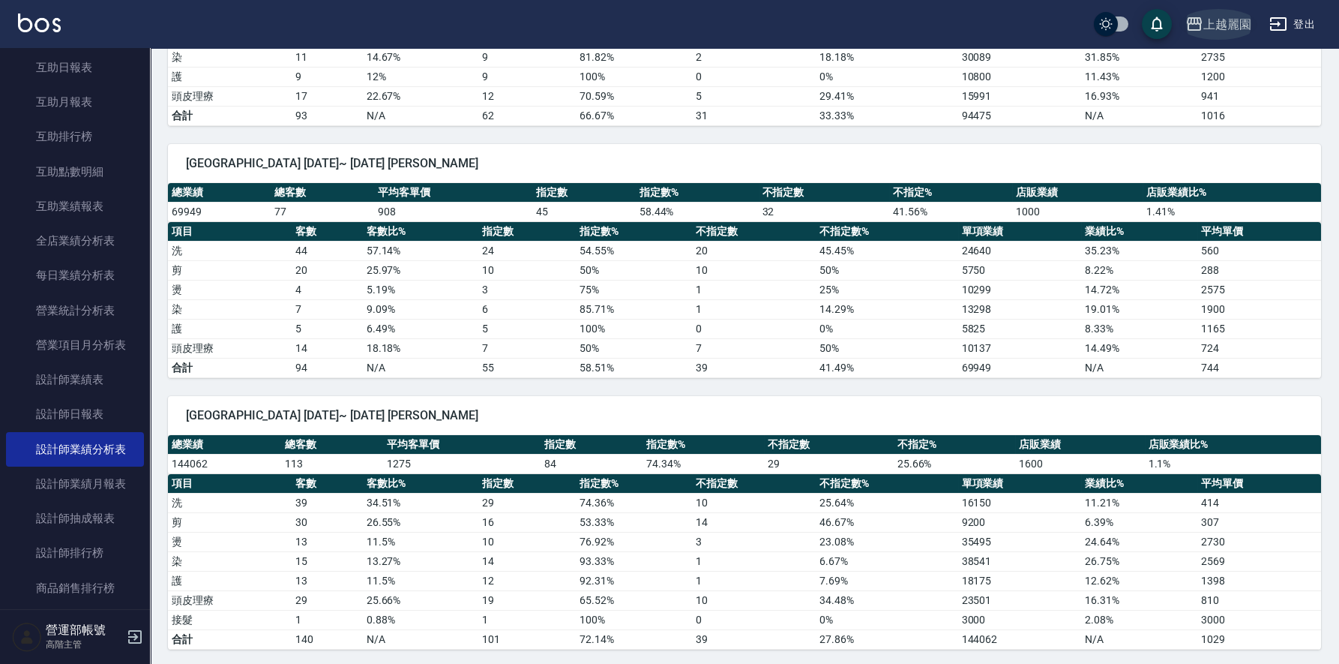
click at [1237, 18] on div "上越麗園" at bounding box center [1228, 24] width 48 height 19
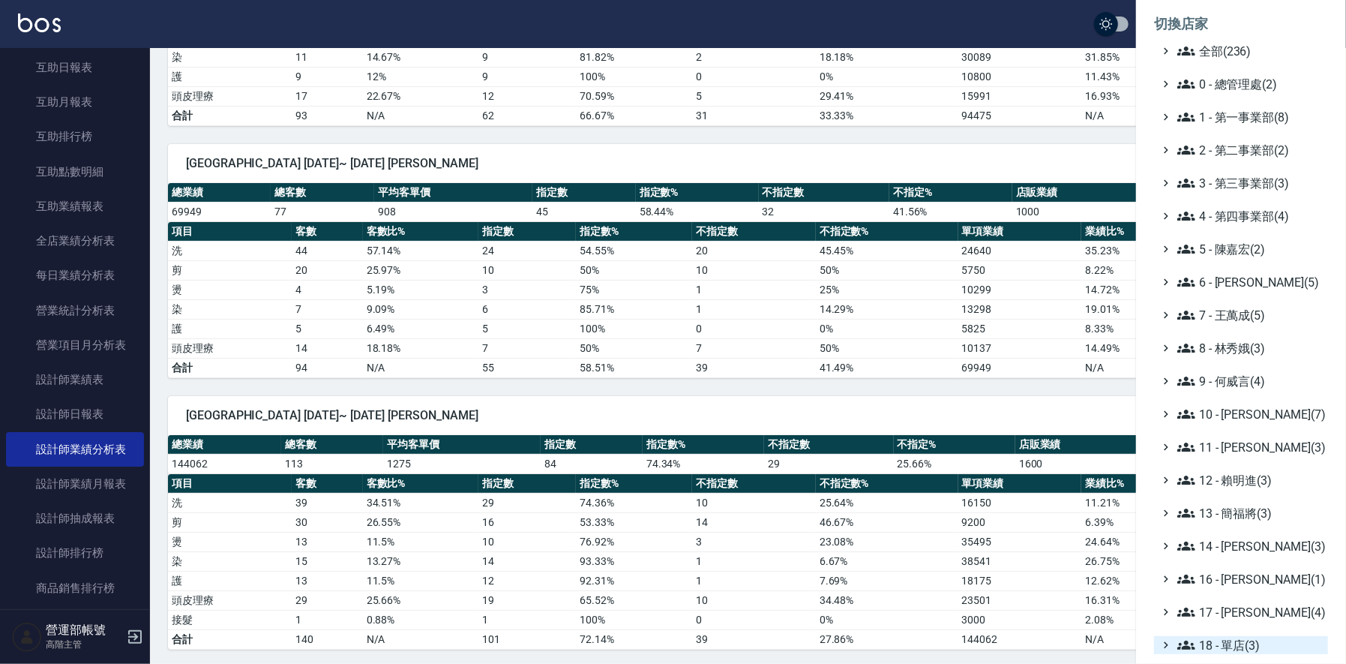
click at [1242, 651] on span "18 - 單店(3)" at bounding box center [1249, 645] width 145 height 18
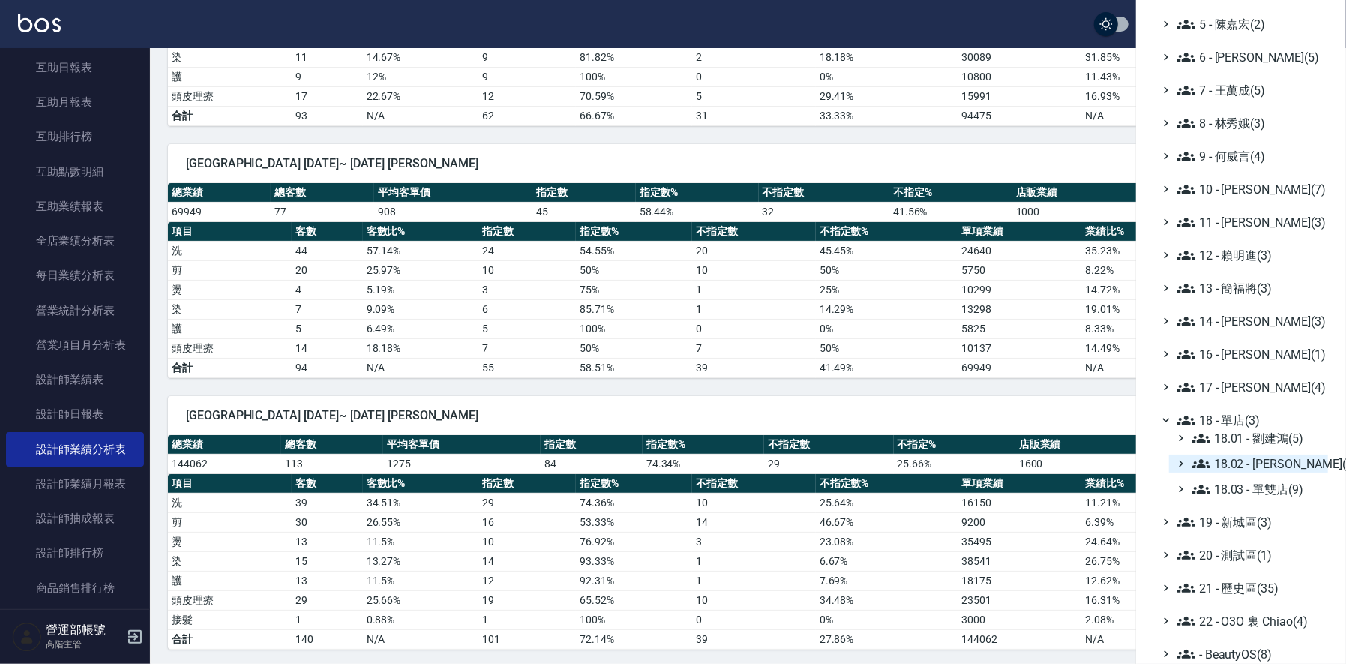
click at [1264, 455] on span "18.02 - [PERSON_NAME](5)" at bounding box center [1257, 463] width 130 height 18
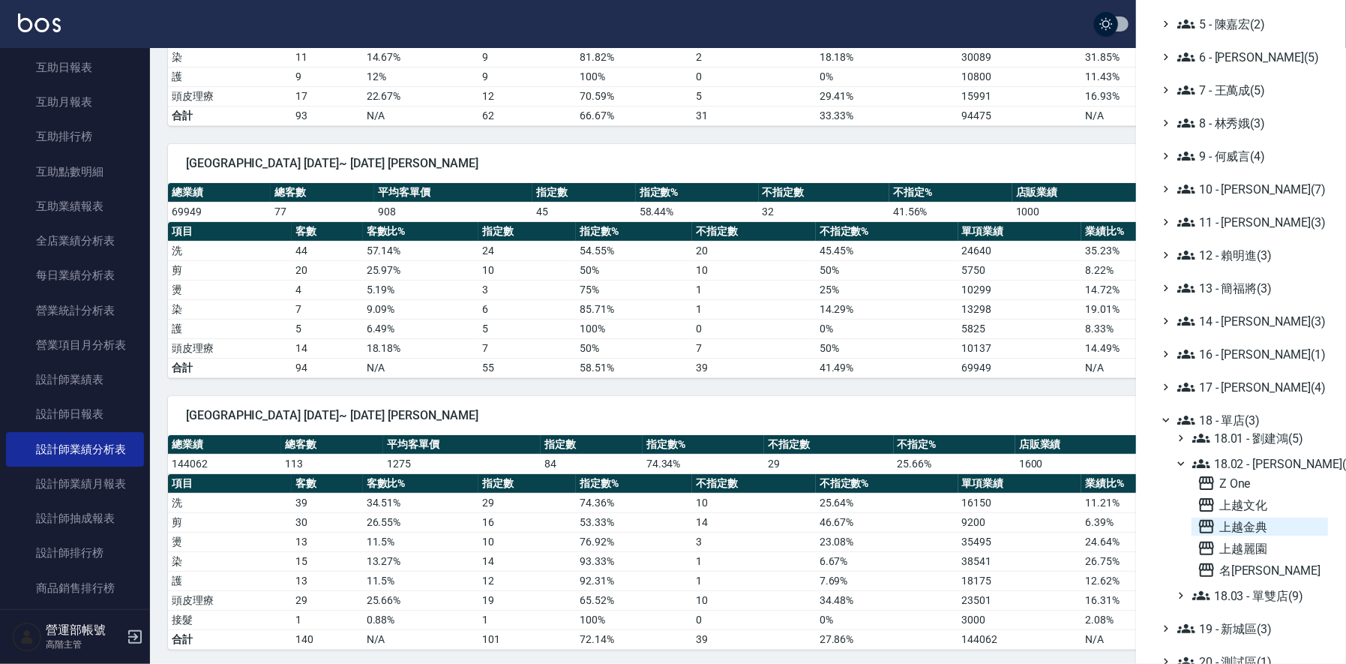
click at [1238, 523] on span "上越金典" at bounding box center [1260, 526] width 124 height 18
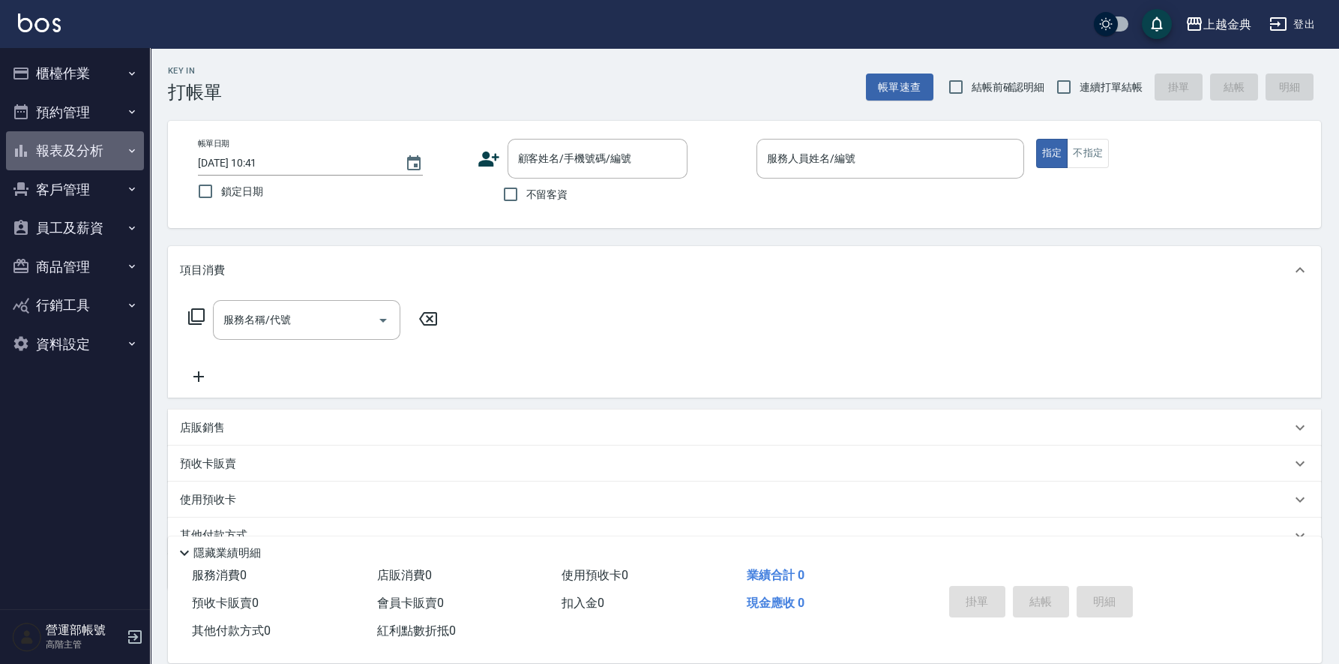
click at [81, 147] on button "報表及分析" at bounding box center [75, 150] width 138 height 39
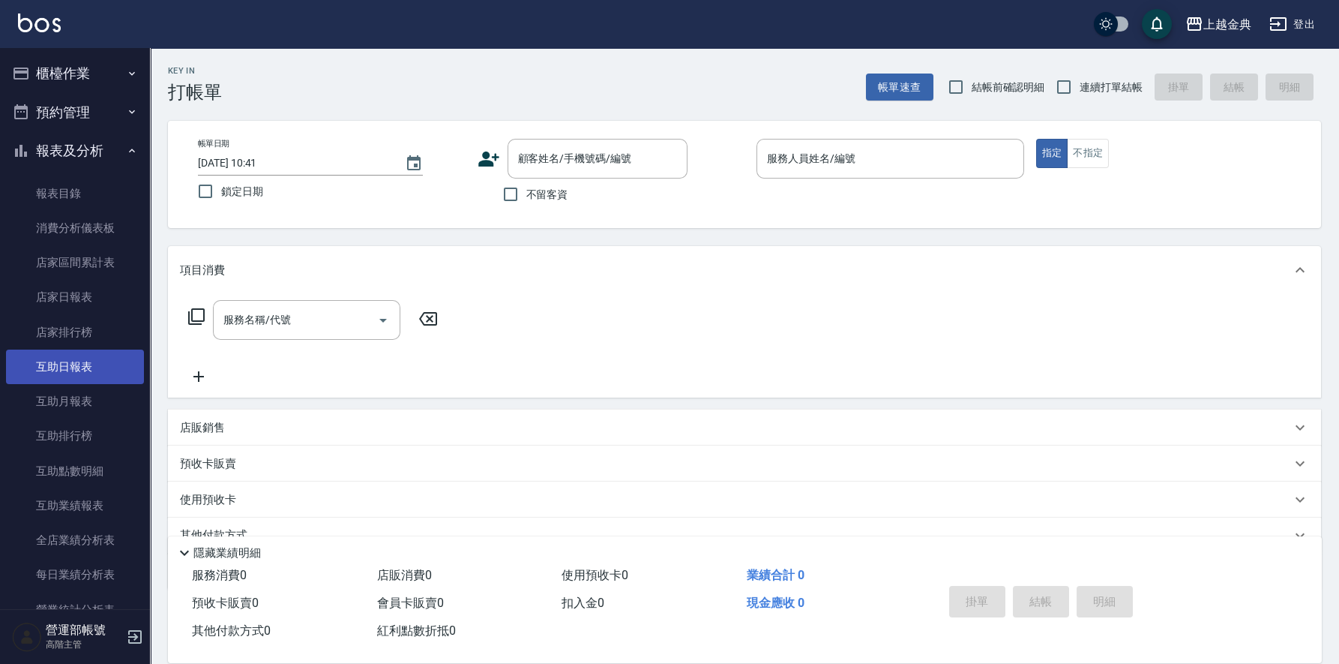
scroll to position [299, 0]
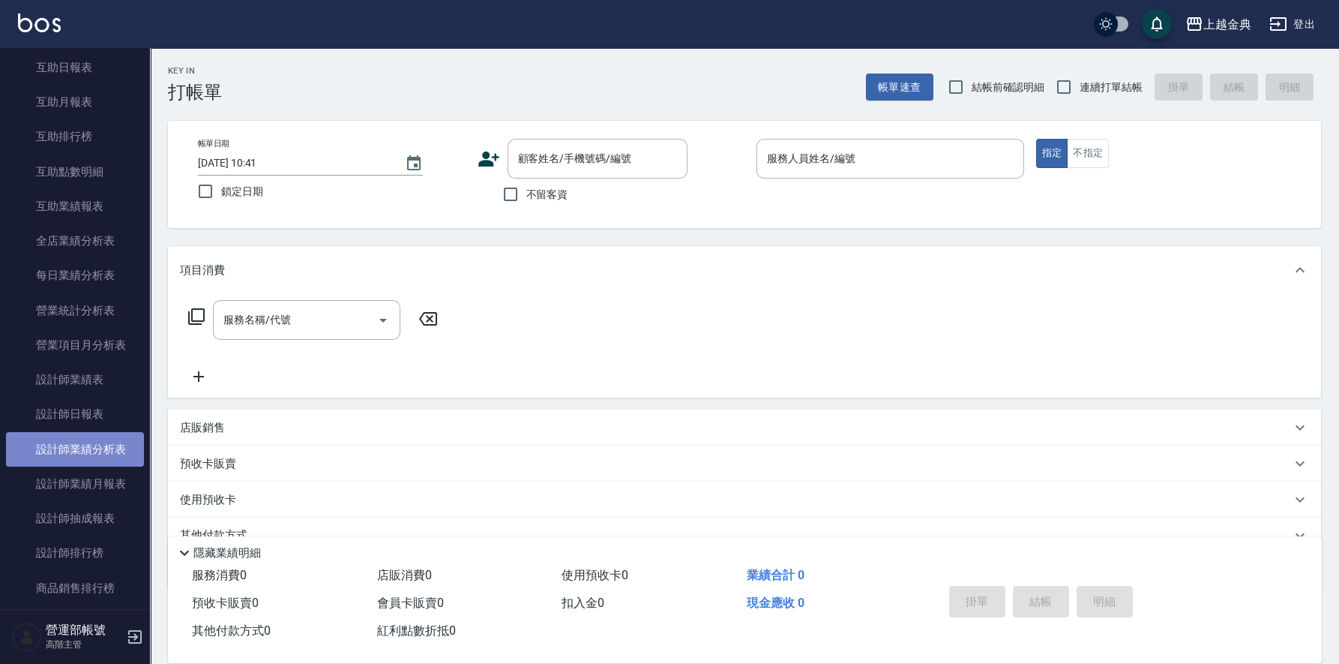
click at [104, 450] on link "設計師業績分析表" at bounding box center [75, 449] width 138 height 34
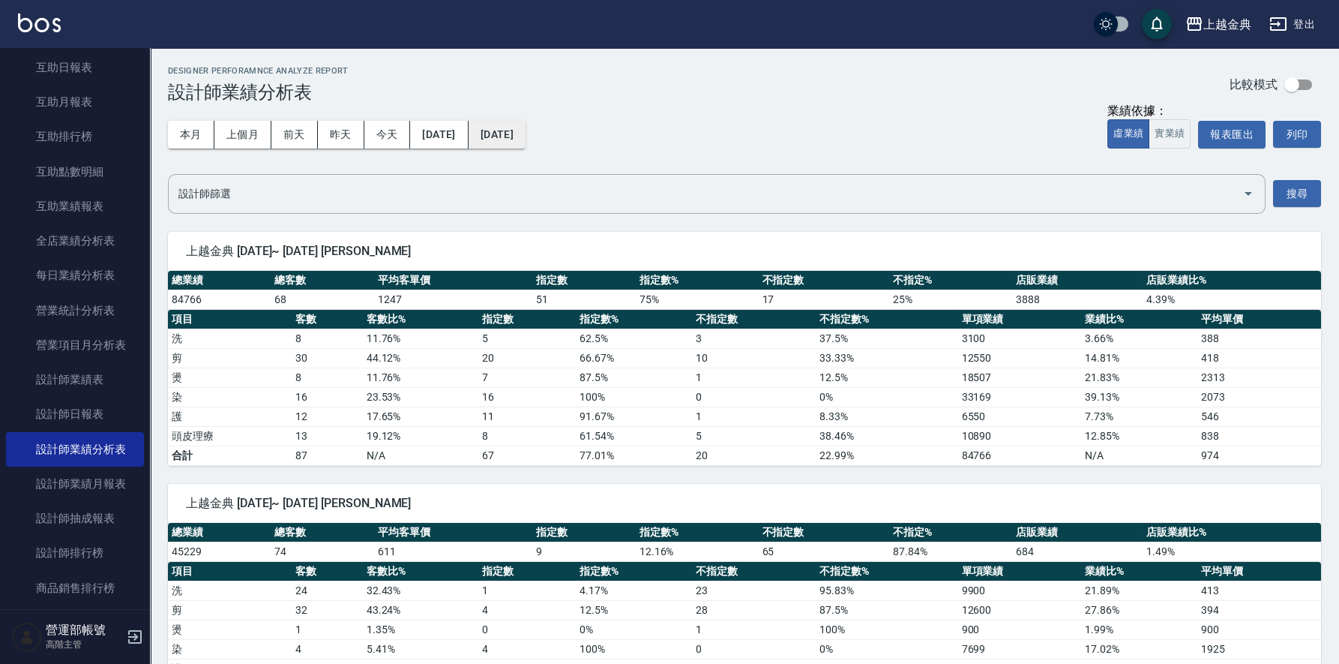
click at [526, 132] on button "[DATE]" at bounding box center [497, 135] width 57 height 28
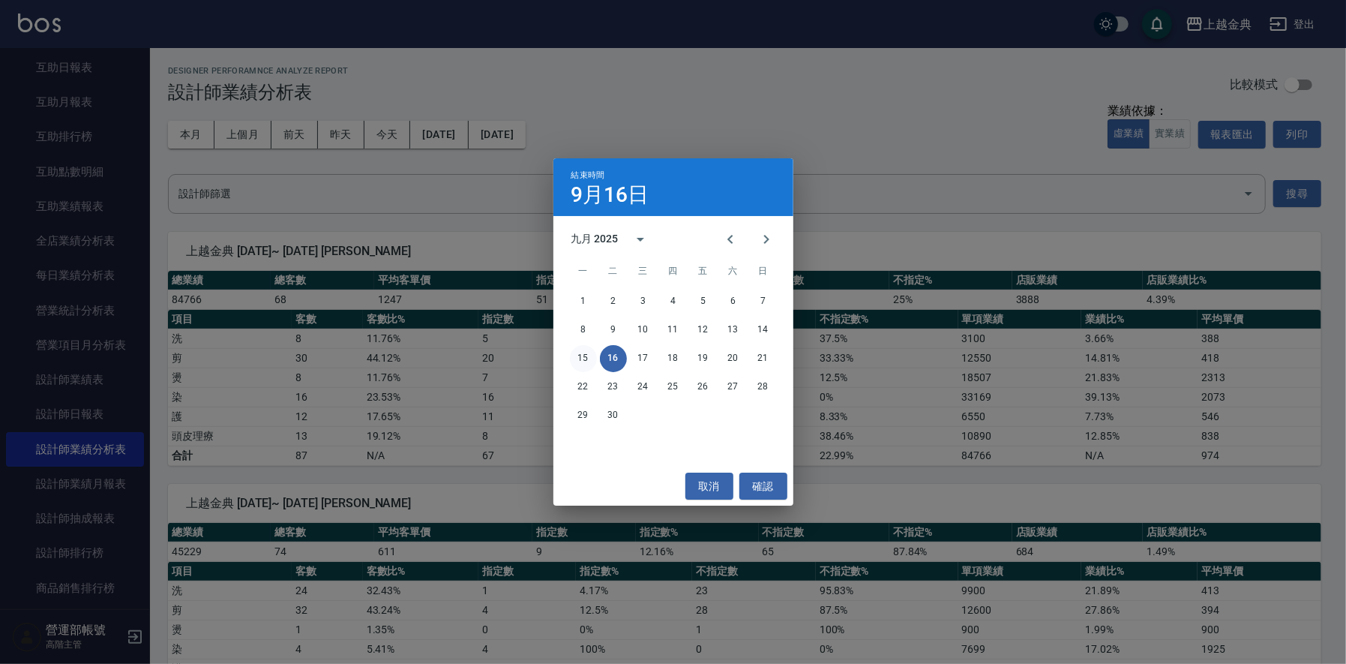
click at [583, 352] on button "15" at bounding box center [583, 358] width 27 height 27
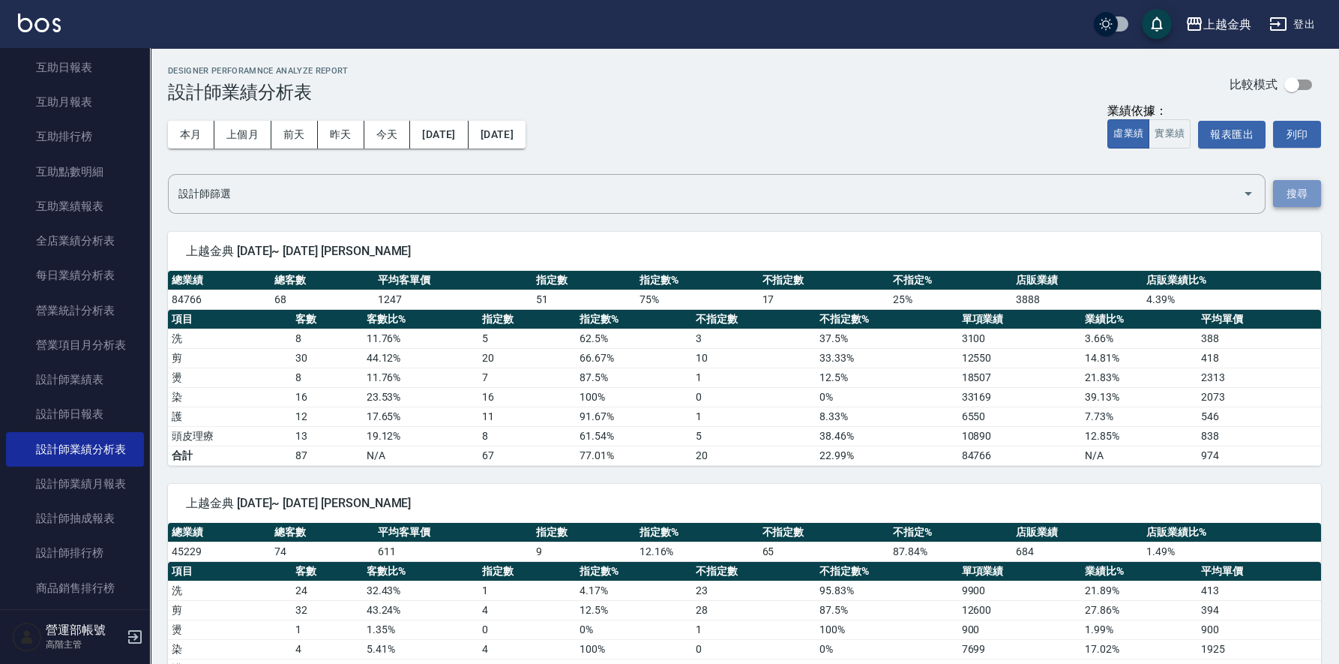
click at [1292, 193] on button "搜尋" at bounding box center [1297, 194] width 48 height 28
click at [1226, 20] on div "上越金典" at bounding box center [1228, 24] width 48 height 19
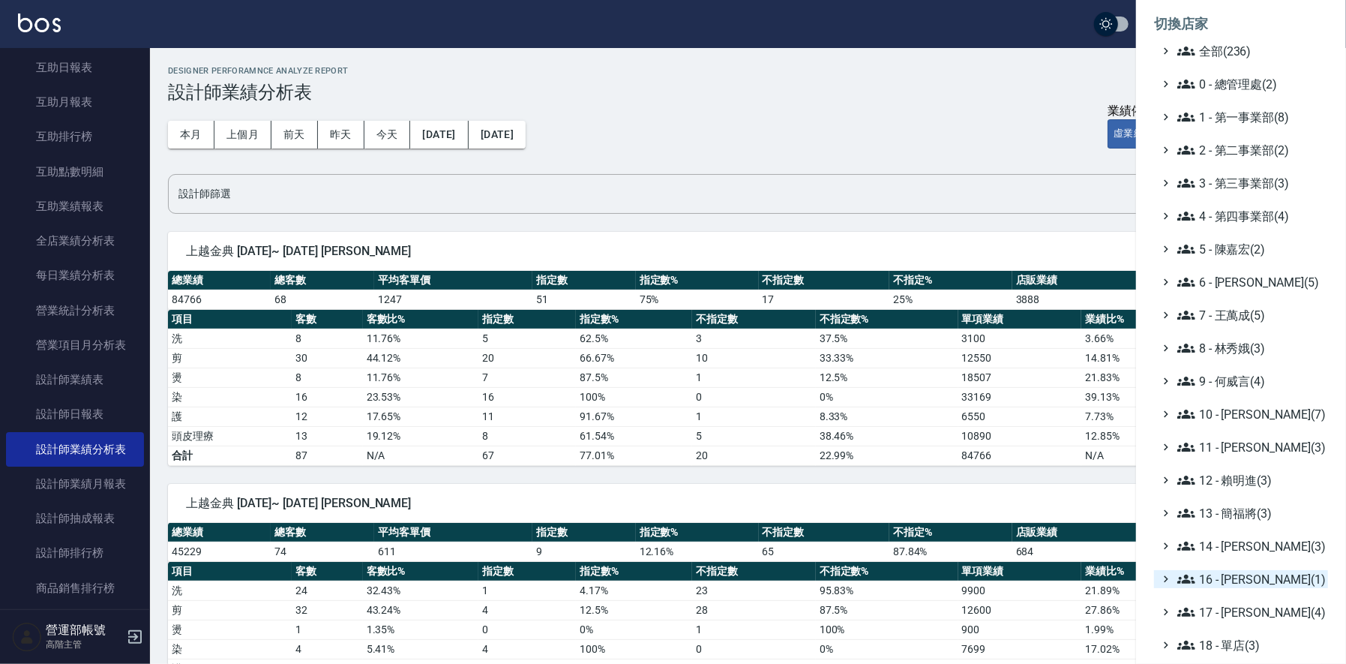
scroll to position [160, 0]
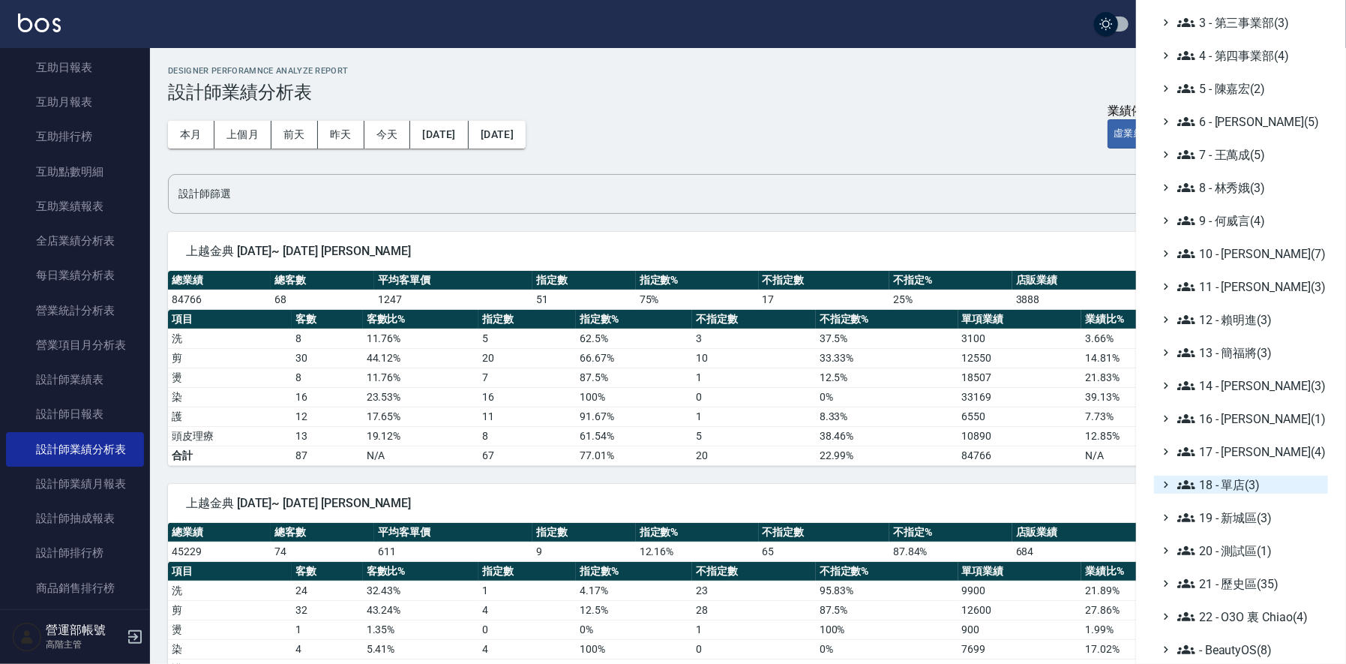
click at [1250, 478] on span "18 - 單店(3)" at bounding box center [1249, 484] width 145 height 18
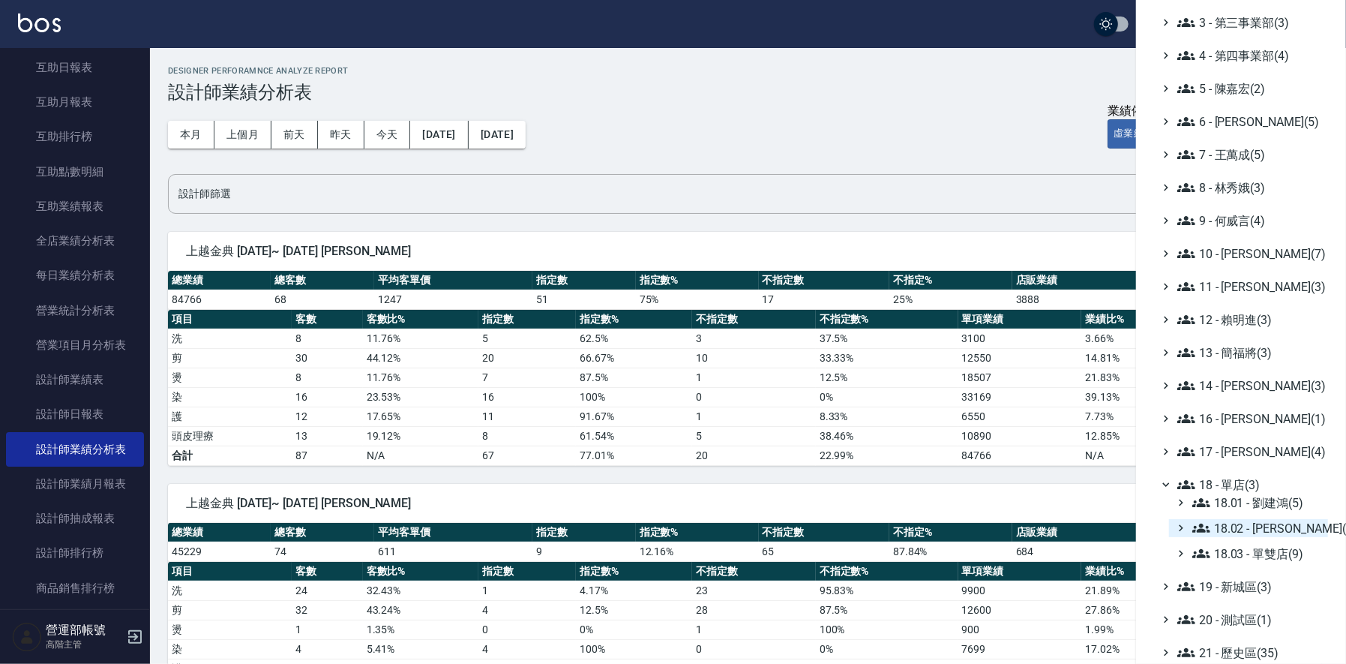
click at [1276, 529] on span "18.02 - [PERSON_NAME](5)" at bounding box center [1257, 528] width 130 height 18
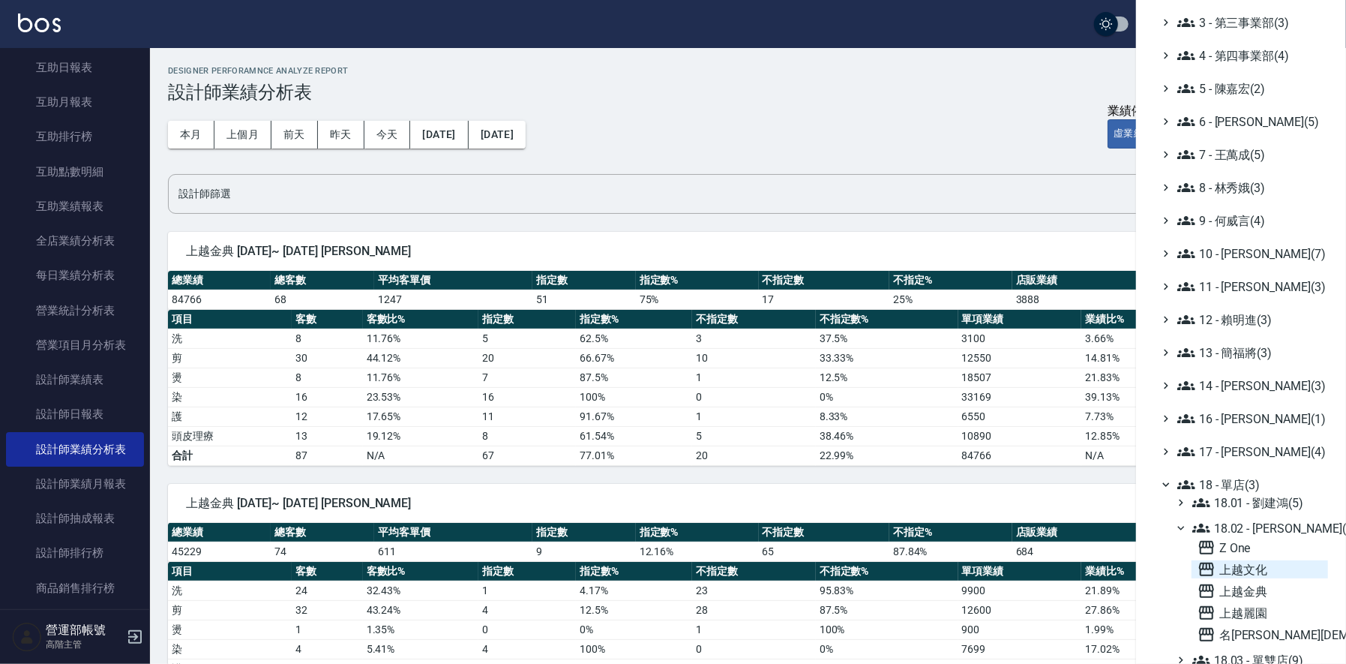
click at [1258, 565] on span "上越文化" at bounding box center [1260, 569] width 124 height 18
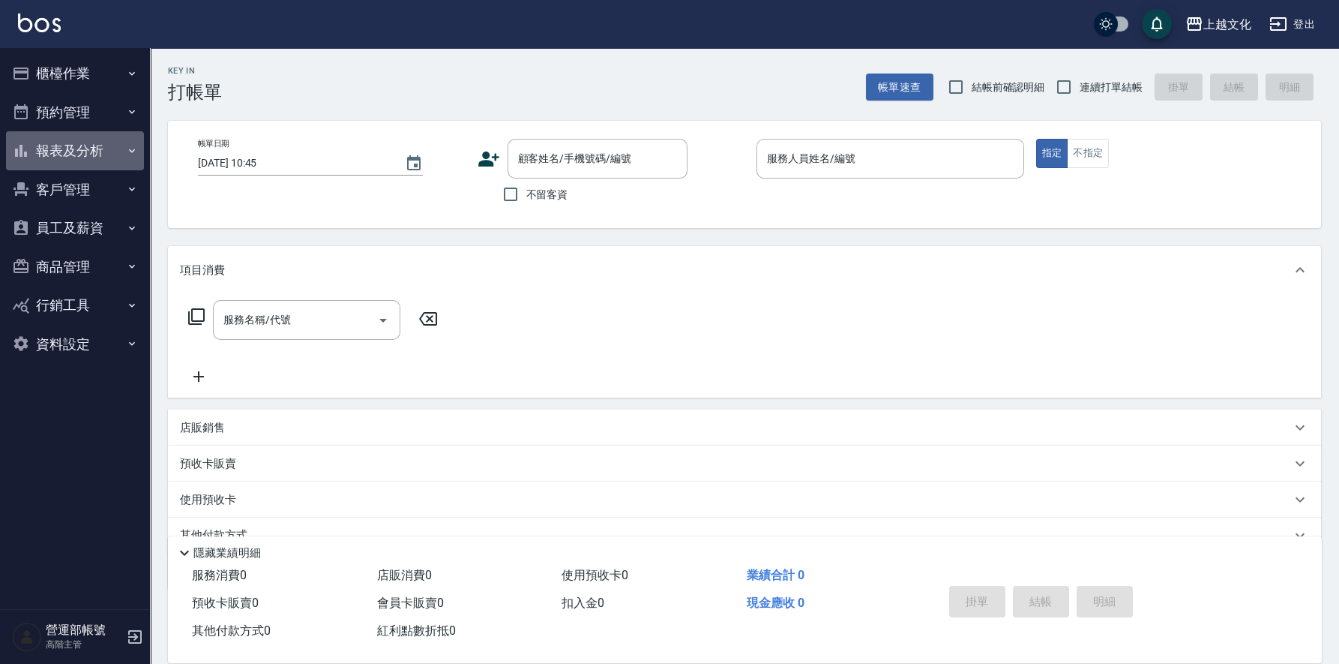
click at [58, 148] on button "報表及分析" at bounding box center [75, 150] width 138 height 39
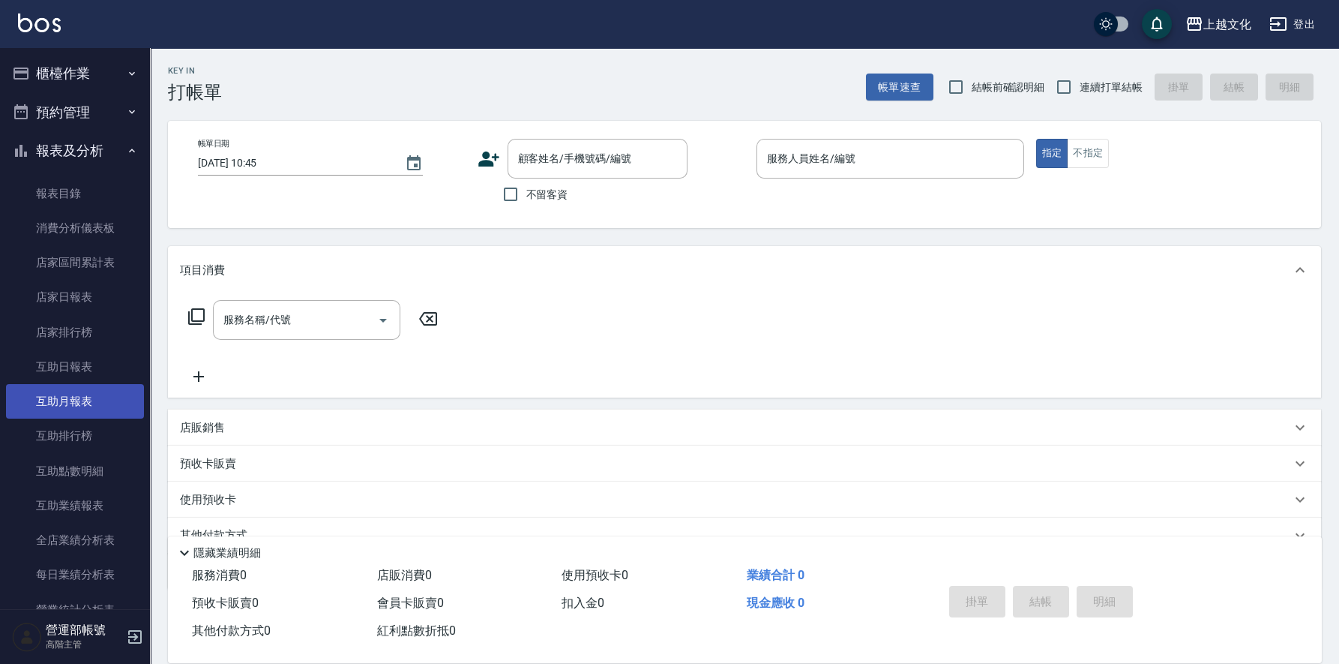
scroll to position [374, 0]
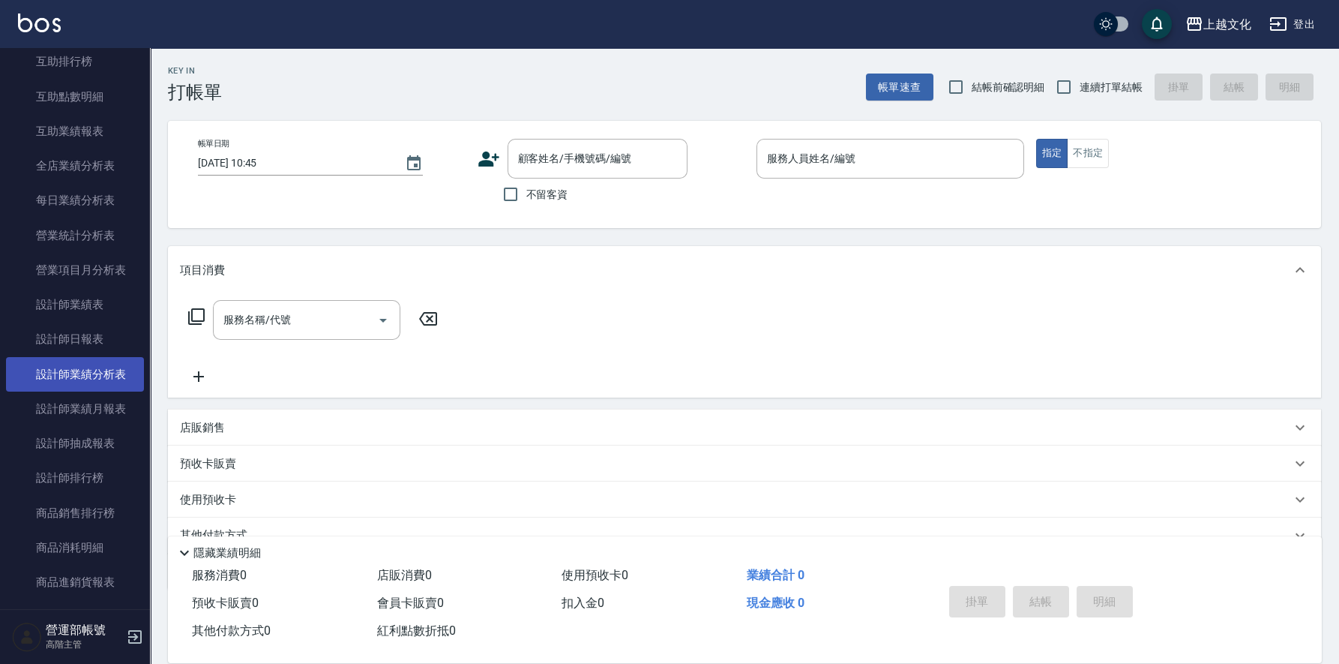
click at [87, 373] on link "設計師業績分析表" at bounding box center [75, 374] width 138 height 34
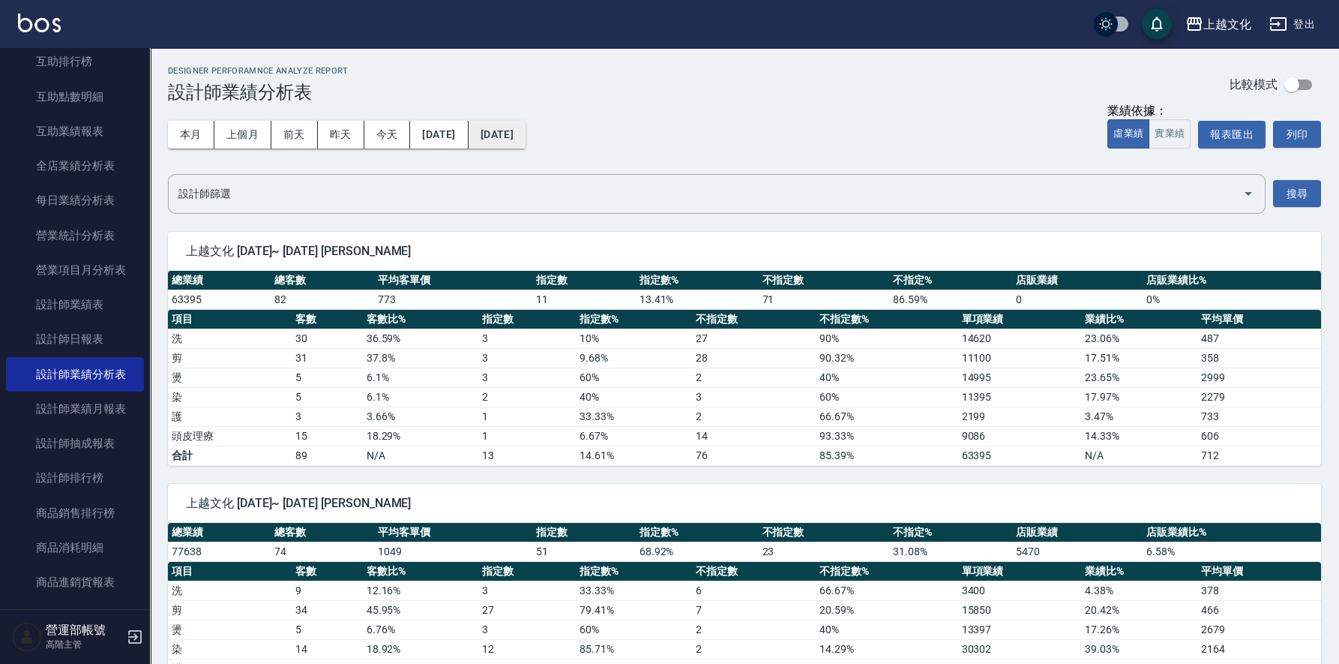
click at [526, 136] on button "[DATE]" at bounding box center [497, 135] width 57 height 28
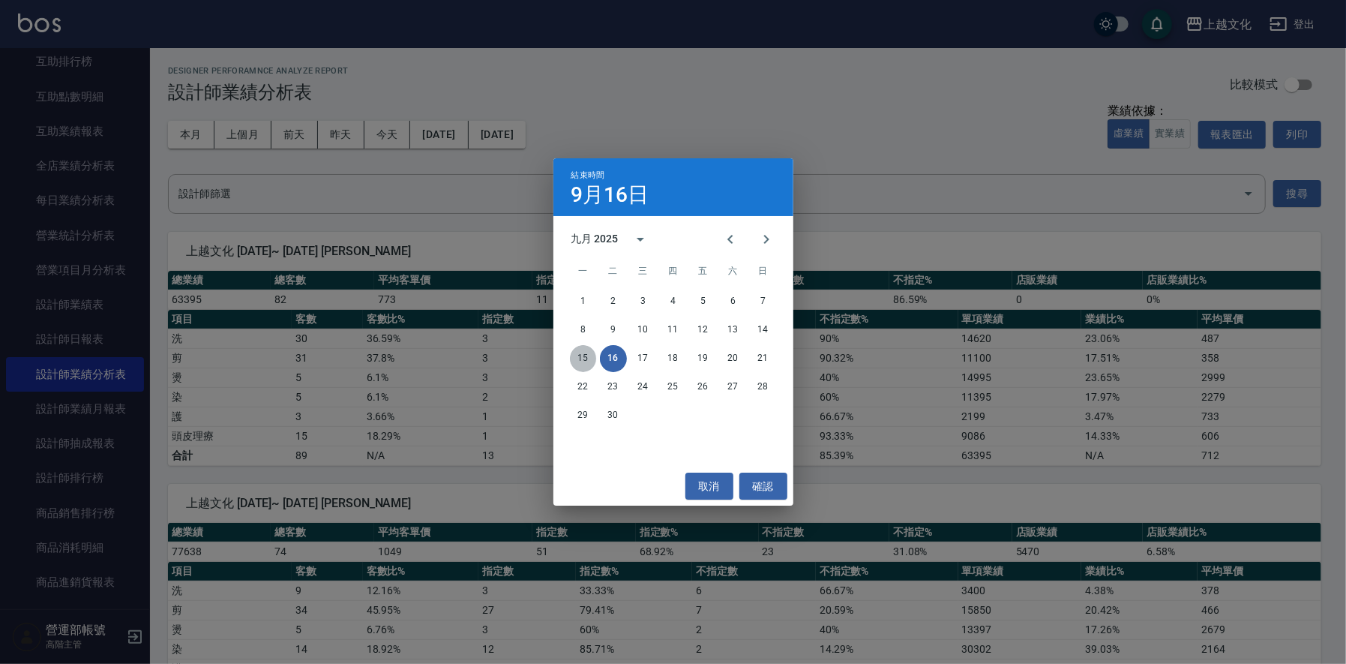
click at [589, 353] on button "15" at bounding box center [583, 358] width 27 height 27
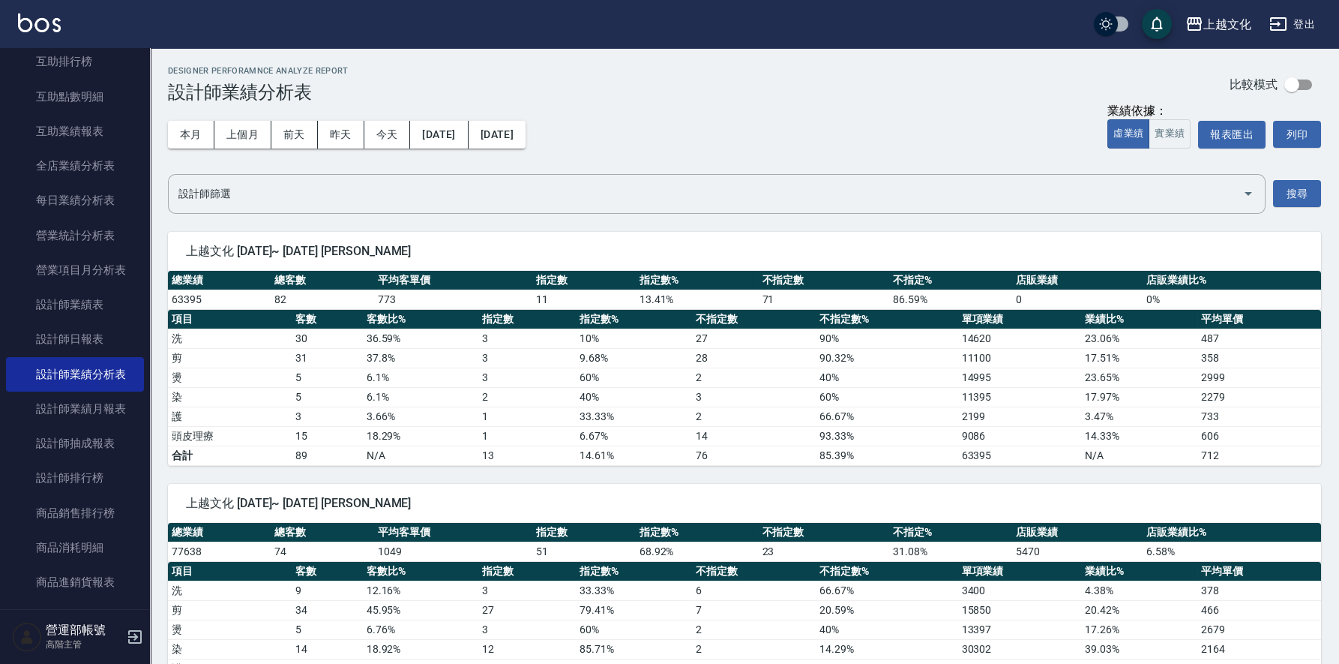
click at [1303, 187] on button "搜尋" at bounding box center [1297, 194] width 48 height 28
click at [67, 473] on link "設計師排行榜" at bounding box center [75, 477] width 138 height 34
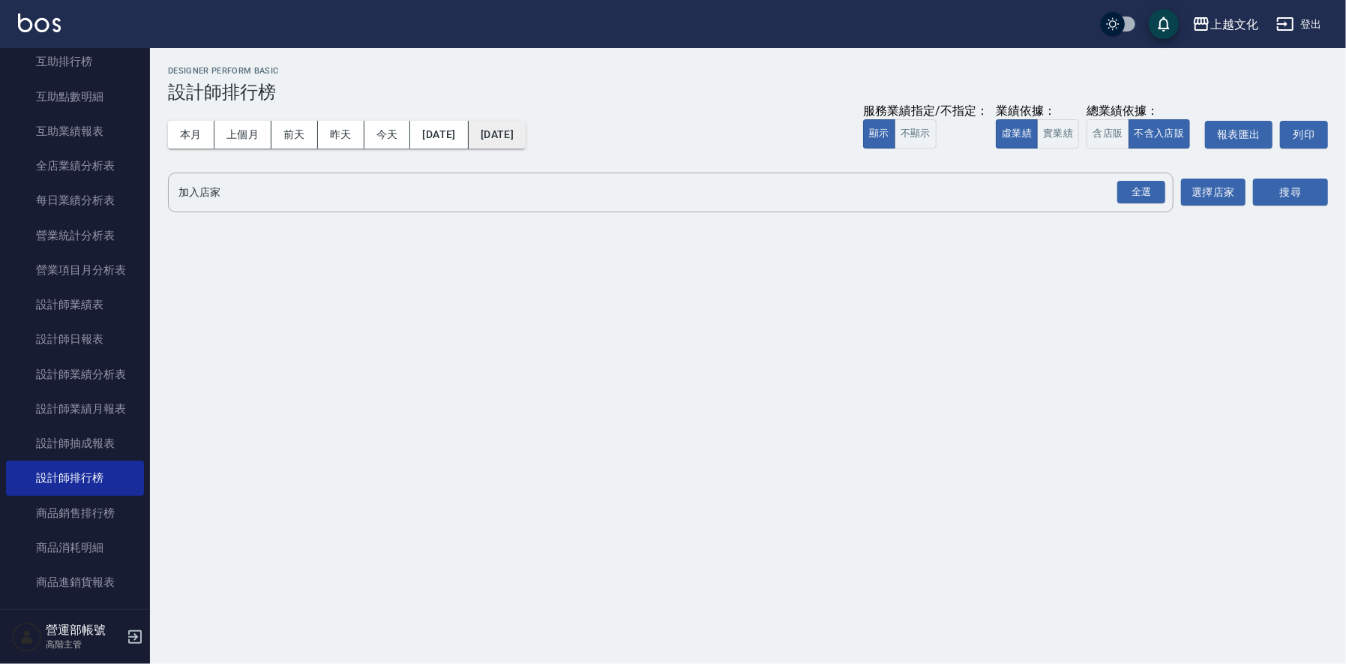
click at [526, 130] on button "[DATE]" at bounding box center [497, 135] width 57 height 28
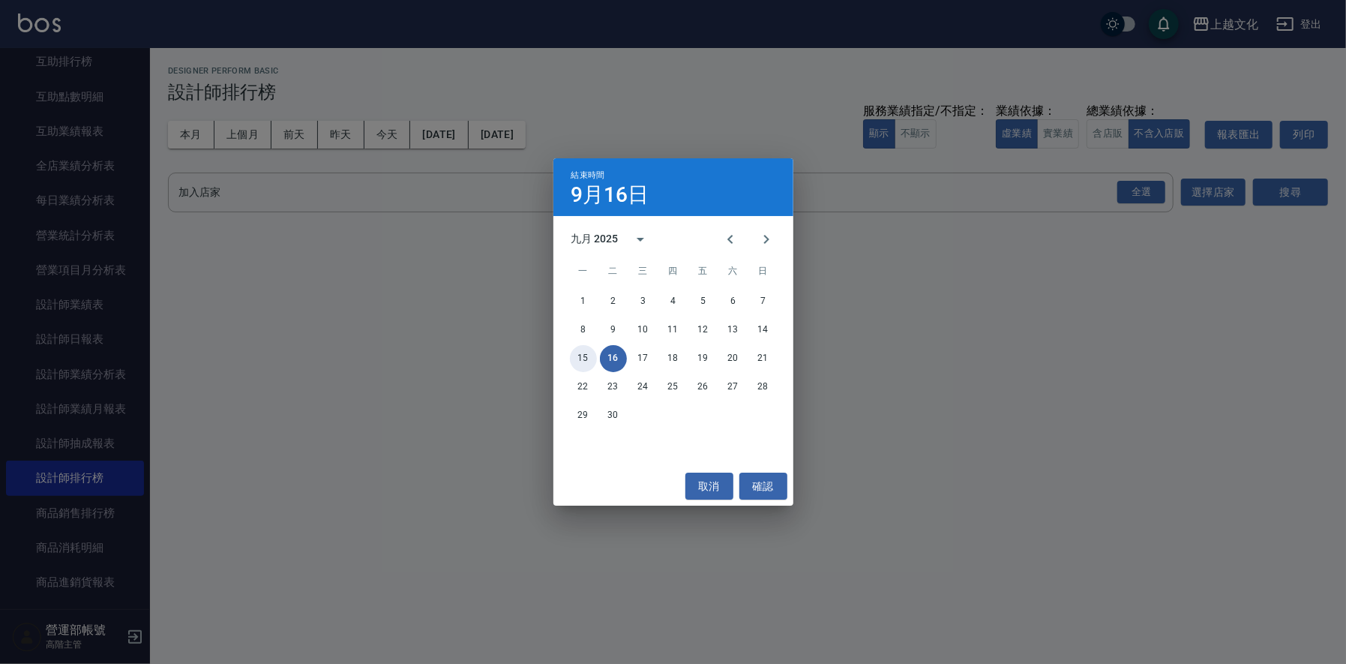
click at [584, 358] on button "15" at bounding box center [583, 358] width 27 height 27
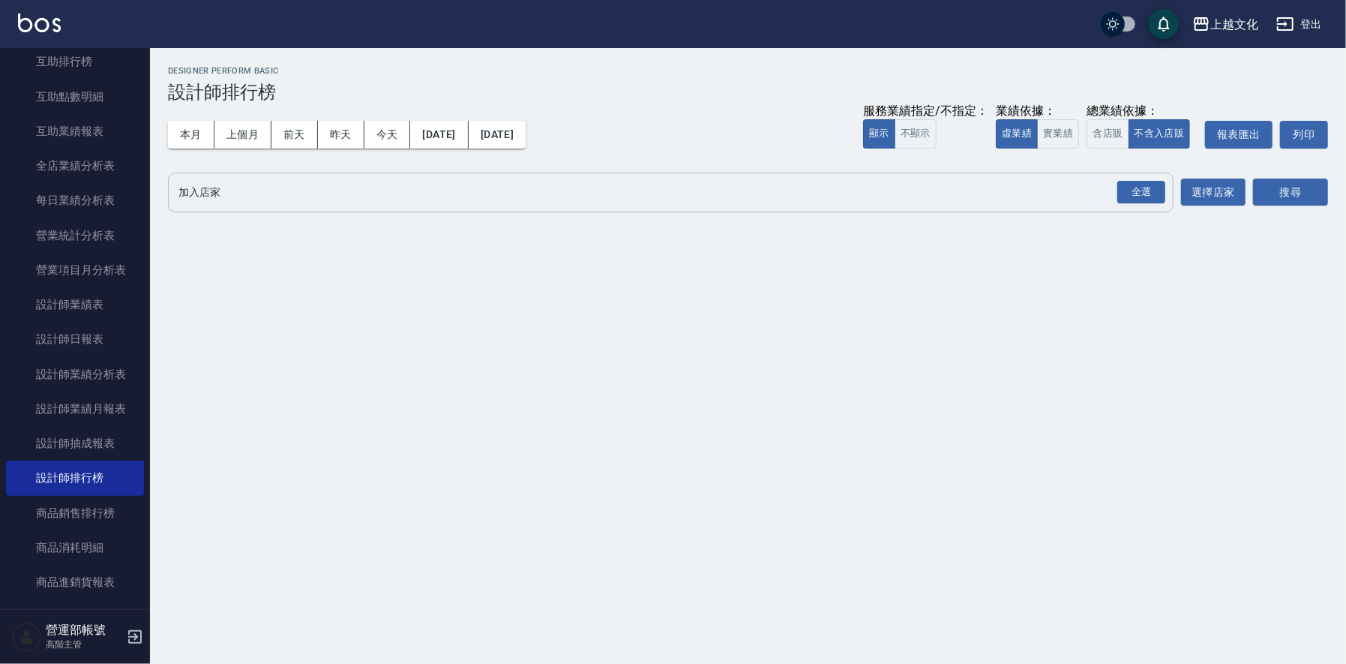
click at [278, 184] on input "加入店家" at bounding box center [660, 192] width 970 height 26
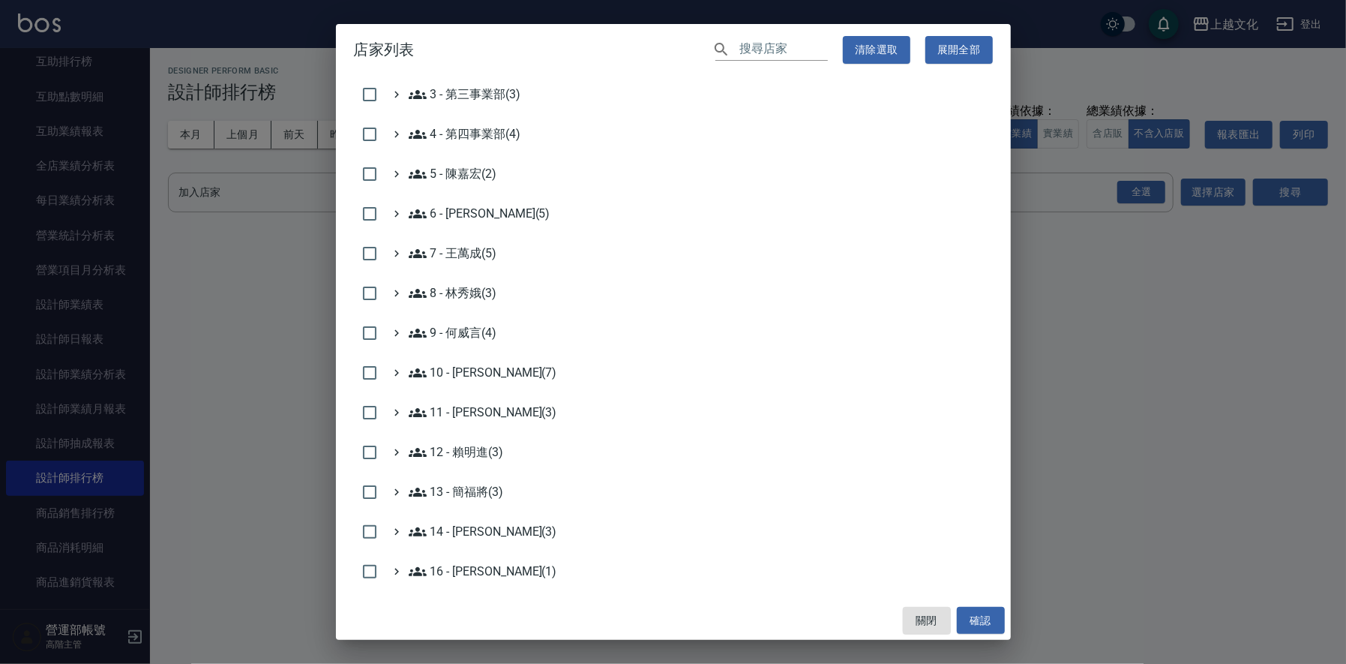
scroll to position [428, 0]
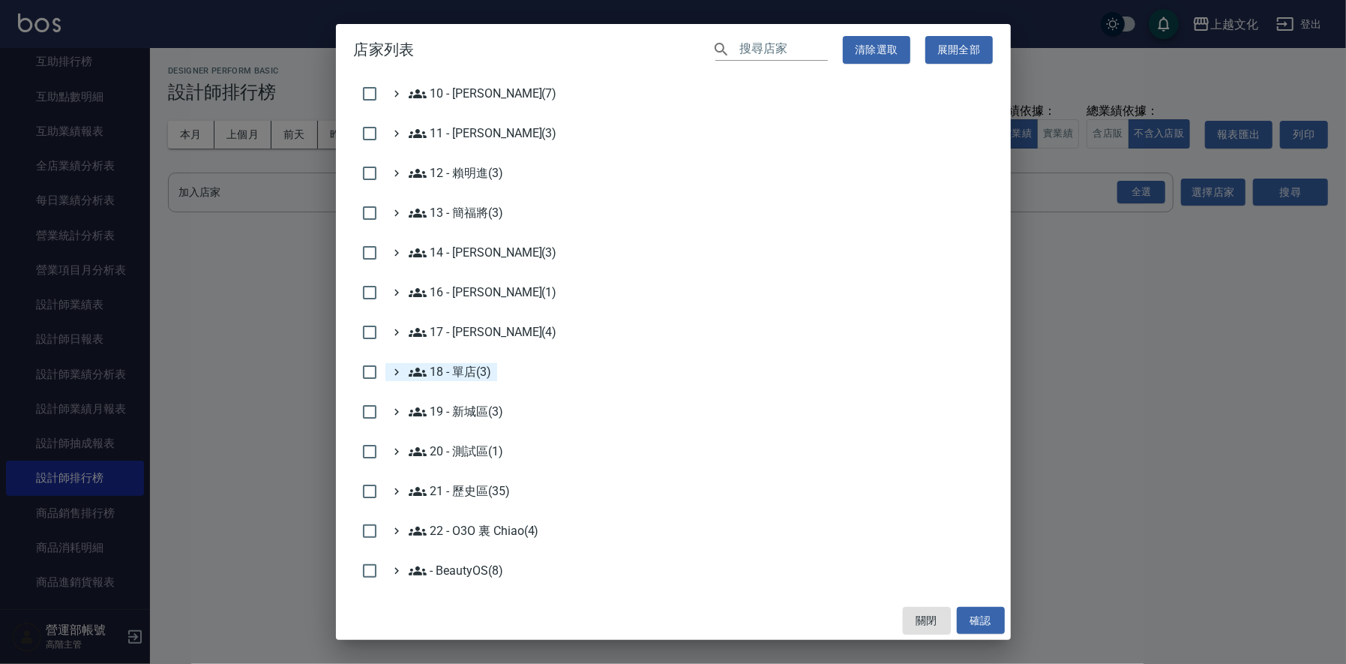
click at [473, 369] on 單店\(3\) "18 - 單店(3)" at bounding box center [450, 372] width 83 height 18
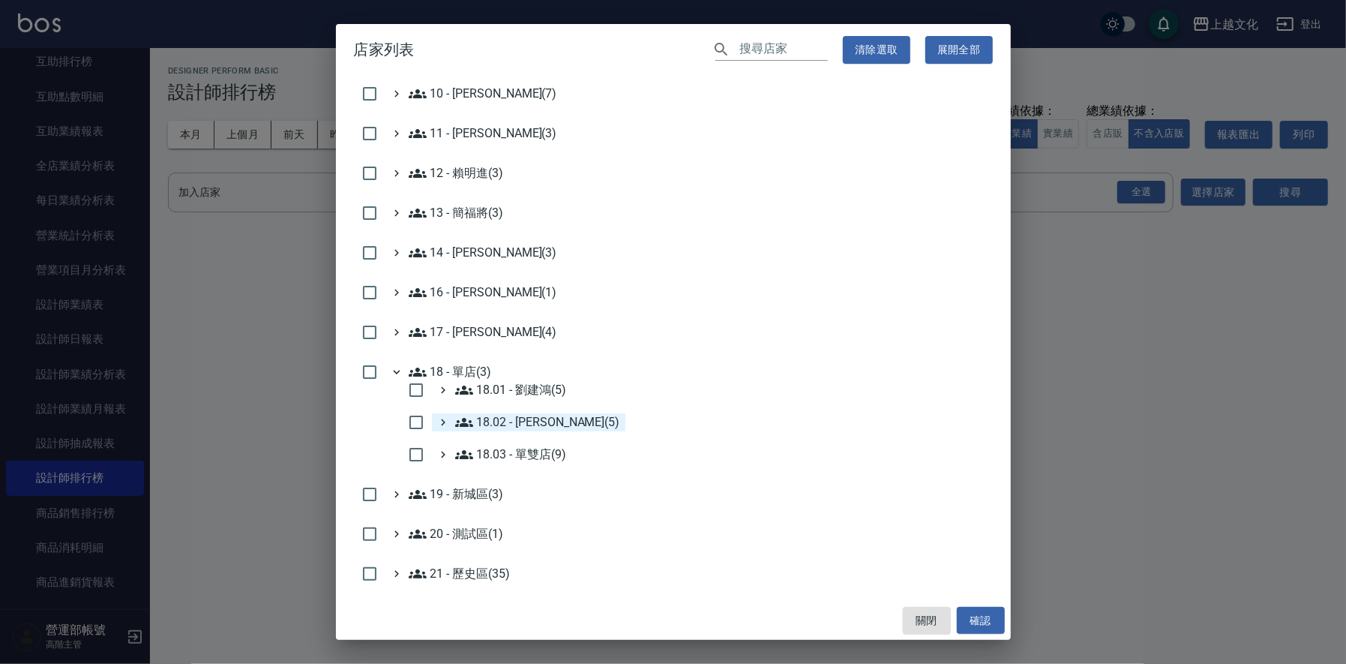
click at [542, 415] on 楊秉樺\(5\) "18.02 - [PERSON_NAME](5)" at bounding box center [537, 422] width 165 height 18
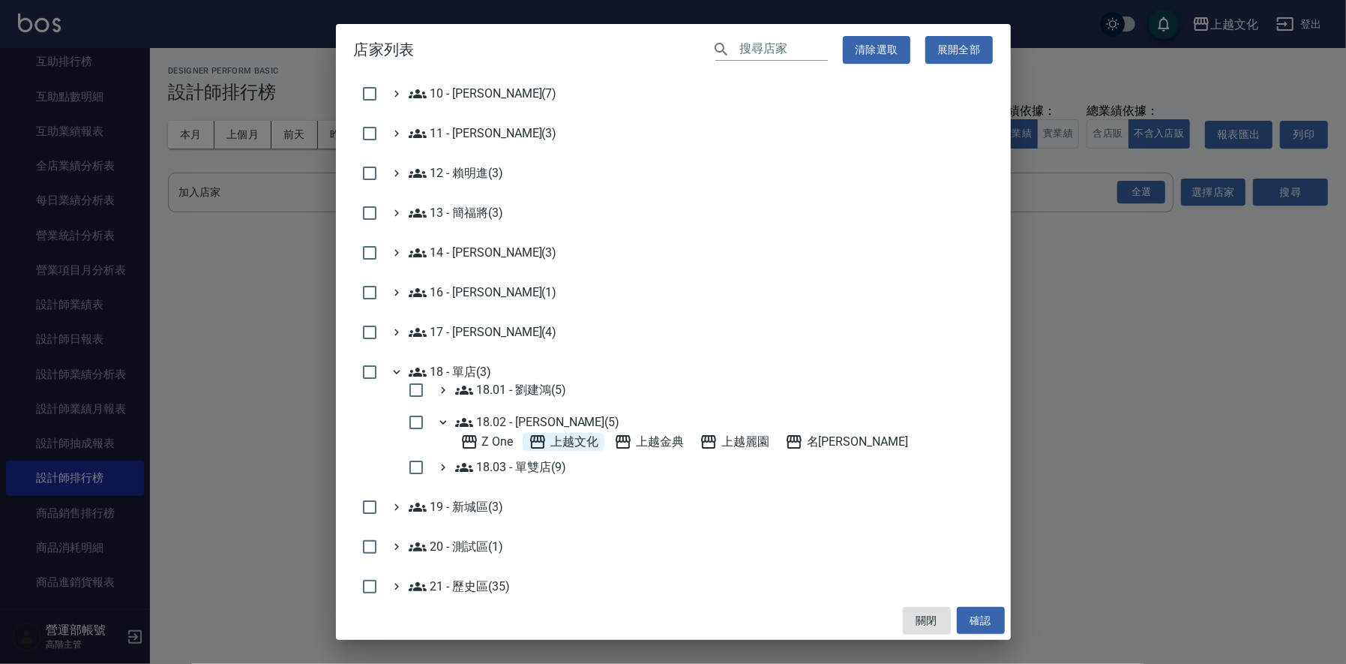
click at [578, 442] on span "上越文化" at bounding box center [564, 442] width 70 height 18
click at [988, 619] on button "確認" at bounding box center [981, 621] width 48 height 28
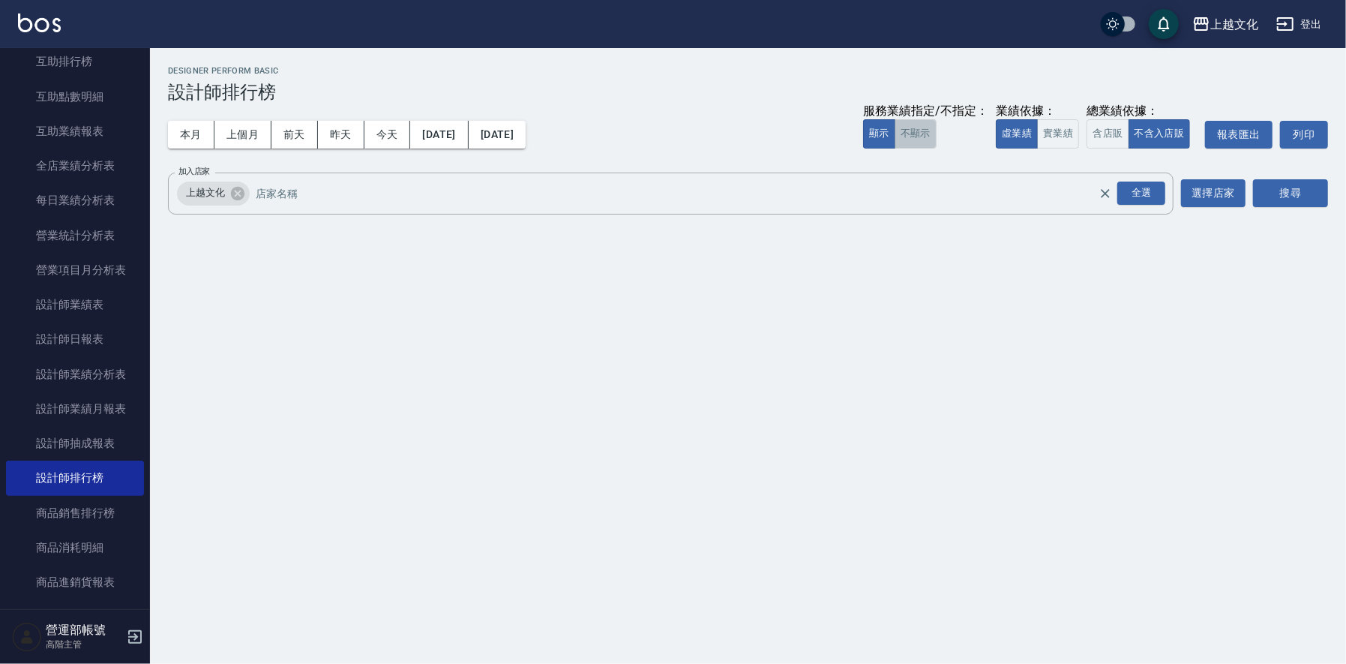
click at [910, 132] on button "不顯示" at bounding box center [916, 133] width 42 height 29
click at [1110, 129] on button "含店販" at bounding box center [1108, 133] width 42 height 29
drag, startPoint x: 1303, startPoint y: 182, endPoint x: 1285, endPoint y: 204, distance: 28.7
click at [1303, 181] on button "搜尋" at bounding box center [1290, 193] width 75 height 28
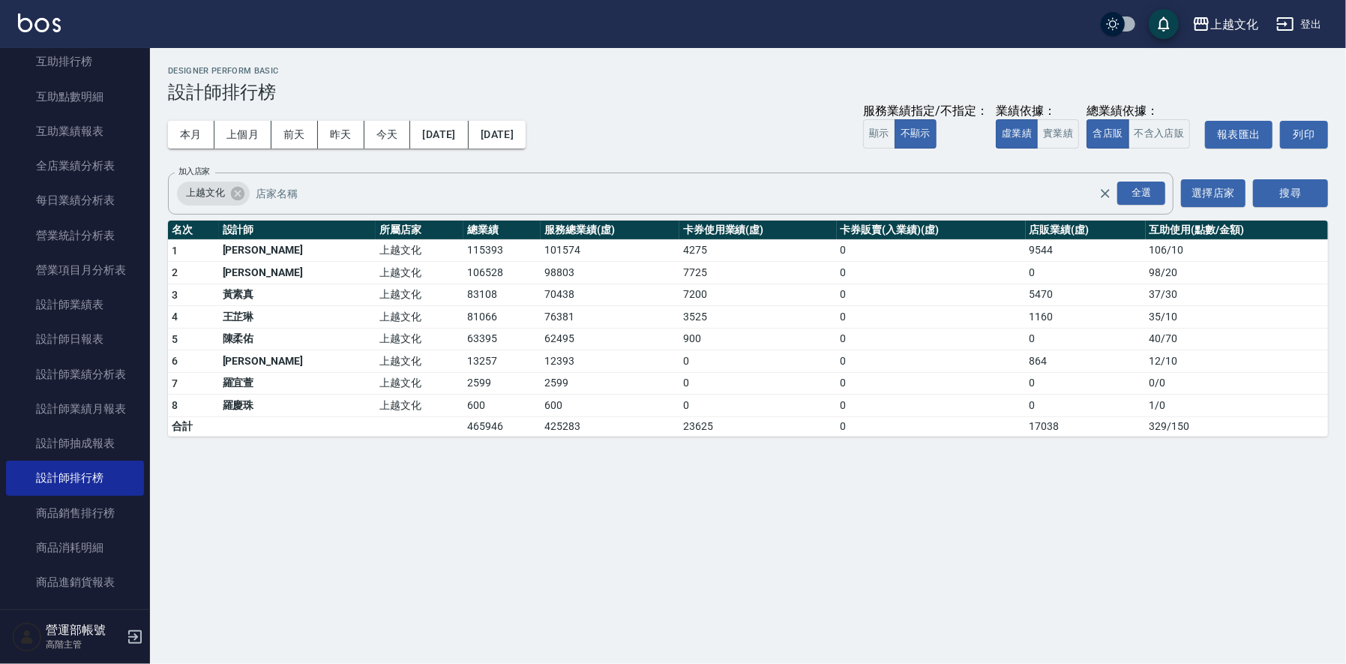
click at [463, 248] on td "115393" at bounding box center [501, 250] width 77 height 22
copy td "115393"
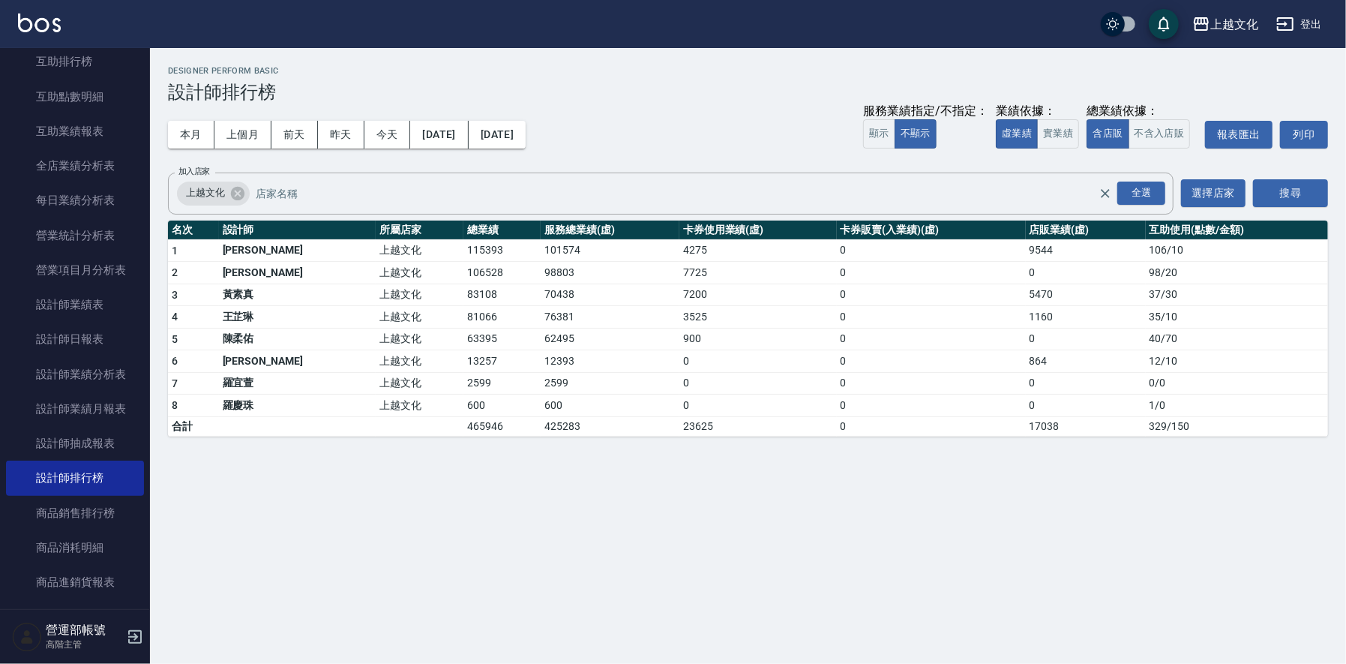
click at [463, 270] on td "106528" at bounding box center [501, 273] width 77 height 22
copy td "106528"
click at [463, 290] on td "83108" at bounding box center [501, 294] width 77 height 22
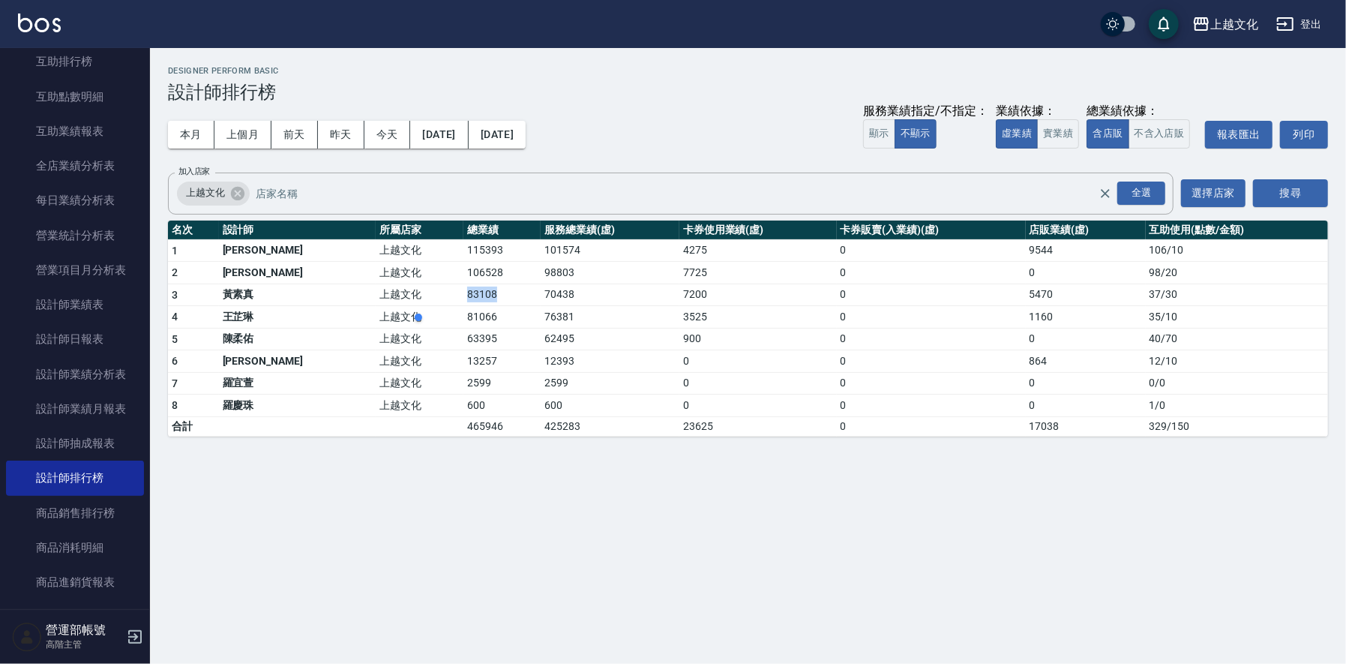
copy td "83108"
click at [463, 312] on td "81066" at bounding box center [501, 317] width 77 height 22
copy td "81066"
click at [750, 508] on div "上越文化 [DATE] - [DATE] 設計師排行榜 列印時間： [DATE][PHONE_NUMBER]:07 Designer Perform Basi…" at bounding box center [673, 332] width 1346 height 664
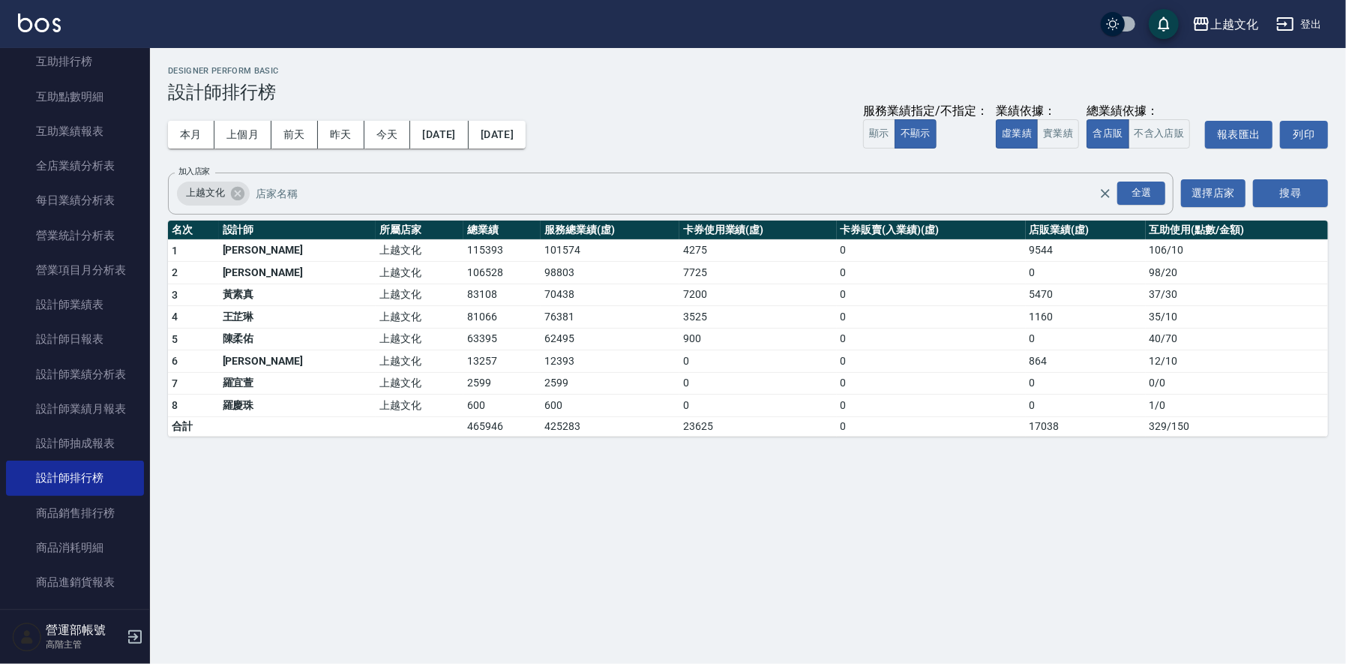
click at [898, 556] on div "上越文化 [DATE] - [DATE] 設計師排行榜 列印時間： [DATE][PHONE_NUMBER]:07 Designer Perform Basi…" at bounding box center [673, 332] width 1346 height 664
click at [463, 315] on td "81066" at bounding box center [501, 317] width 77 height 22
copy td "81066"
click at [463, 335] on td "63395" at bounding box center [501, 339] width 77 height 22
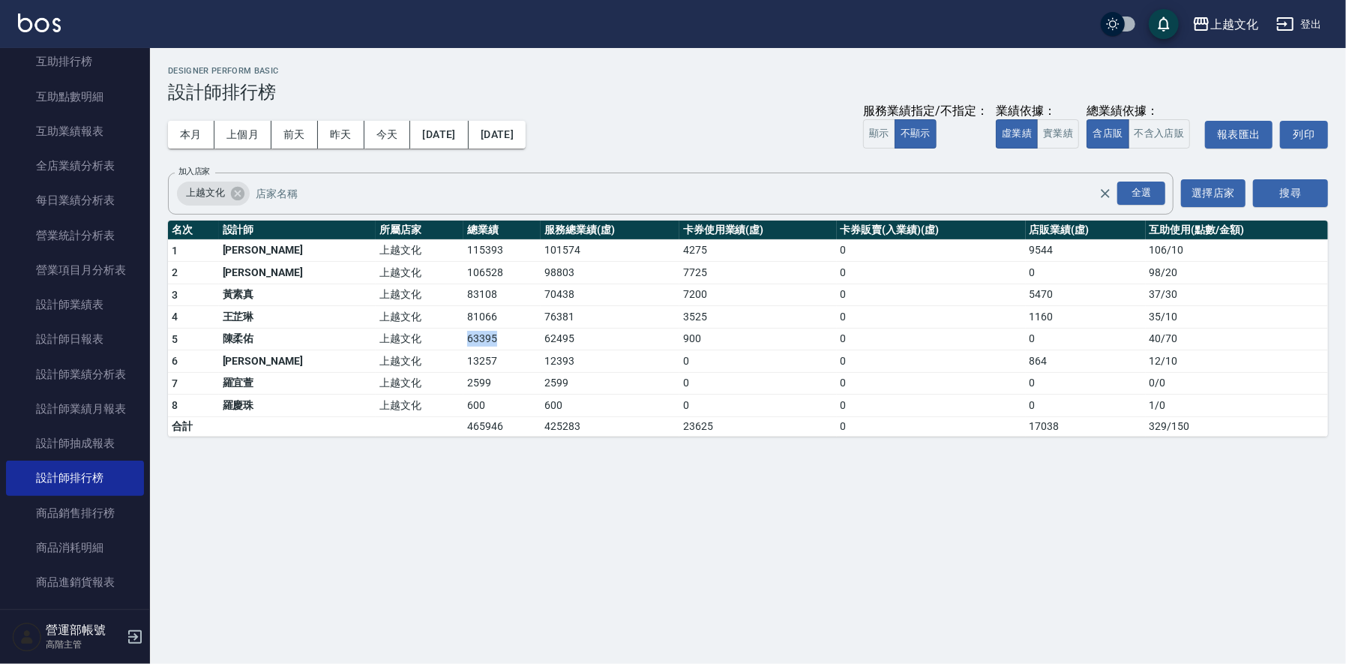
click at [463, 335] on td "63395" at bounding box center [501, 339] width 77 height 22
copy td "63395"
click at [463, 356] on td "13257" at bounding box center [501, 361] width 77 height 22
copy td "13257"
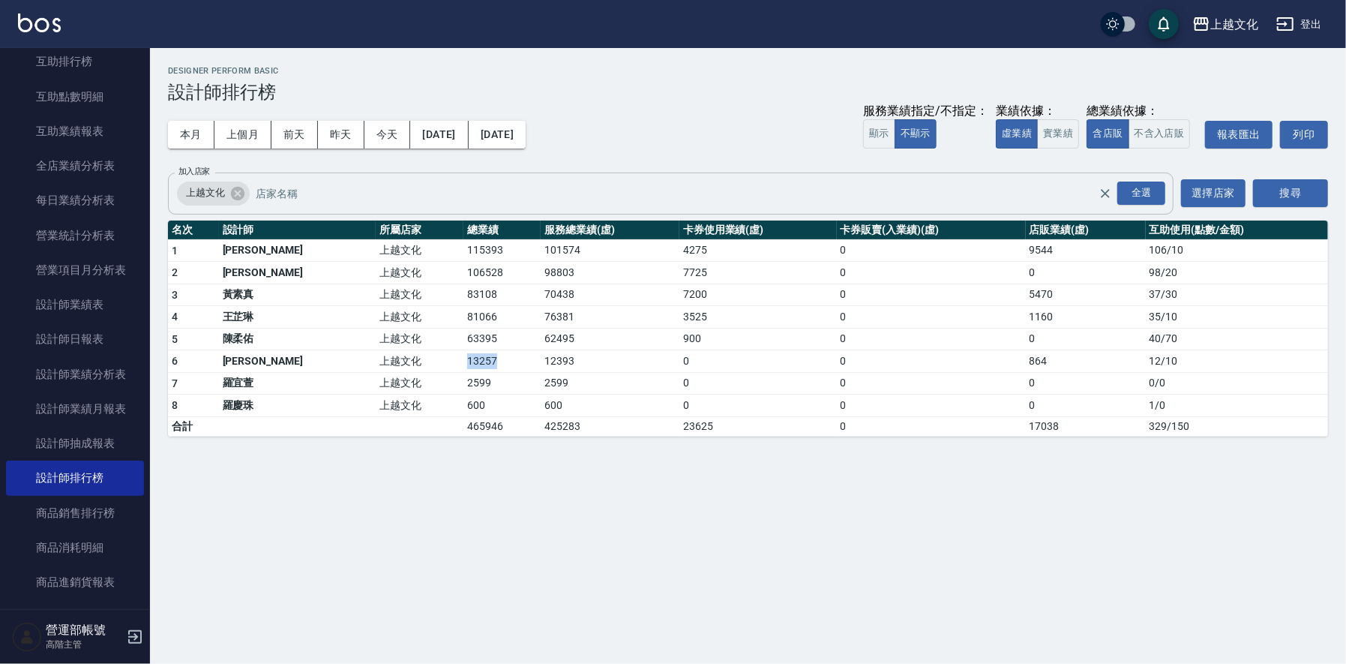
click at [304, 192] on input "加入店家" at bounding box center [688, 193] width 873 height 26
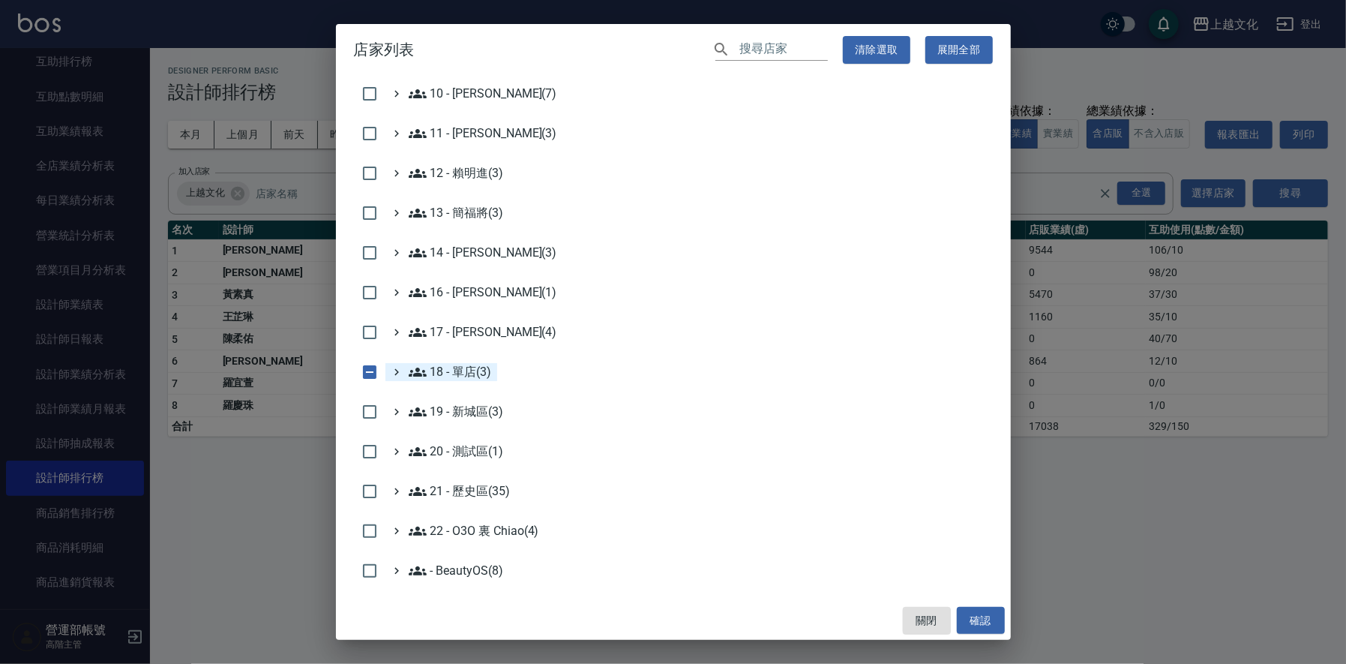
click at [473, 365] on 單店\(3\) "18 - 單店(3)" at bounding box center [450, 372] width 83 height 18
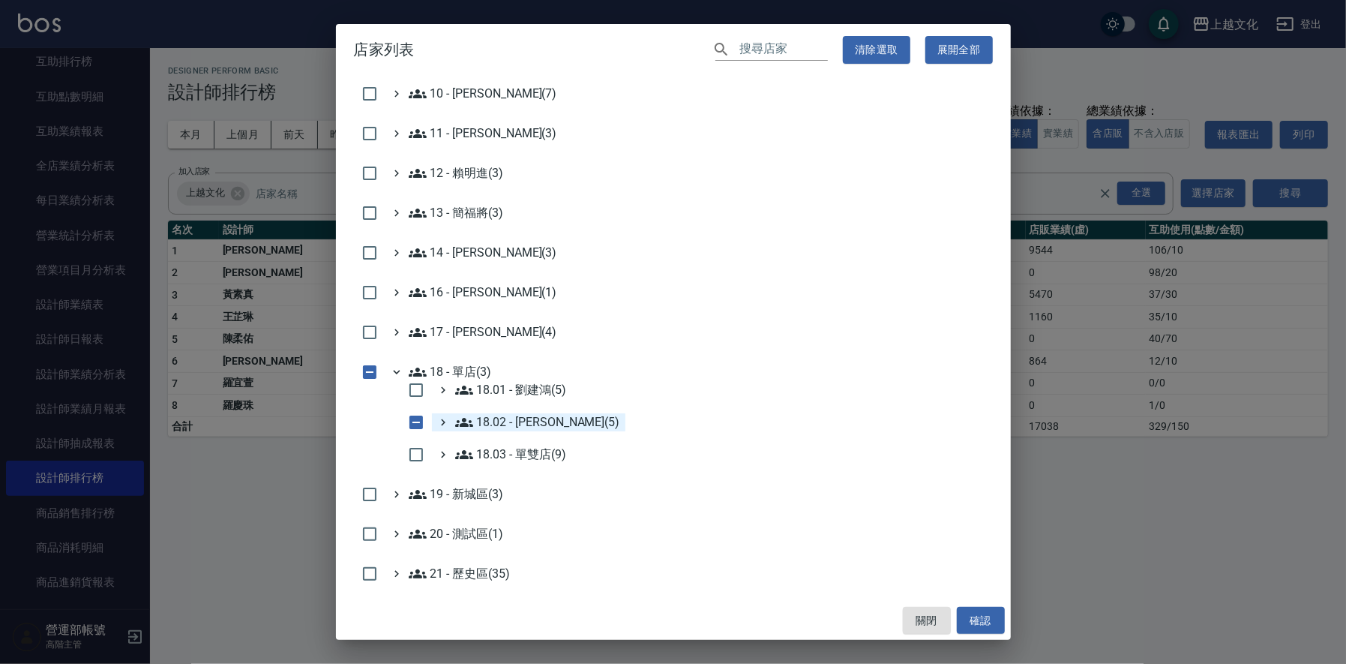
click at [543, 417] on 楊秉樺\(5\) "18.02 - [PERSON_NAME](5)" at bounding box center [537, 422] width 165 height 18
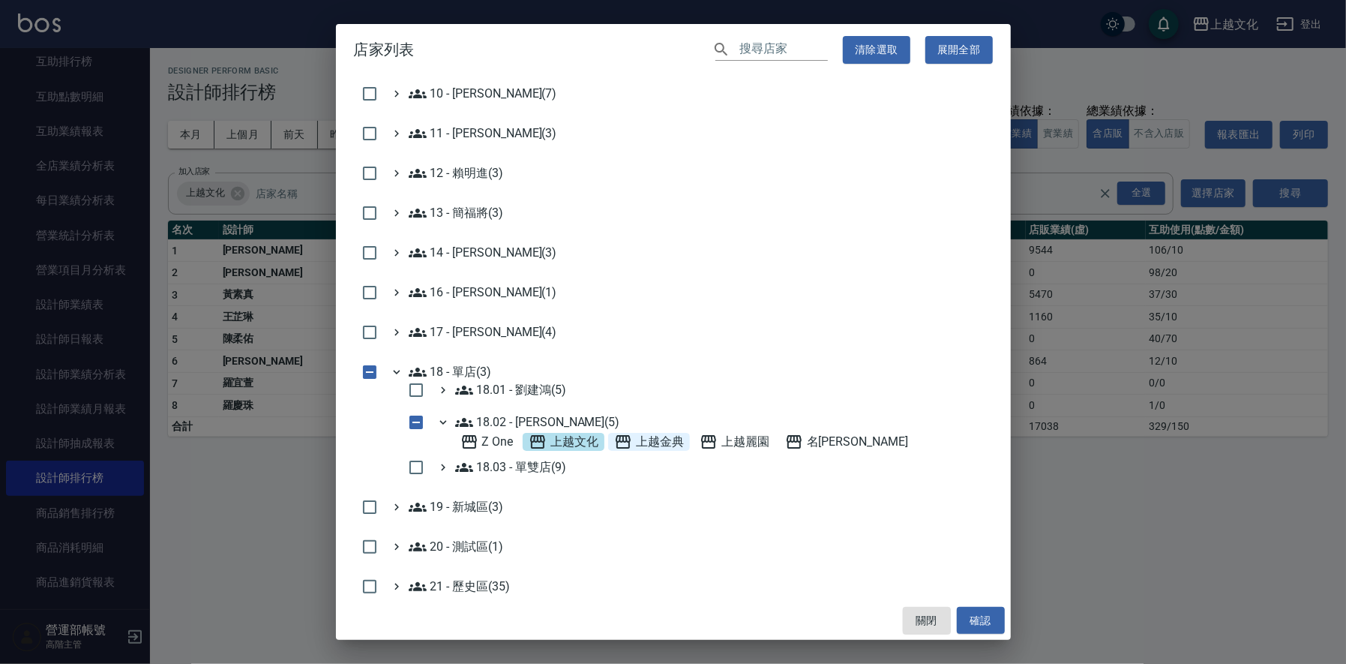
click at [660, 443] on span "上越金典" at bounding box center [649, 442] width 70 height 18
click at [543, 436] on icon at bounding box center [537, 441] width 15 height 13
click at [988, 611] on button "確認" at bounding box center [981, 621] width 48 height 28
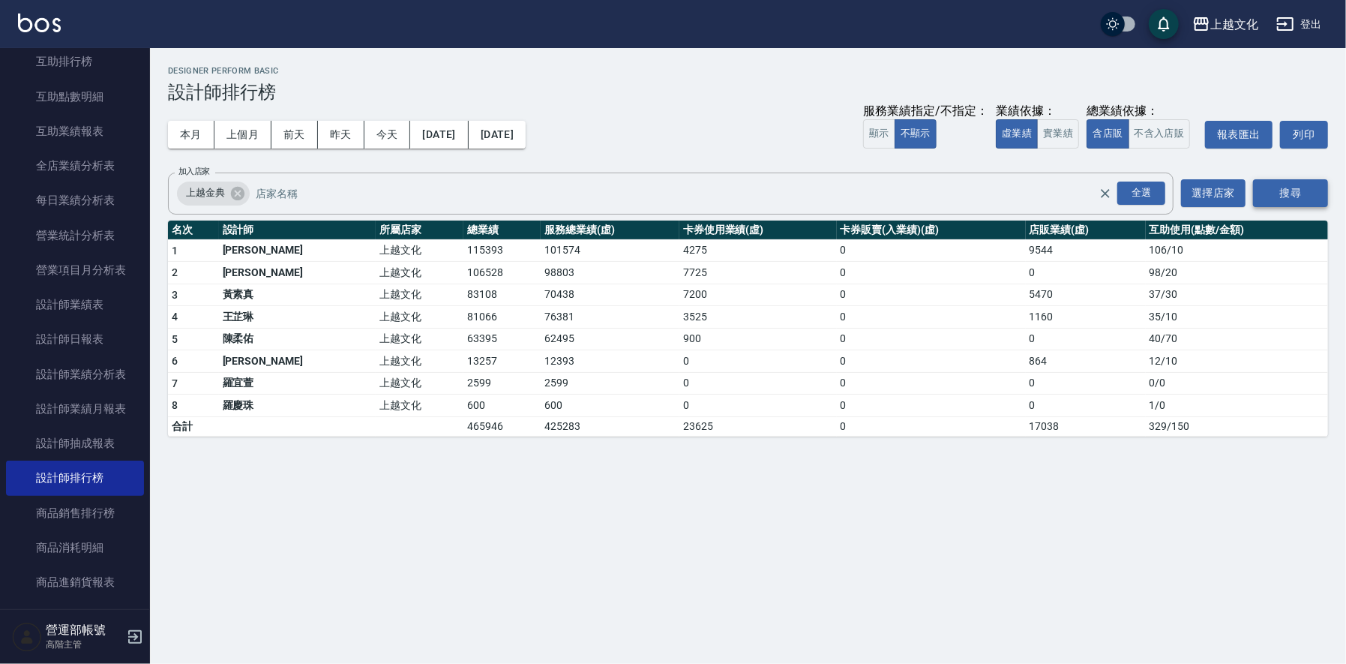
click at [1285, 184] on button "搜尋" at bounding box center [1290, 193] width 75 height 28
click at [463, 247] on td "133768" at bounding box center [501, 250] width 77 height 22
copy td "133768"
click at [463, 271] on td "88654" at bounding box center [501, 273] width 77 height 22
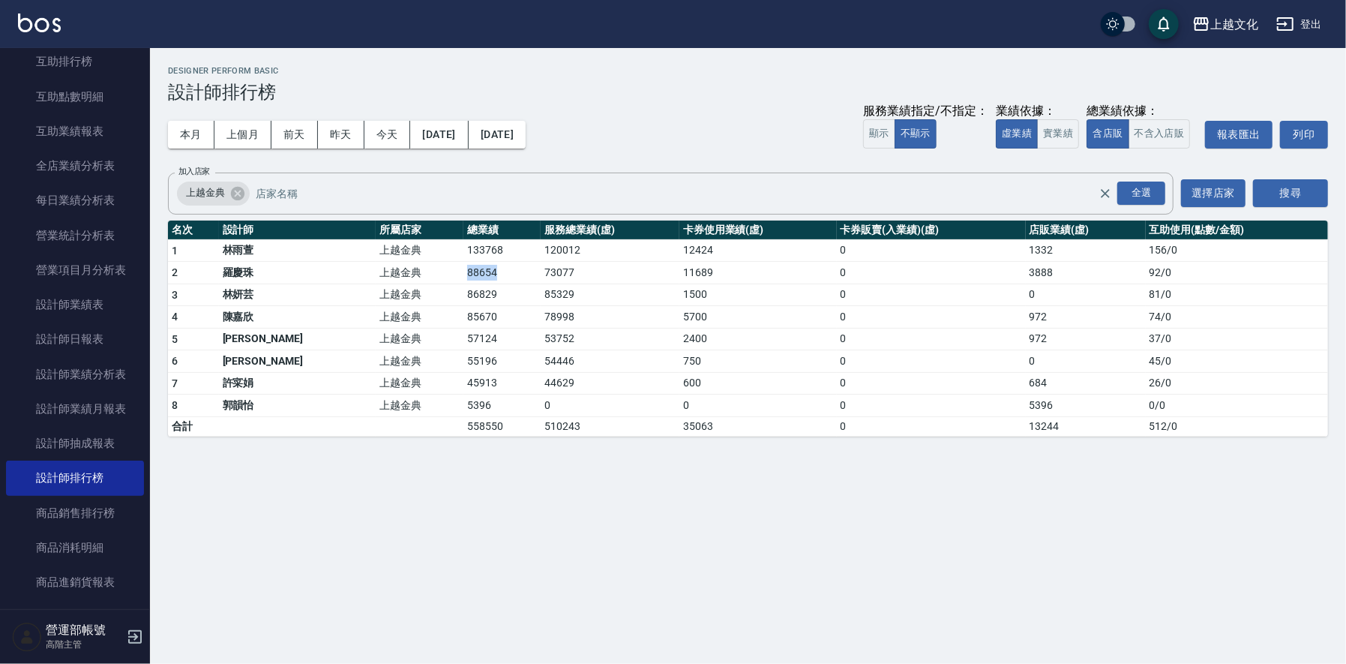
click at [463, 271] on td "88654" at bounding box center [501, 273] width 77 height 22
click at [463, 292] on td "86829" at bounding box center [501, 294] width 77 height 22
click at [463, 316] on td "85670" at bounding box center [501, 317] width 77 height 22
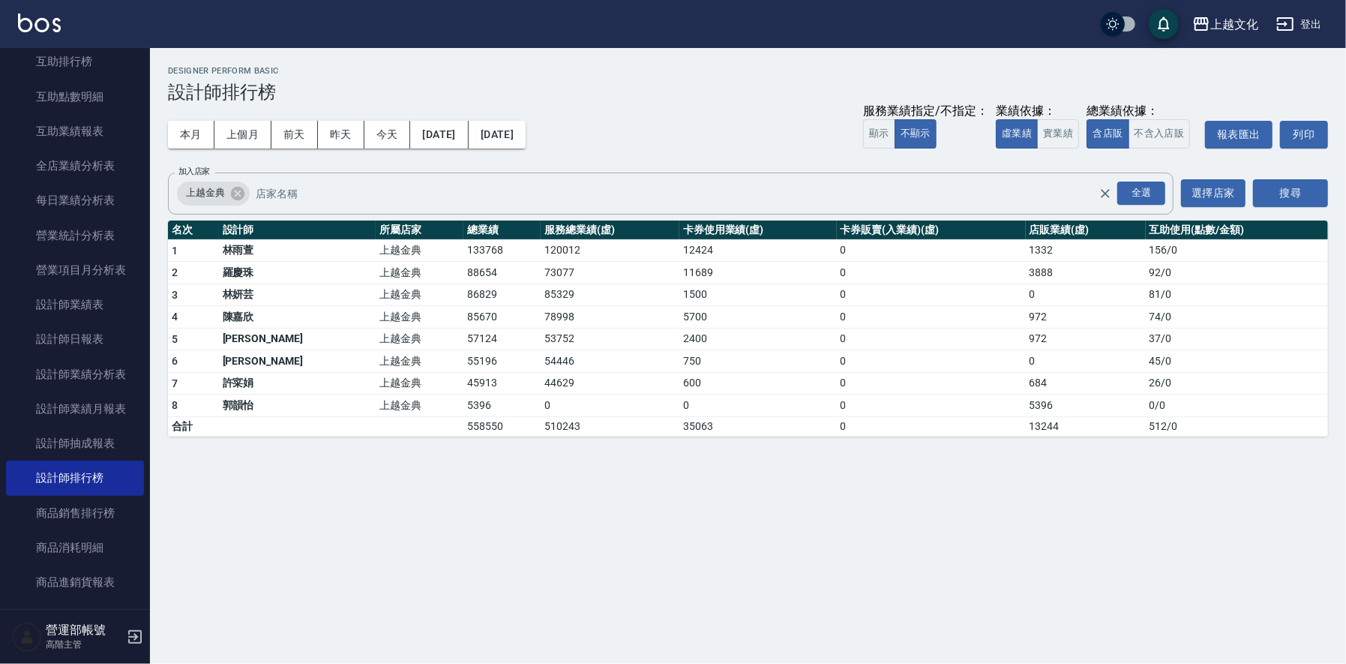
click at [747, 514] on div "上越文化 [DATE] - [DATE] 設計師排行榜 列印時間： [DATE][PHONE_NUMBER]:13 Designer Perform Basi…" at bounding box center [673, 332] width 1346 height 664
click at [463, 335] on td "57124" at bounding box center [501, 339] width 77 height 22
click at [463, 355] on td "55196" at bounding box center [501, 361] width 77 height 22
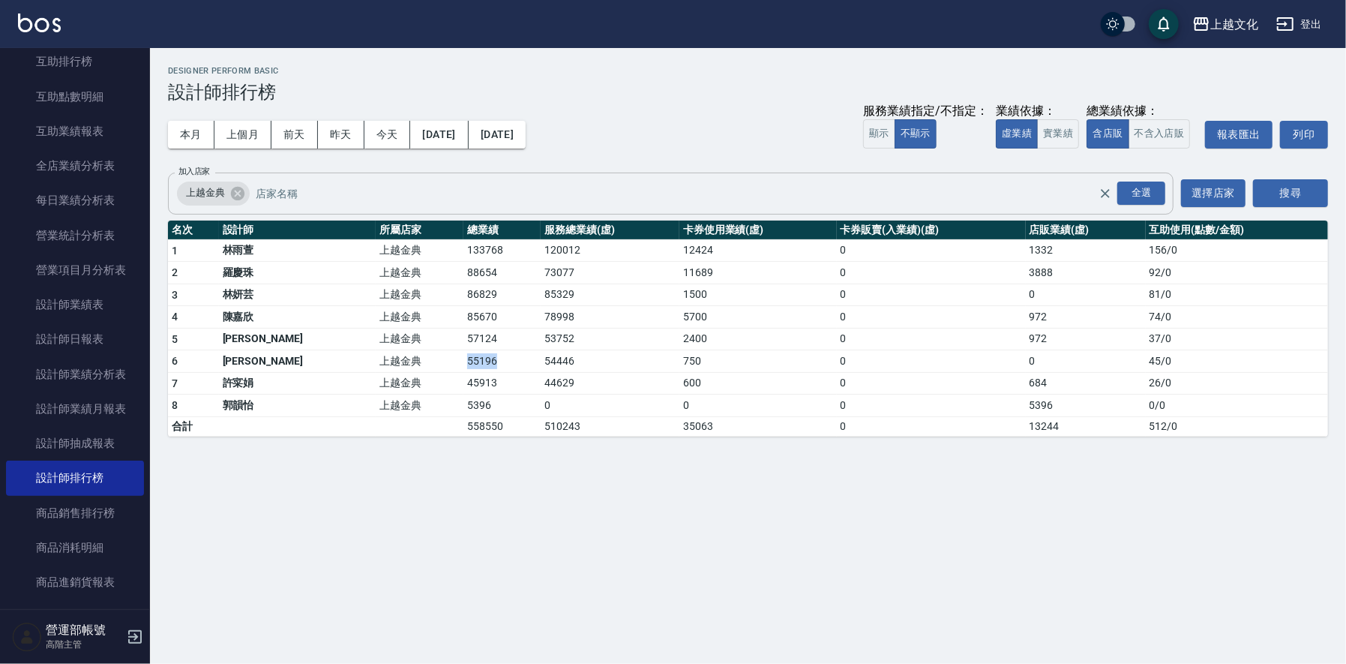
click at [286, 191] on input "加入店家" at bounding box center [688, 193] width 873 height 26
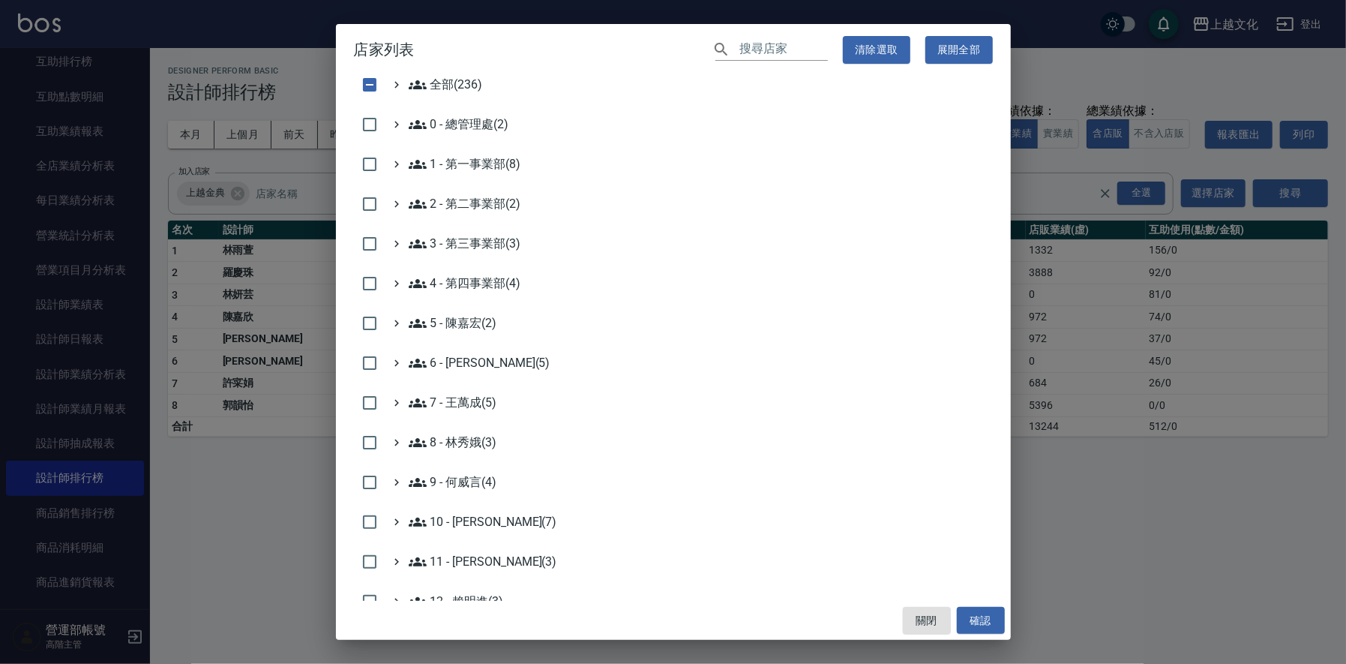
scroll to position [299, 0]
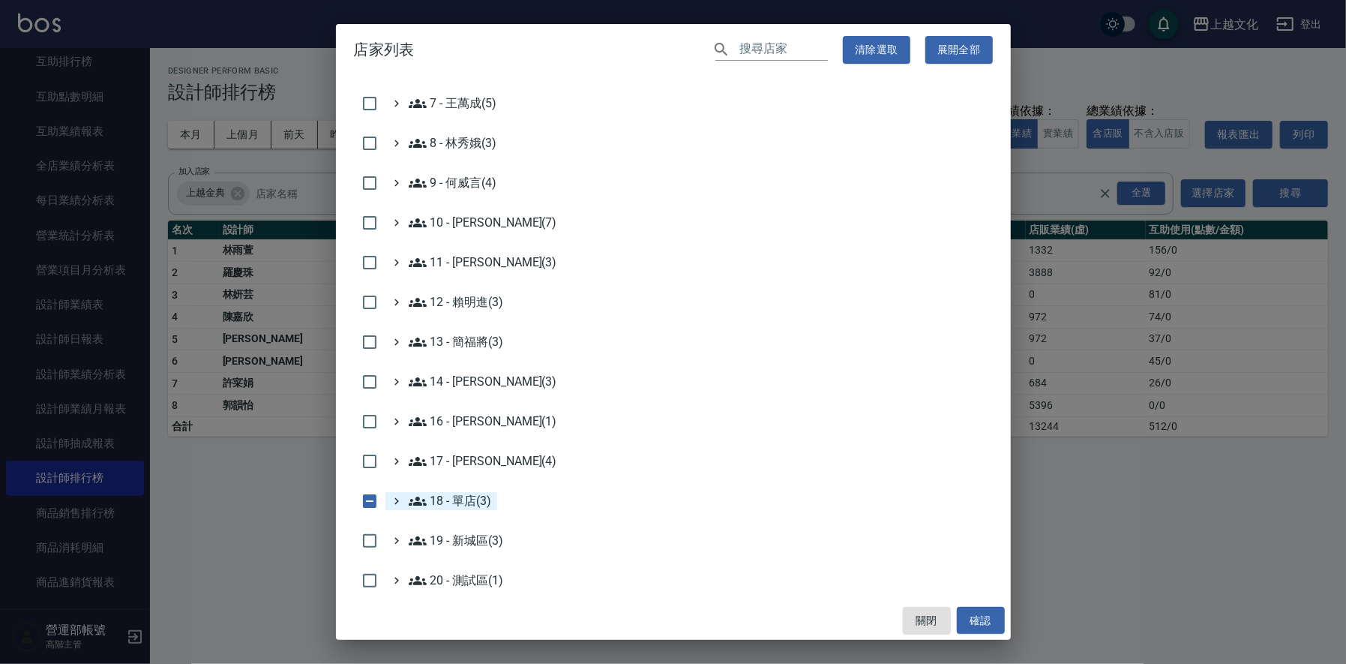
click at [483, 503] on 單店\(3\) "18 - 單店(3)" at bounding box center [450, 501] width 83 height 18
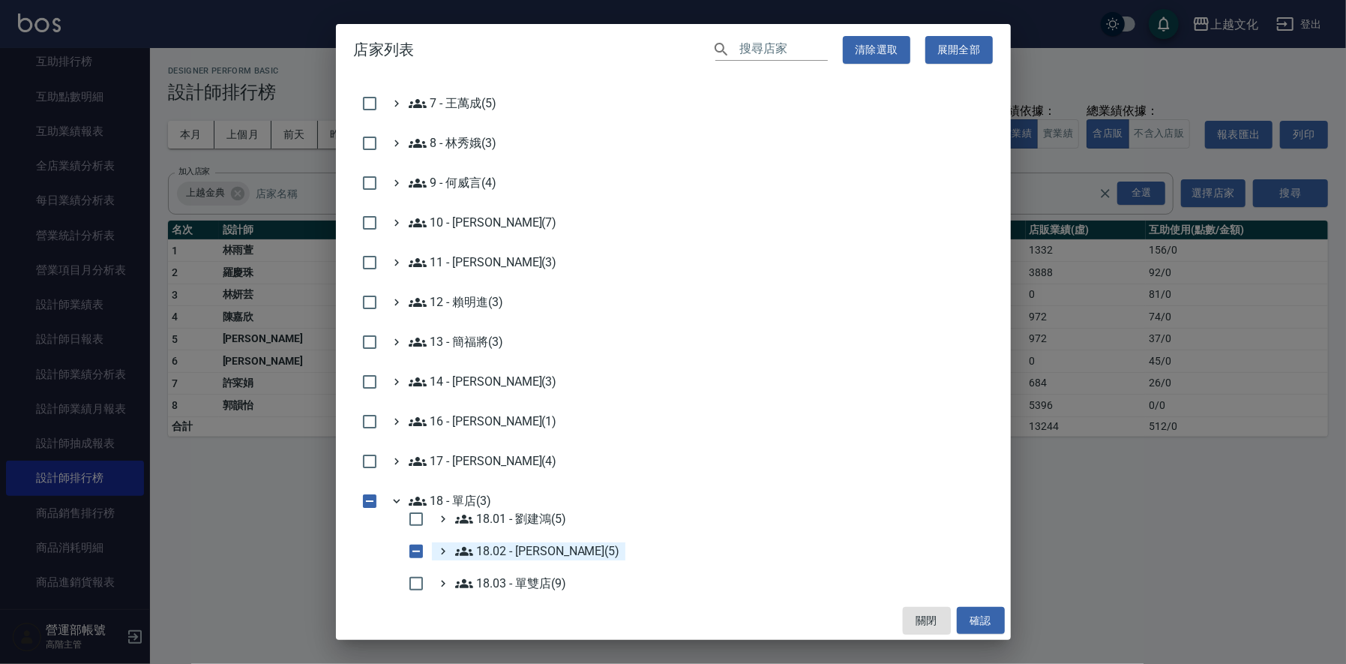
click at [546, 554] on 楊秉樺\(5\) "18.02 - [PERSON_NAME](5)" at bounding box center [537, 551] width 165 height 18
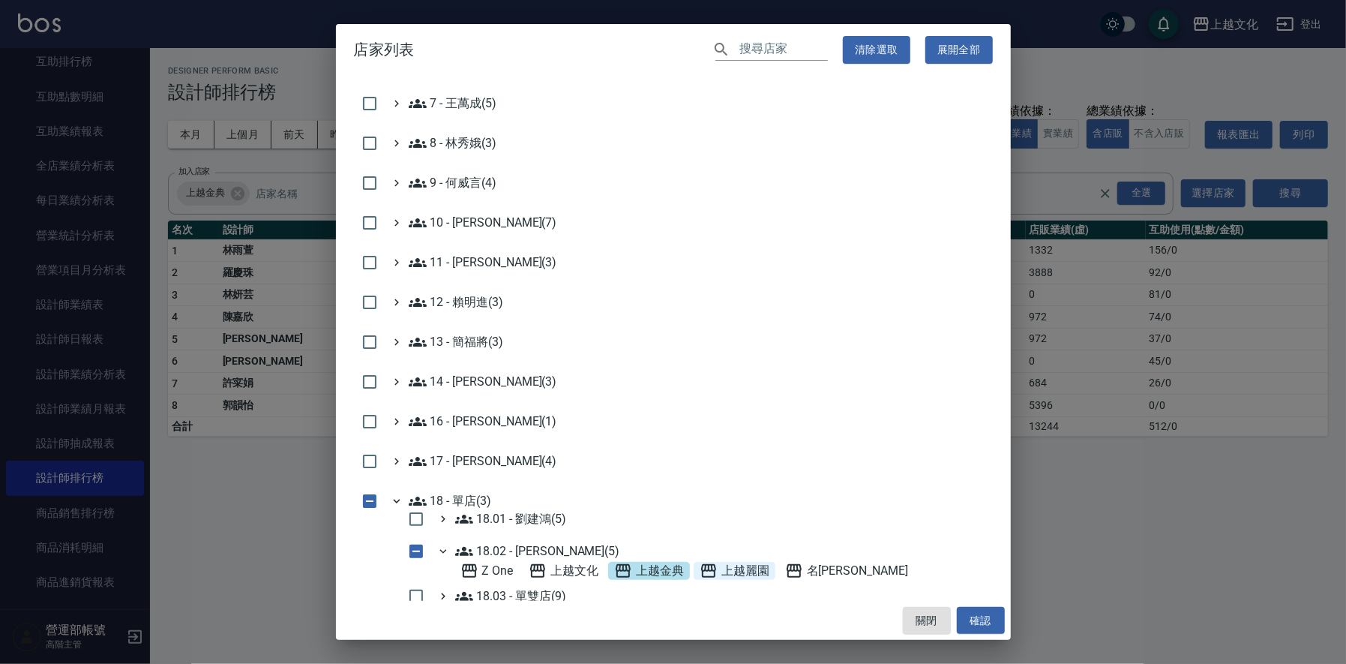
click at [739, 568] on span "上越麗園" at bounding box center [735, 571] width 70 height 18
click at [634, 565] on span "上越金典" at bounding box center [649, 571] width 70 height 18
drag, startPoint x: 991, startPoint y: 613, endPoint x: 974, endPoint y: 601, distance: 20.4
click at [992, 613] on button "確認" at bounding box center [981, 621] width 48 height 28
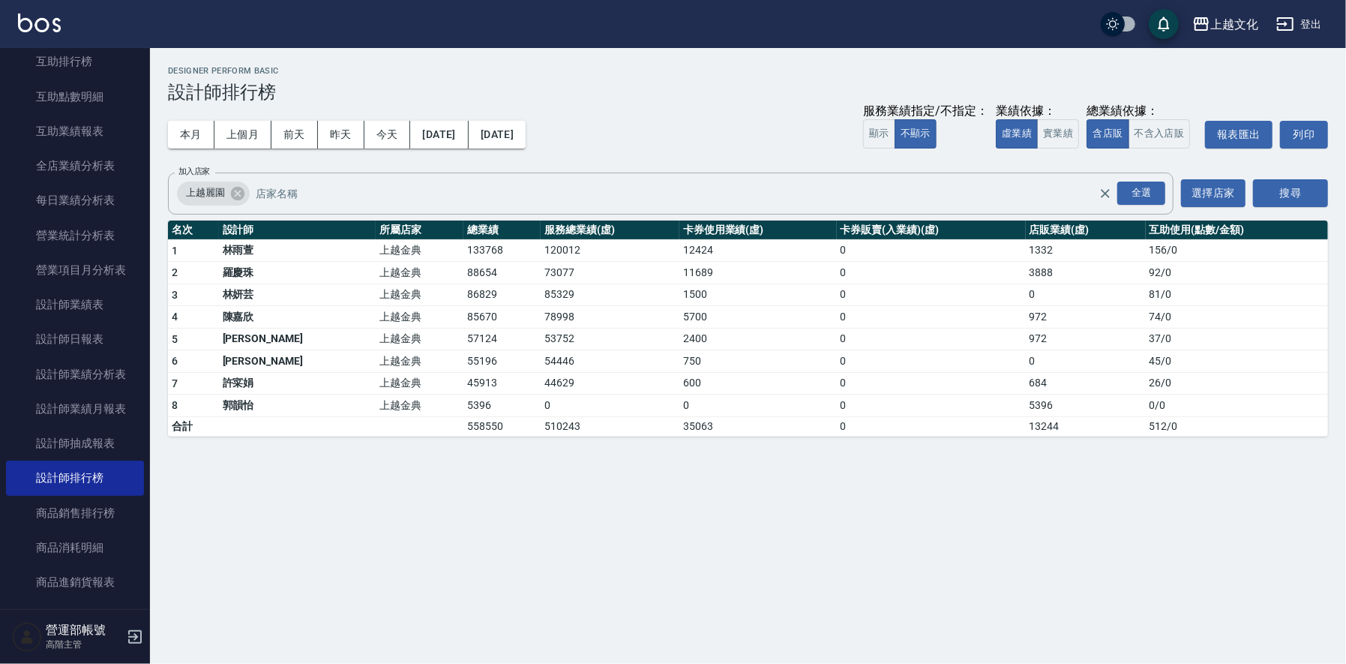
scroll to position [310, 0]
click at [1286, 189] on button "搜尋" at bounding box center [1290, 193] width 75 height 28
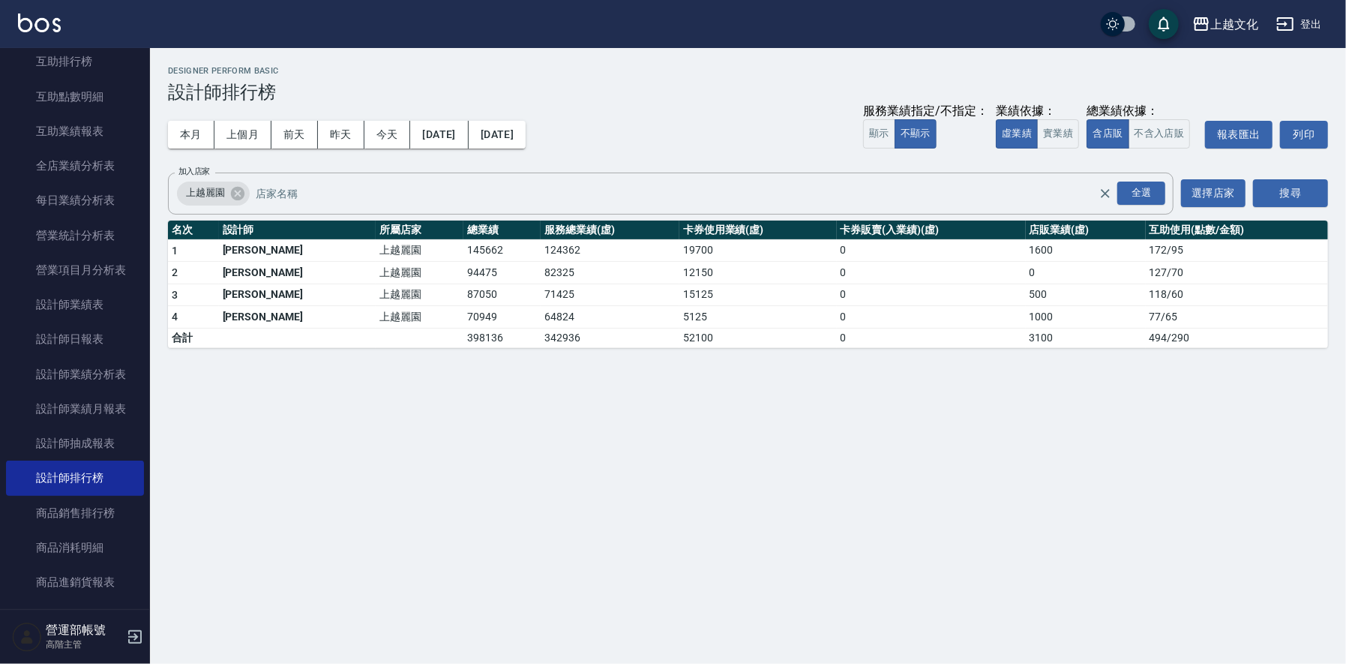
click at [463, 247] on td "145662" at bounding box center [501, 250] width 77 height 22
click at [463, 267] on td "94475" at bounding box center [501, 273] width 77 height 22
click at [463, 291] on td "87050" at bounding box center [501, 294] width 77 height 22
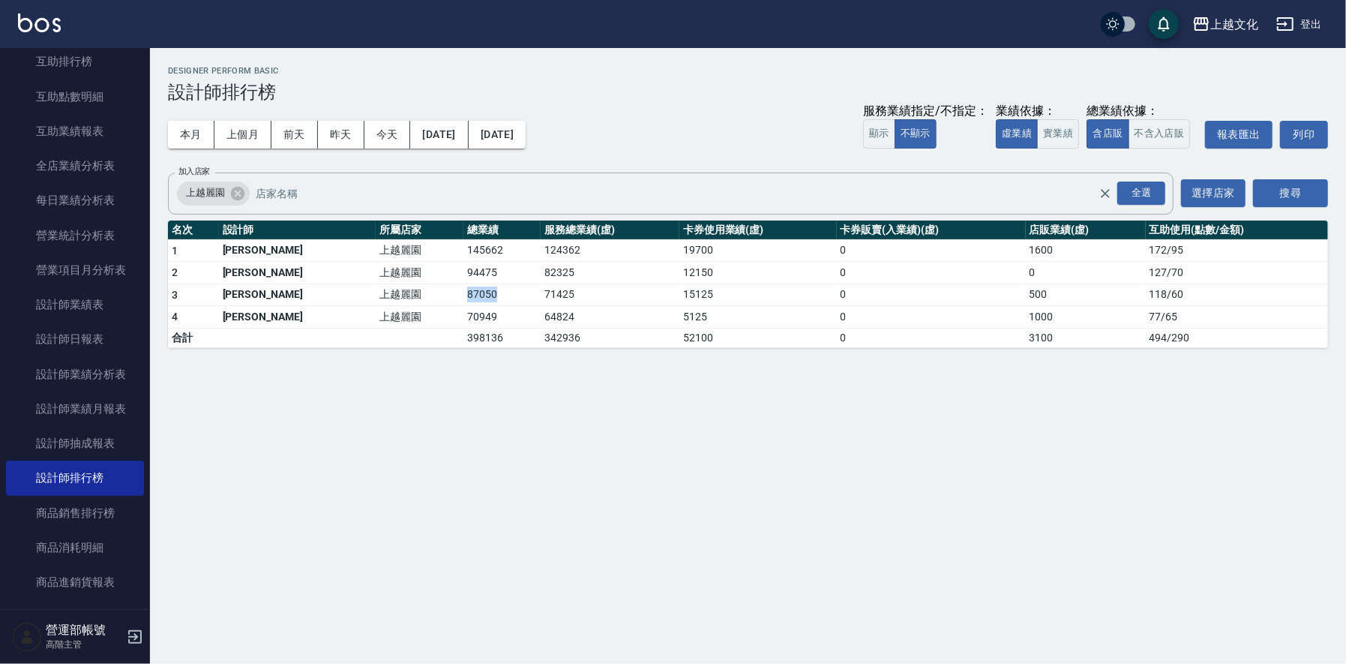
click at [463, 291] on td "87050" at bounding box center [501, 294] width 77 height 22
click at [463, 316] on td "70949" at bounding box center [501, 317] width 77 height 22
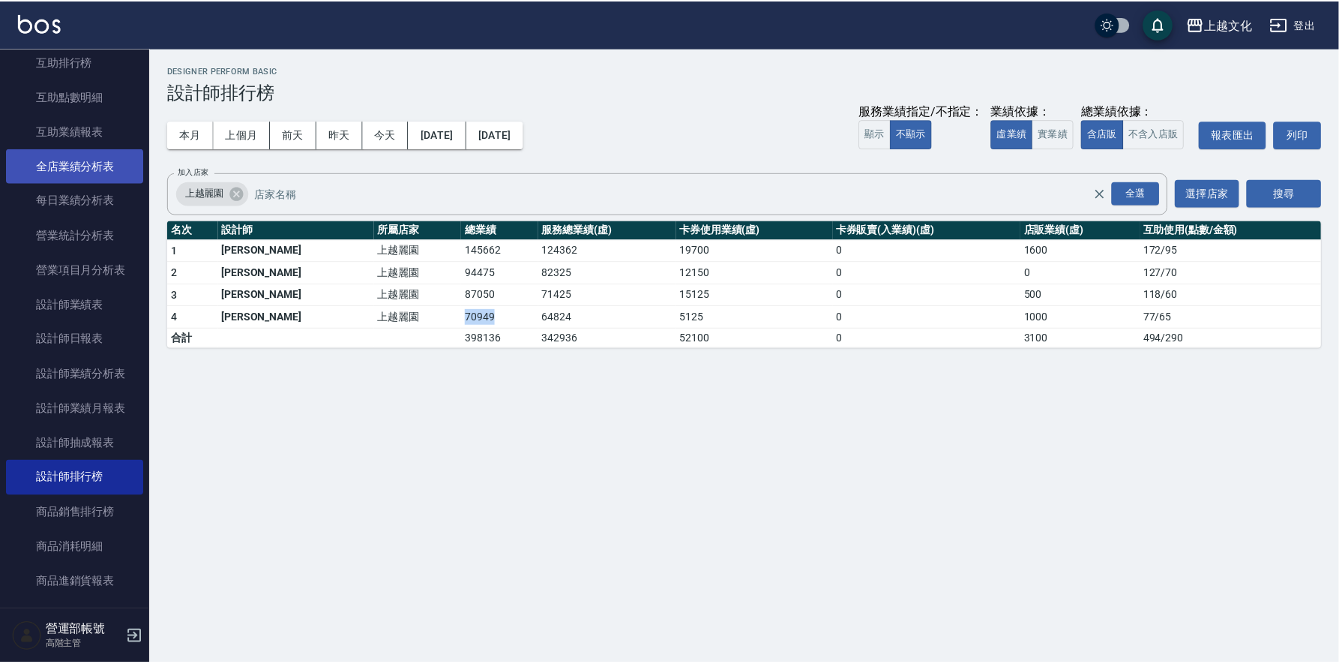
scroll to position [149, 0]
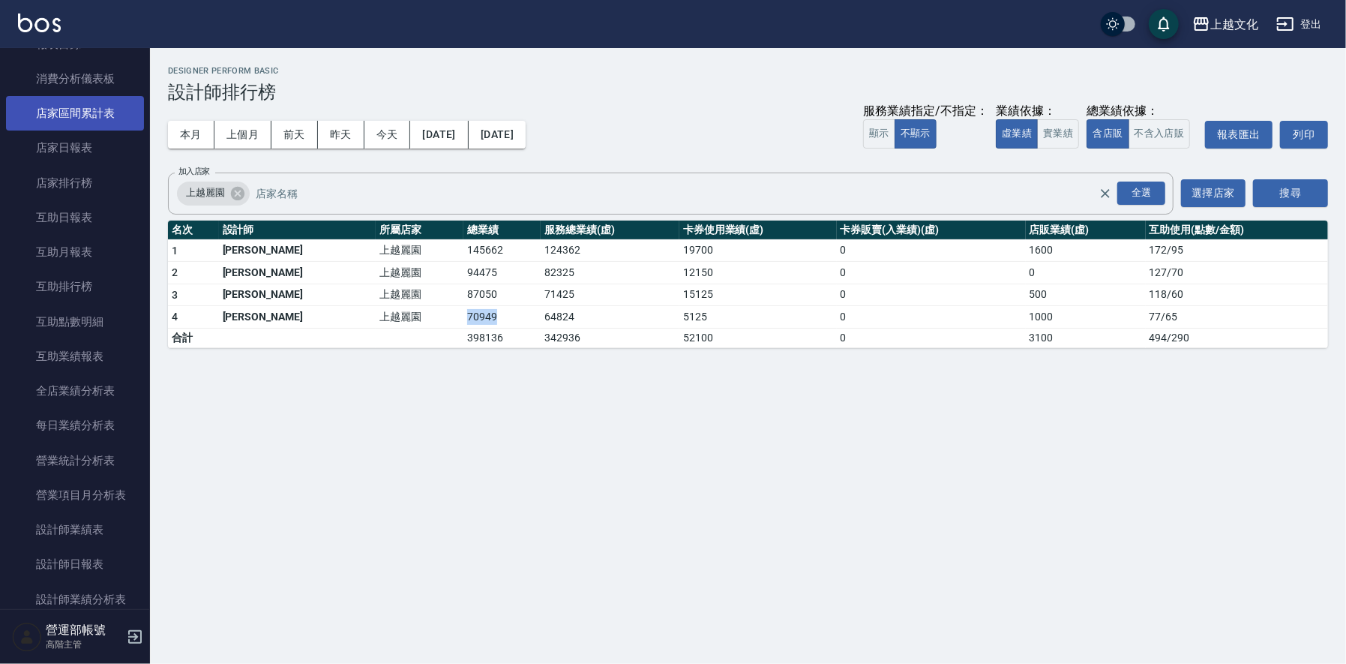
click at [82, 109] on link "店家區間累計表" at bounding box center [75, 113] width 138 height 34
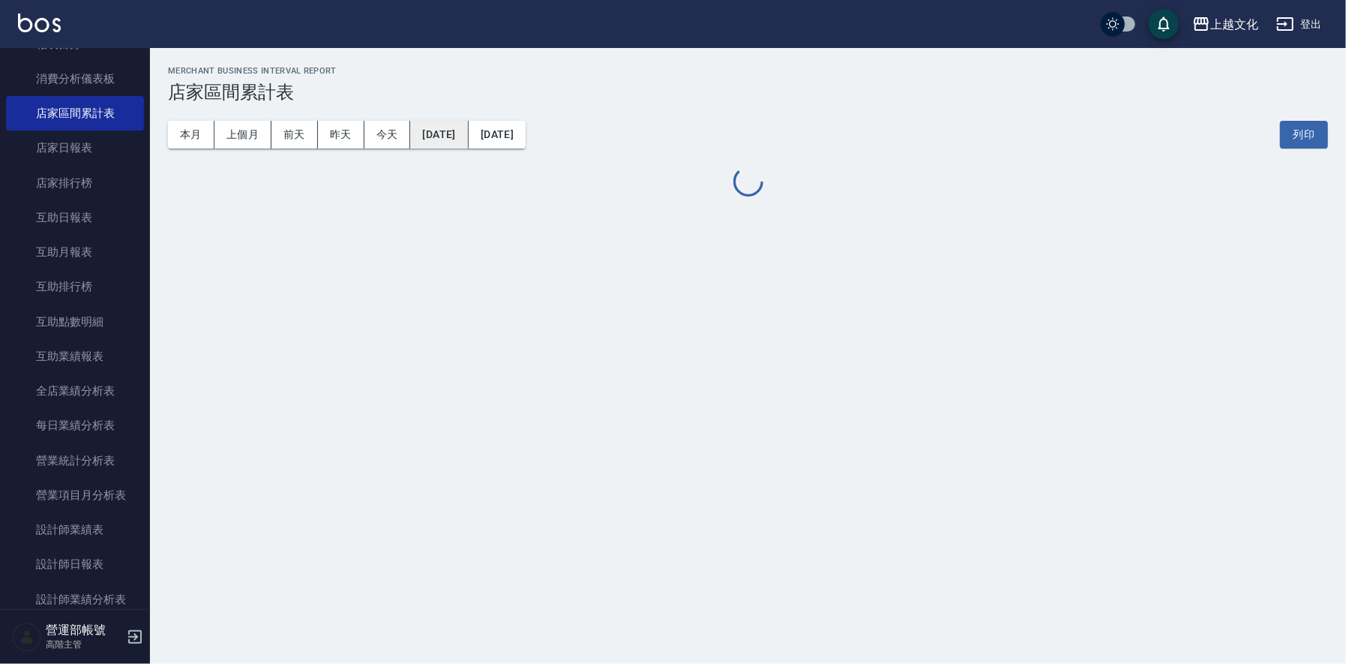
click at [464, 136] on button "[DATE]" at bounding box center [439, 135] width 58 height 28
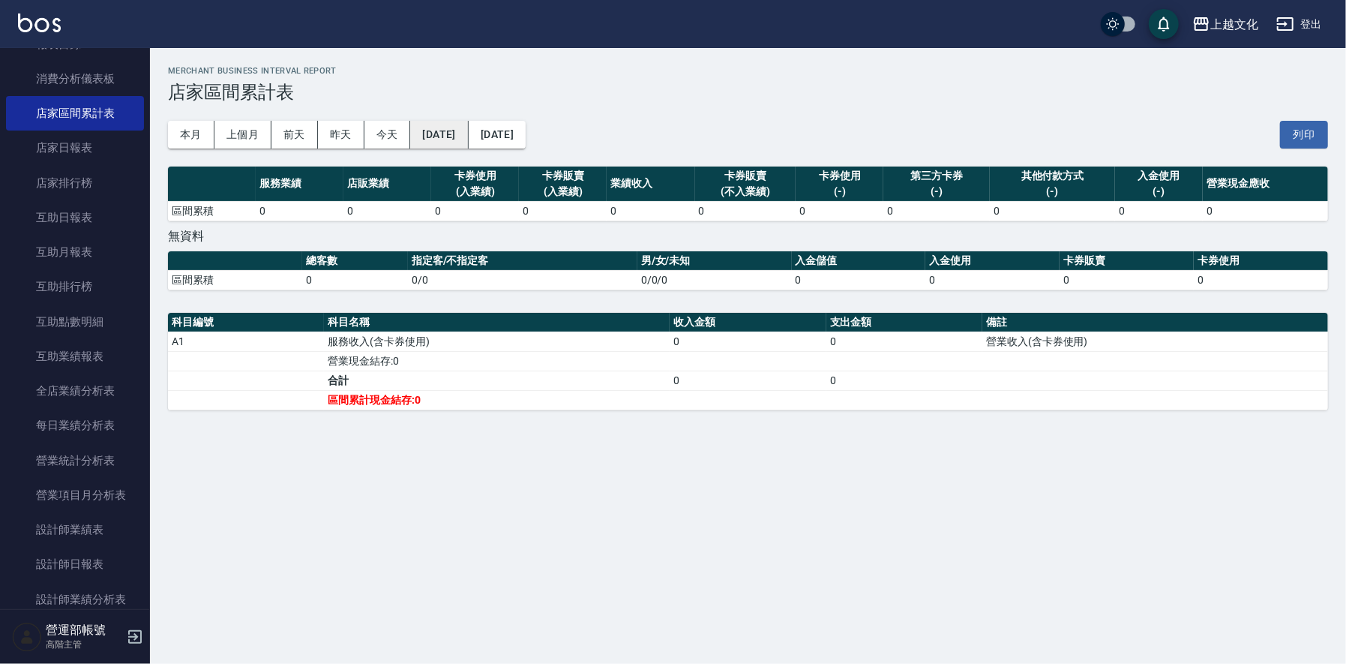
click at [468, 133] on button "[DATE]" at bounding box center [439, 135] width 58 height 28
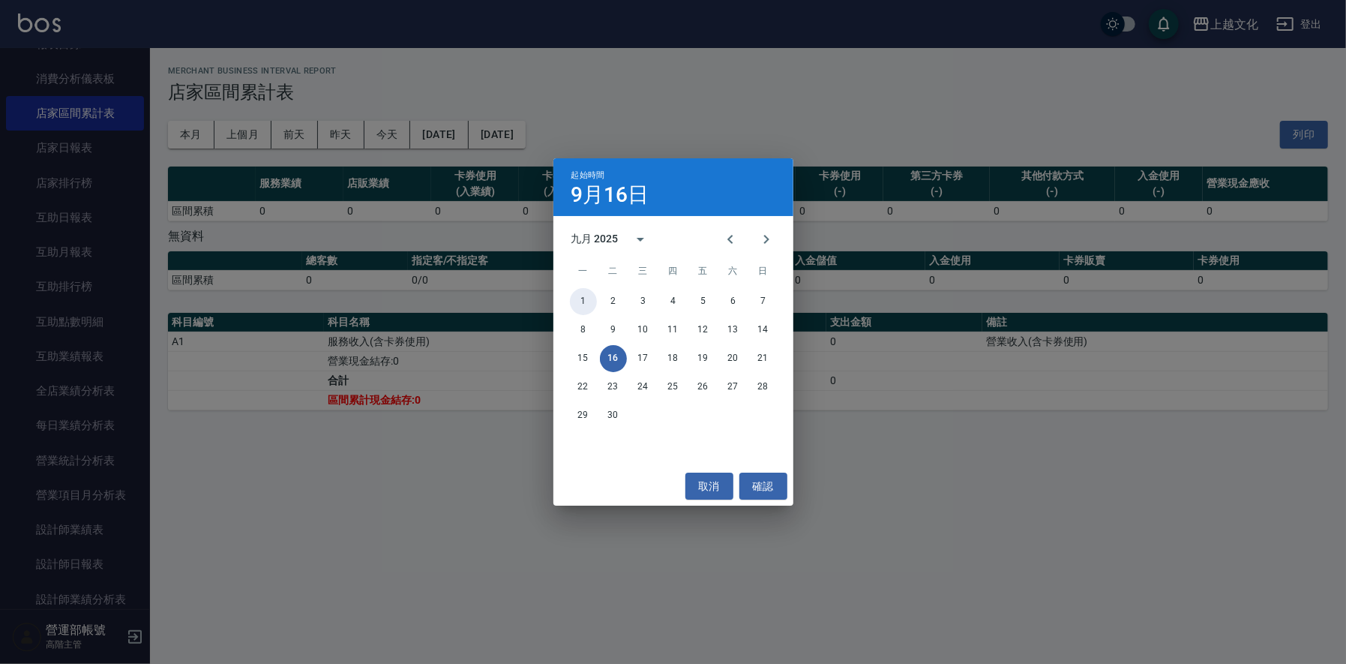
click at [587, 298] on button "1" at bounding box center [583, 301] width 27 height 27
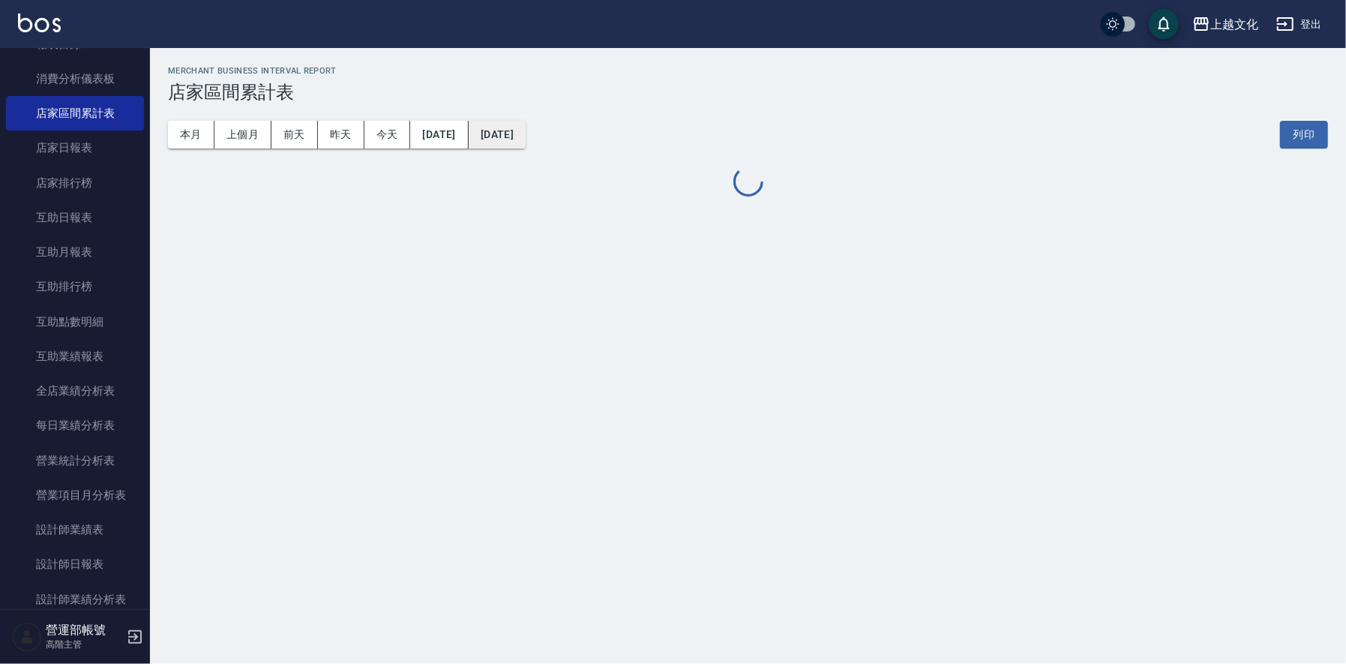
click at [526, 127] on button "[DATE]" at bounding box center [497, 135] width 57 height 28
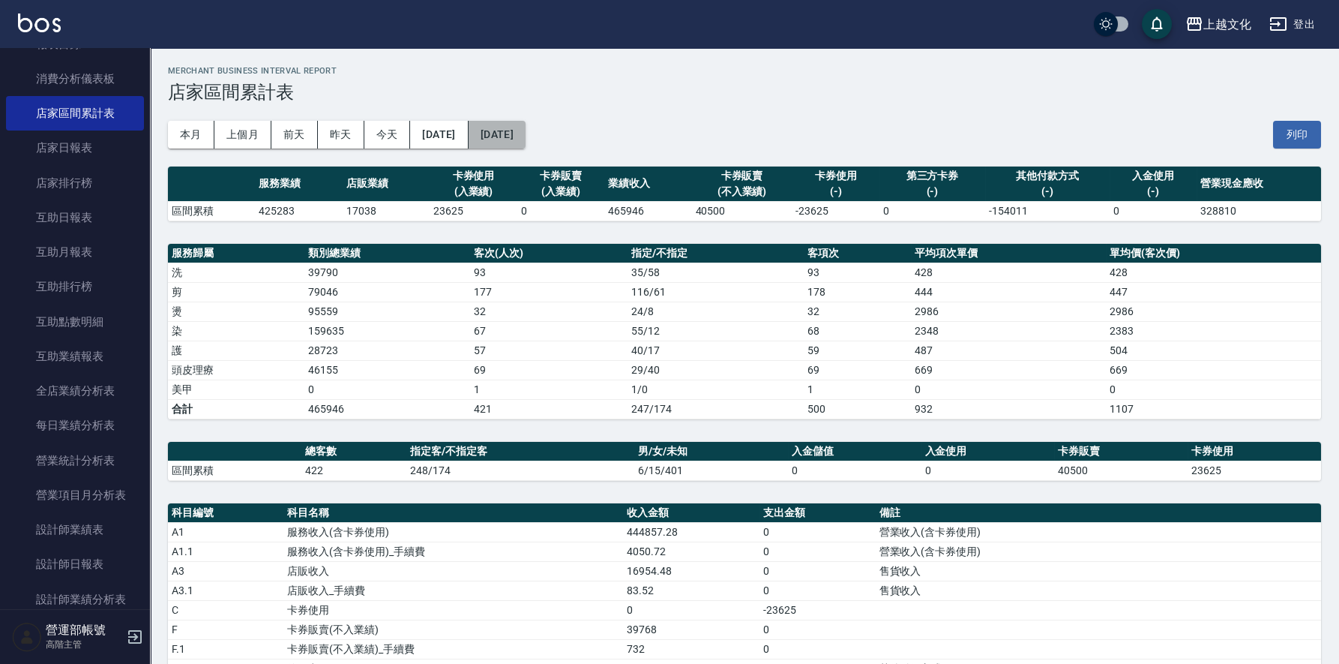
click at [526, 127] on button "[DATE]" at bounding box center [497, 135] width 57 height 28
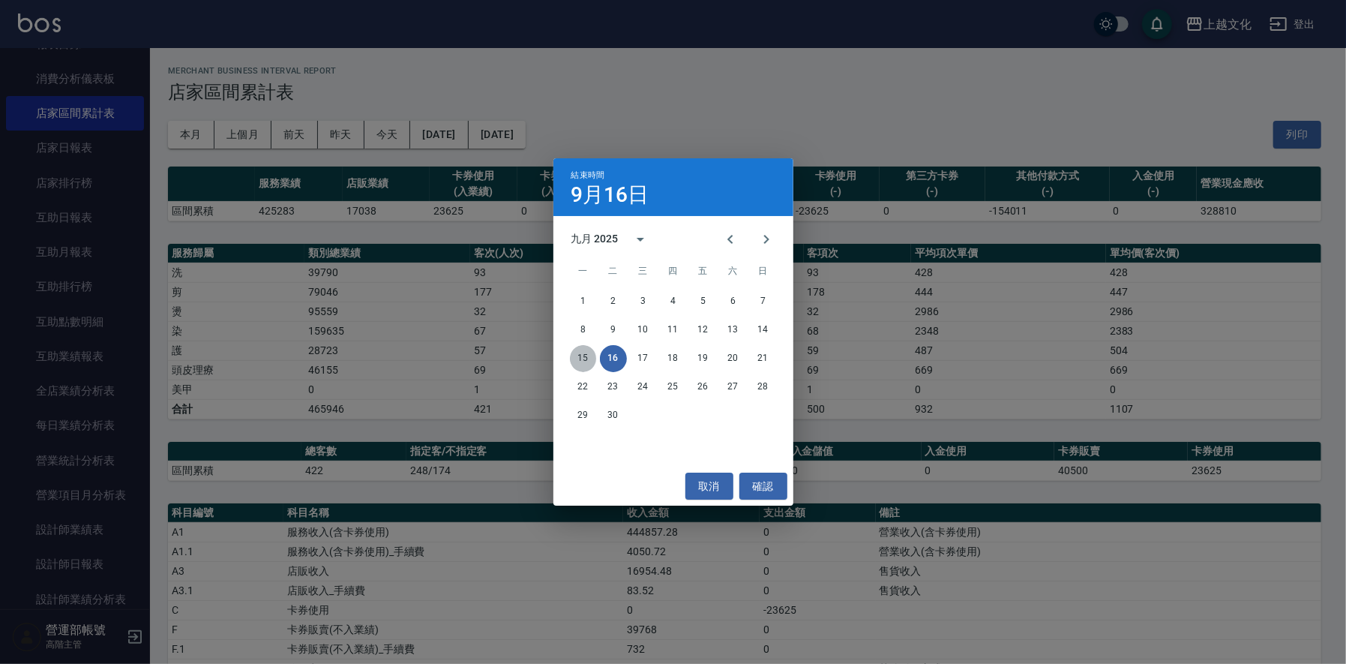
click at [586, 358] on button "15" at bounding box center [583, 358] width 27 height 27
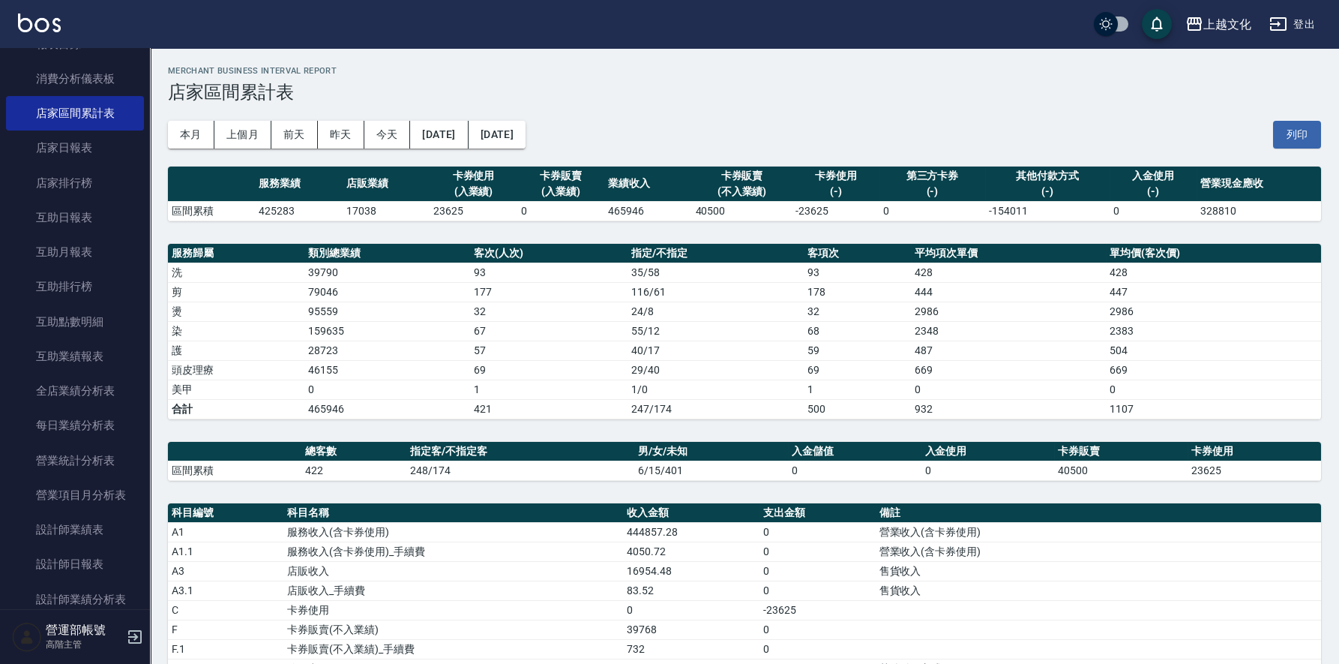
click at [623, 209] on td "465946" at bounding box center [647, 210] width 87 height 19
click at [625, 208] on td "465946" at bounding box center [647, 210] width 87 height 19
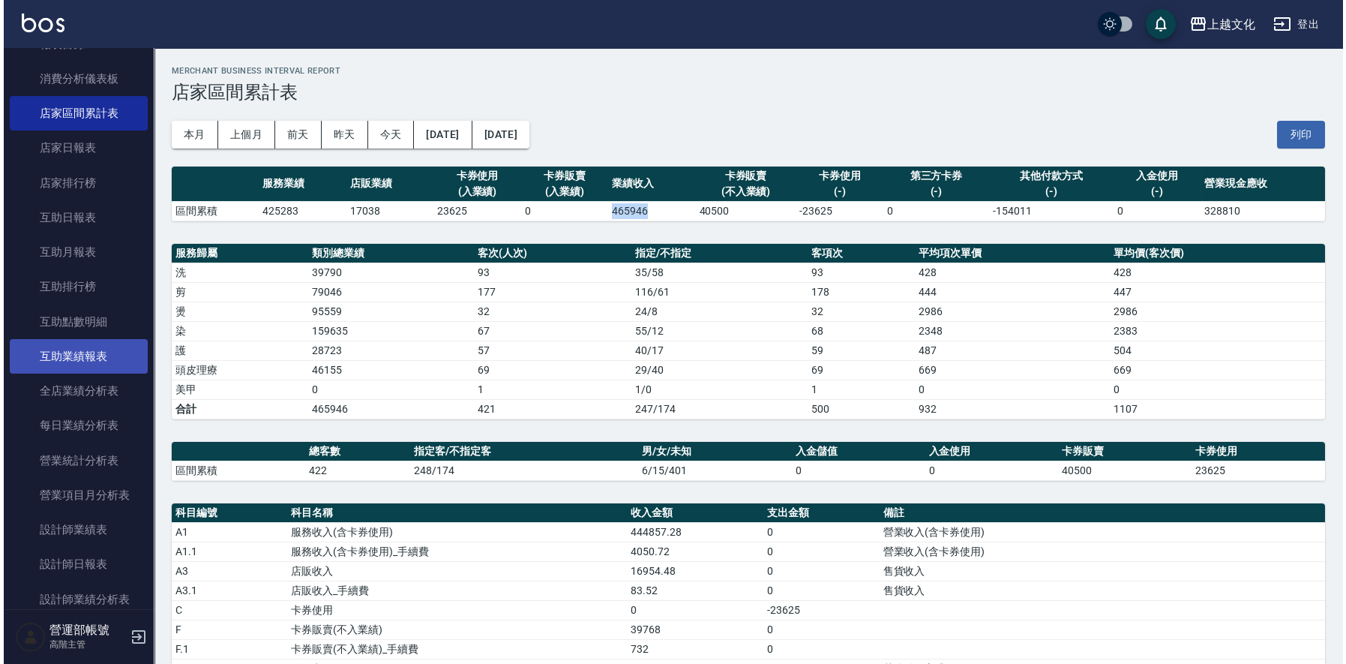
scroll to position [450, 0]
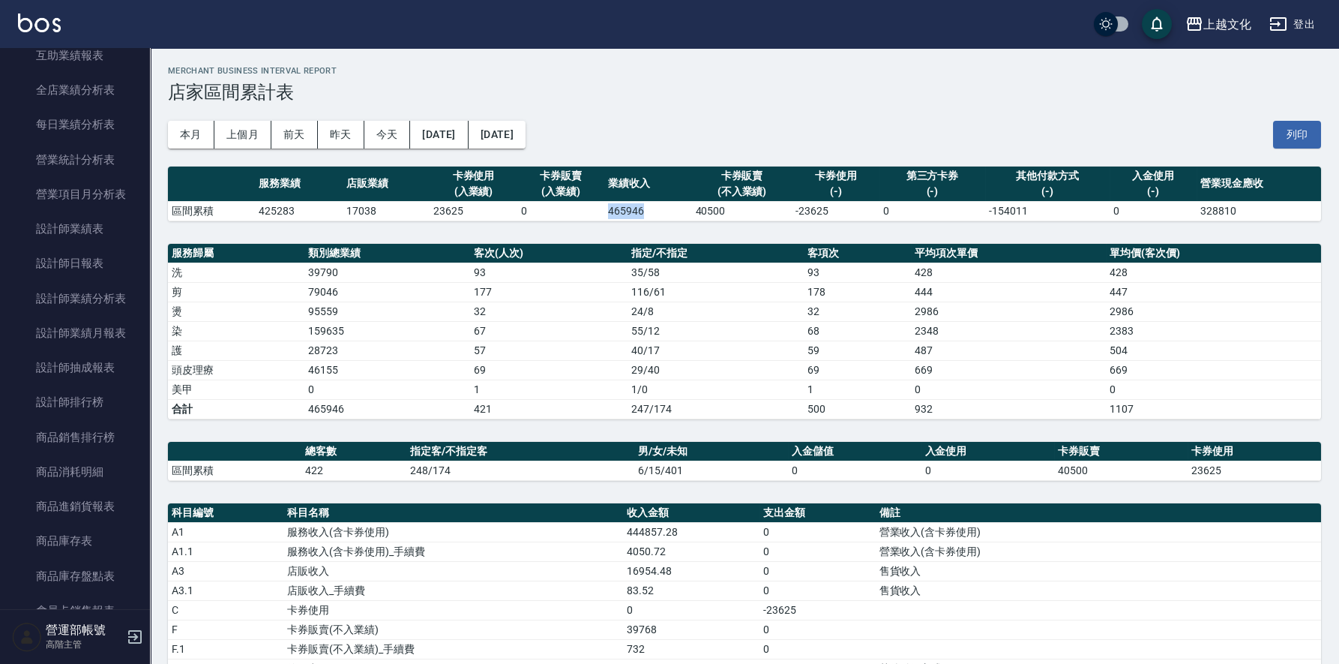
drag, startPoint x: 85, startPoint y: 397, endPoint x: 142, endPoint y: 398, distance: 57.0
click at [85, 396] on link "設計師排行榜" at bounding box center [75, 402] width 138 height 34
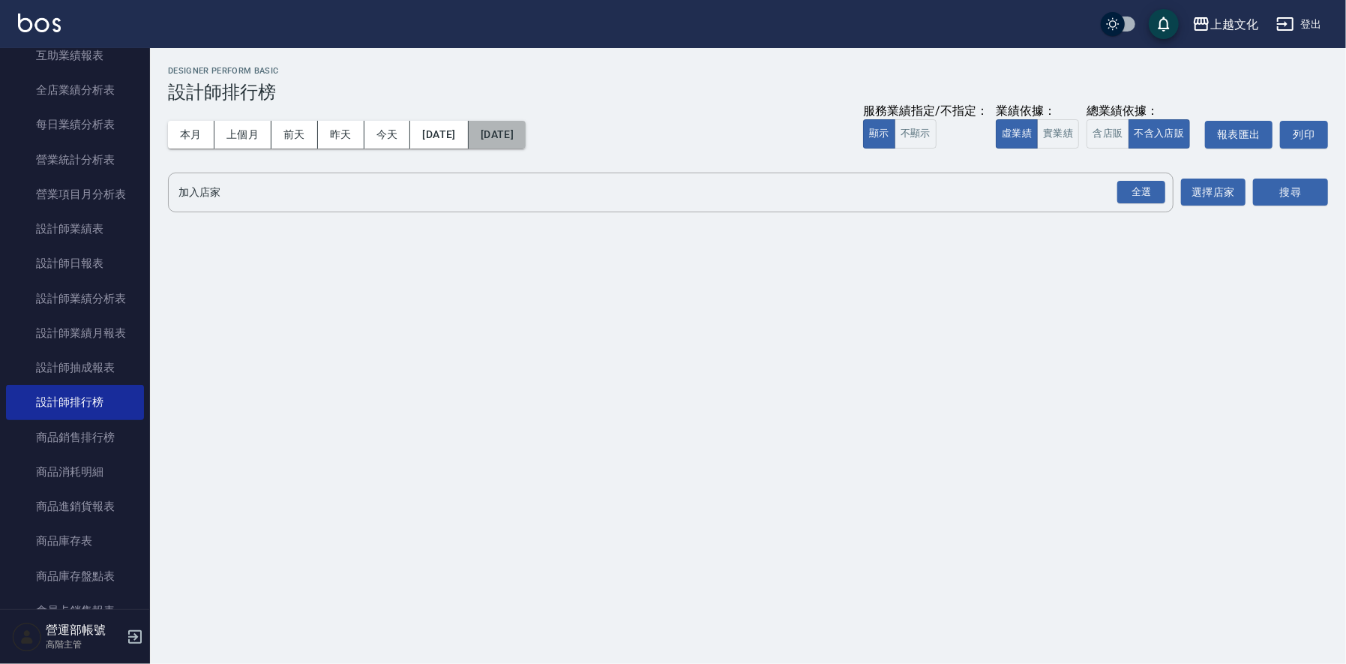
click at [526, 130] on button "[DATE]" at bounding box center [497, 135] width 57 height 28
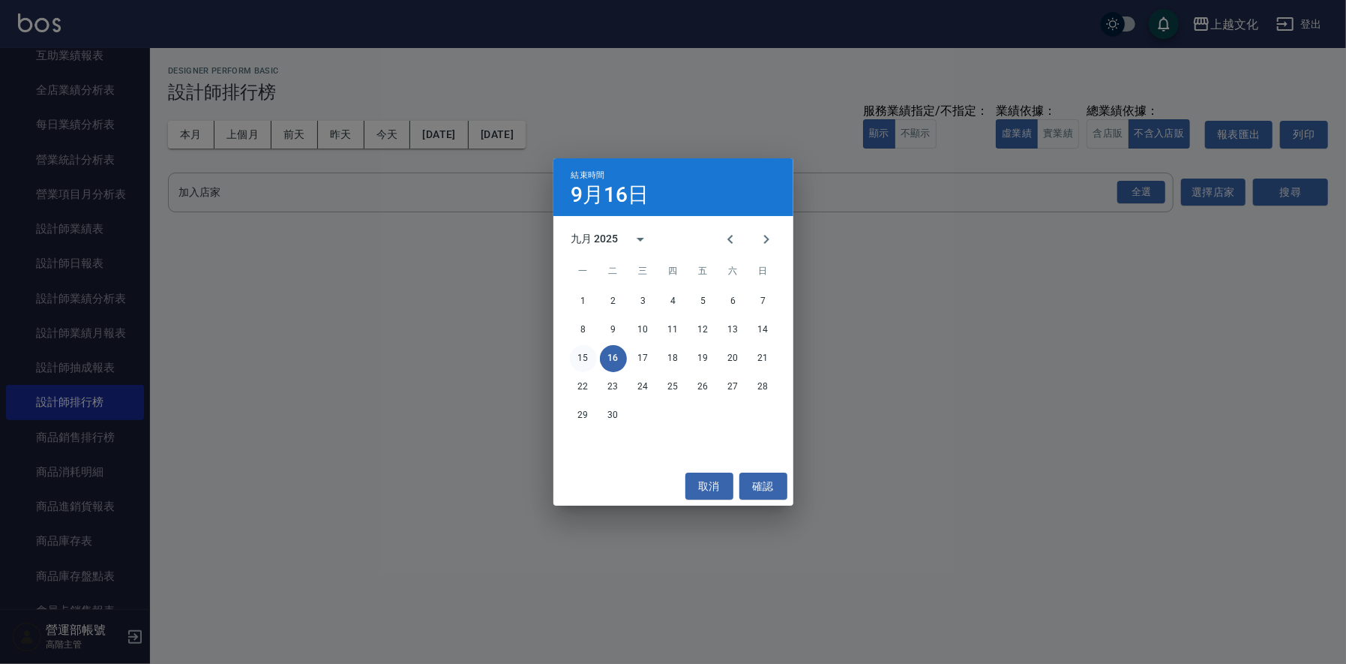
click at [582, 352] on button "15" at bounding box center [583, 358] width 27 height 27
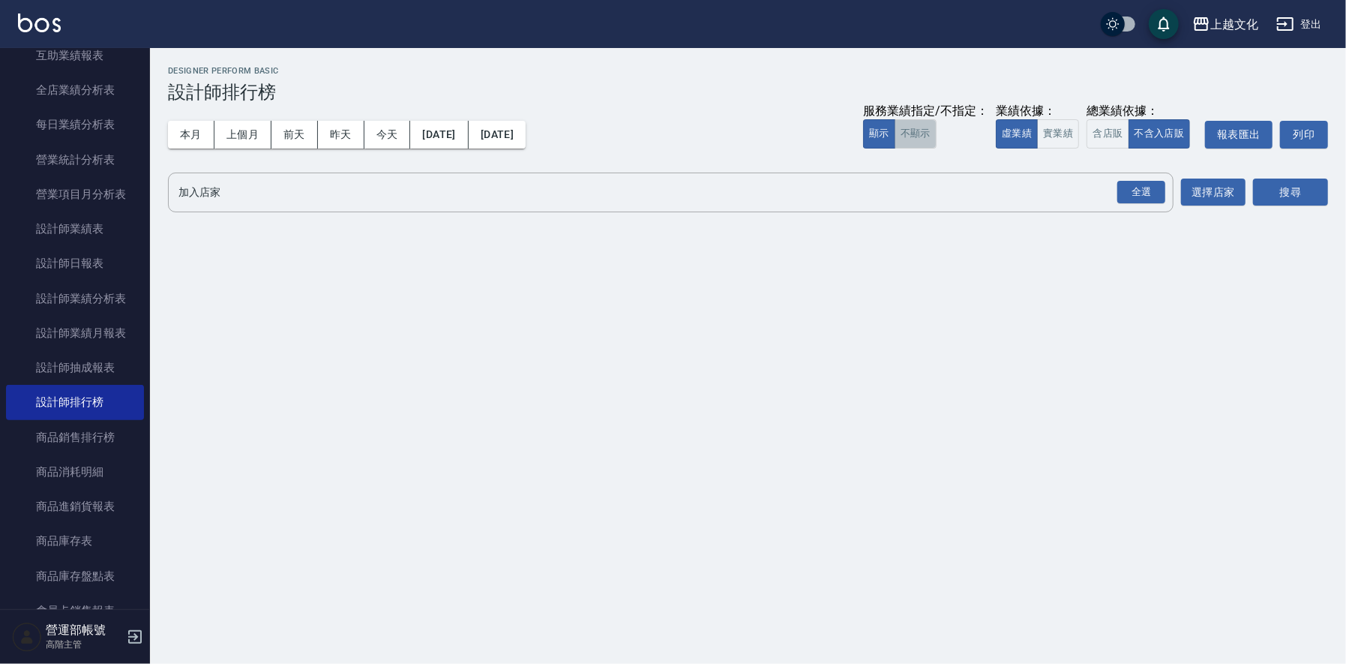
click at [913, 133] on button "不顯示" at bounding box center [916, 133] width 42 height 29
click at [1103, 129] on button "含店販" at bounding box center [1108, 133] width 42 height 29
click at [249, 194] on input "加入店家" at bounding box center [660, 192] width 970 height 26
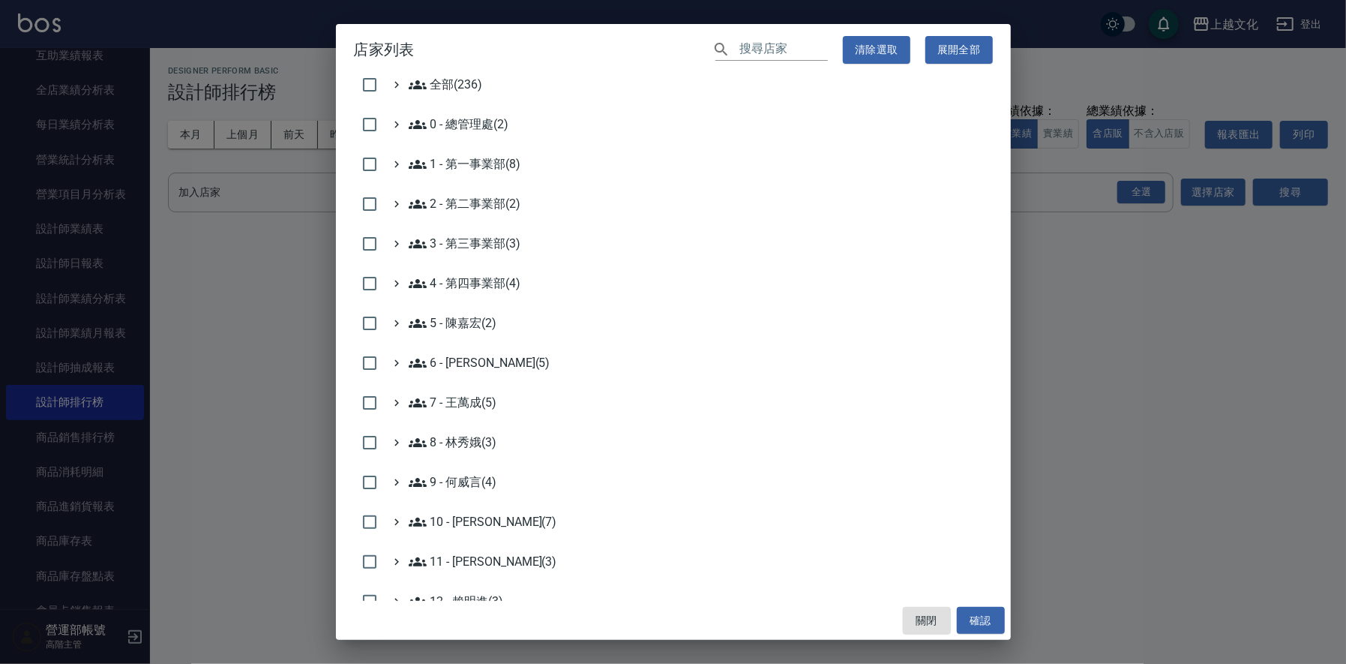
scroll to position [299, 0]
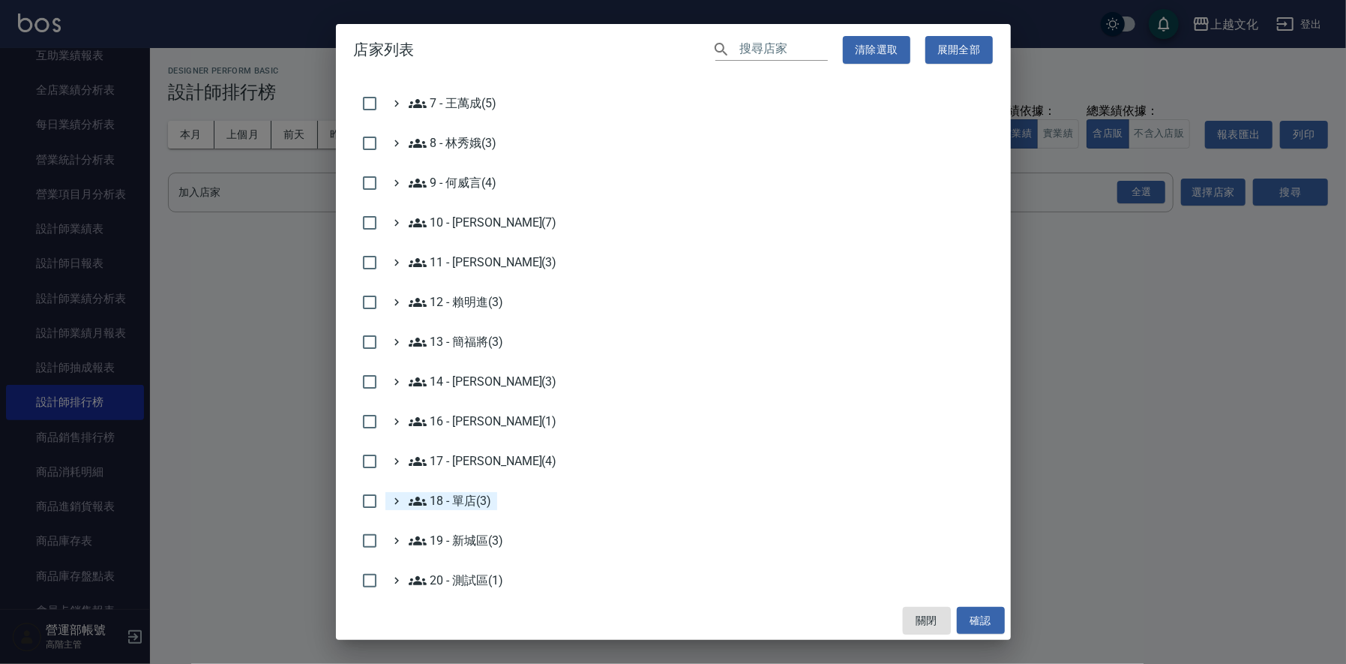
click at [475, 495] on 單店\(3\) "18 - 單店(3)" at bounding box center [450, 501] width 83 height 18
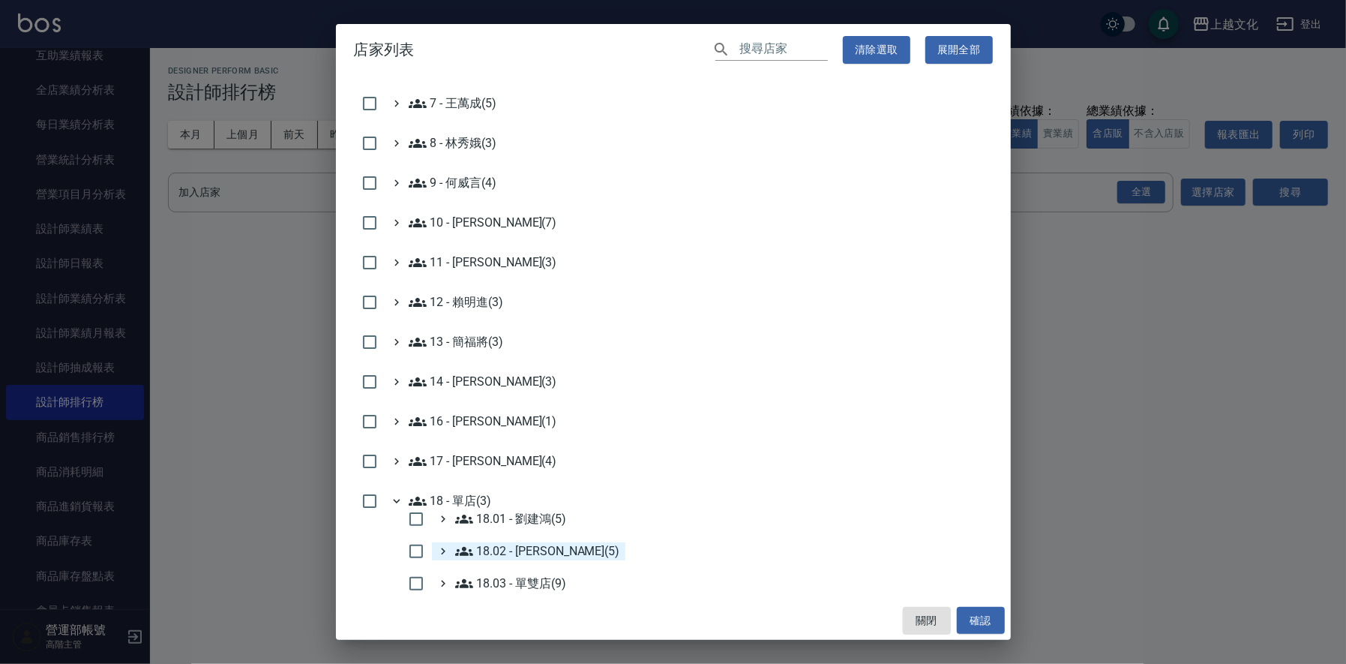
click at [529, 548] on 楊秉樺\(5\) "18.02 - [PERSON_NAME](5)" at bounding box center [537, 551] width 165 height 18
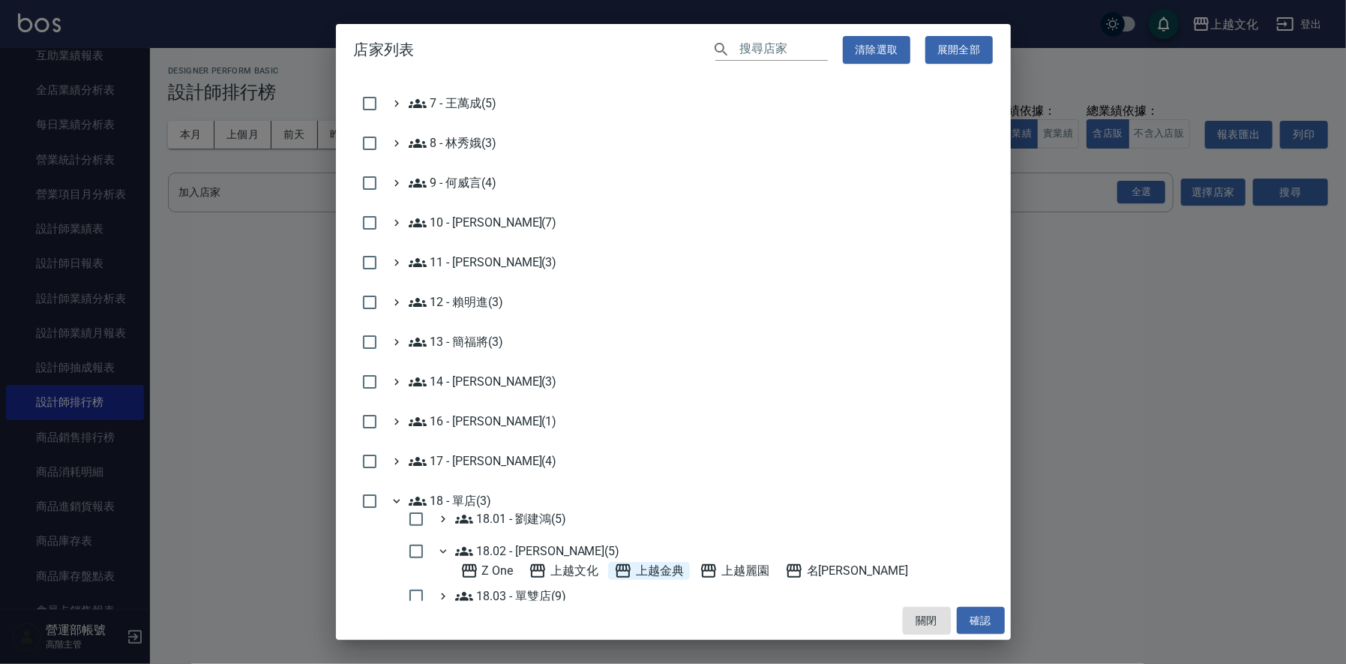
click at [661, 569] on span "上越金典" at bounding box center [649, 571] width 70 height 18
click at [991, 620] on button "確認" at bounding box center [981, 621] width 48 height 28
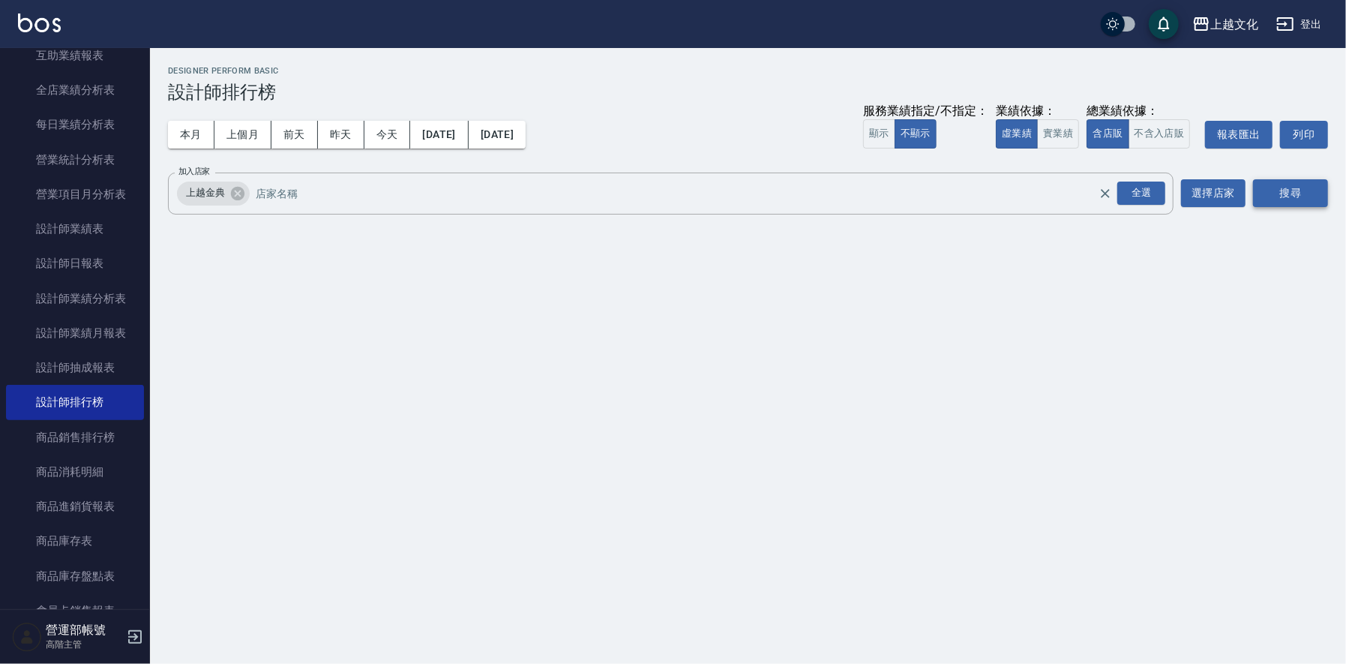
click at [1302, 193] on button "搜尋" at bounding box center [1290, 193] width 75 height 28
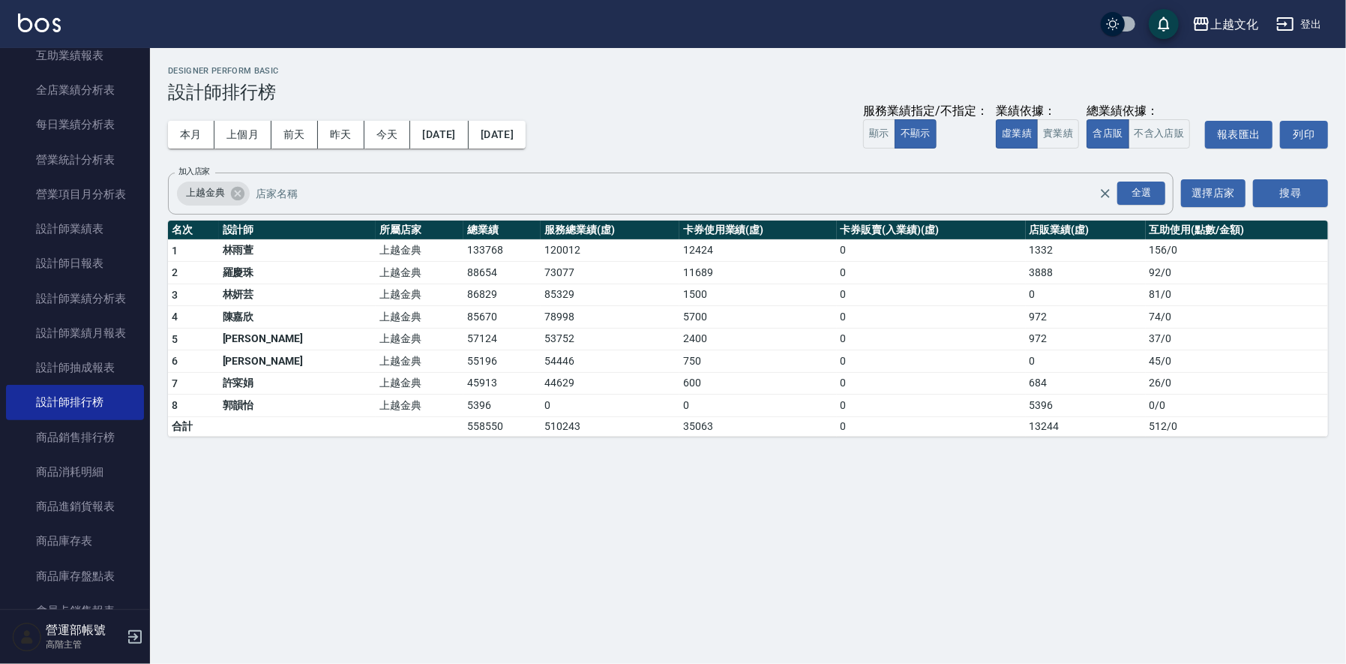
click at [463, 356] on td "55196" at bounding box center [501, 361] width 77 height 22
